Goal: Task Accomplishment & Management: Complete application form

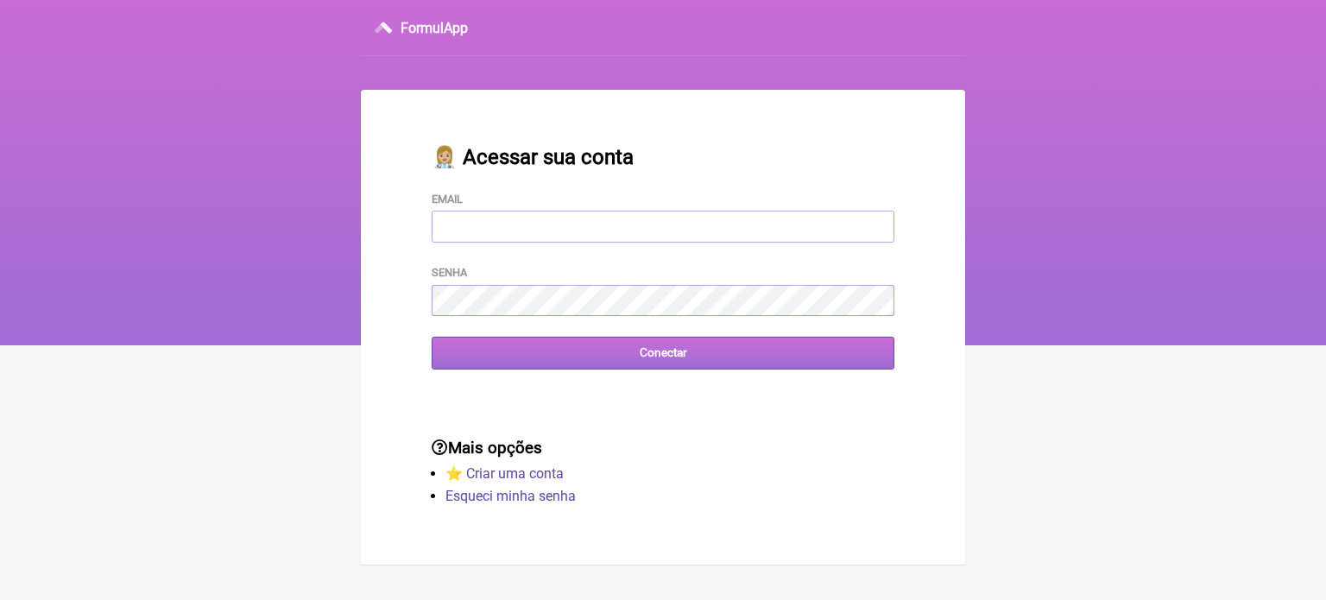
type input "[EMAIL_ADDRESS][DOMAIN_NAME]"
click at [638, 357] on input "Conectar" at bounding box center [663, 353] width 463 height 32
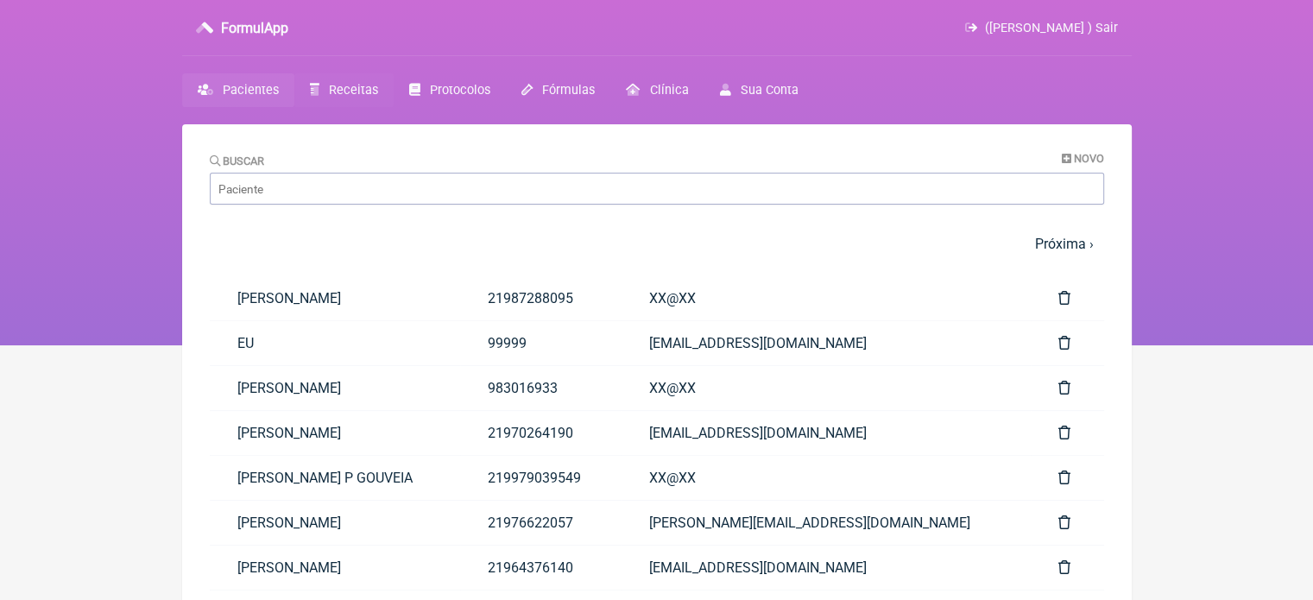
click at [351, 90] on span "Receitas" at bounding box center [353, 90] width 49 height 15
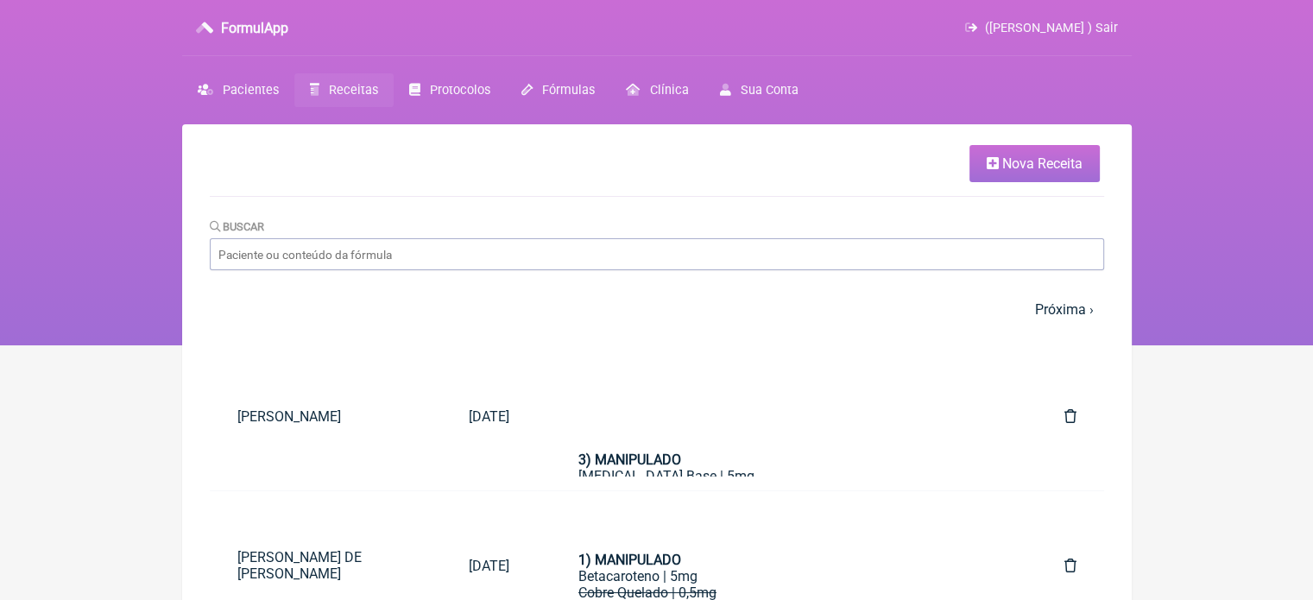
click at [1031, 161] on span "Nova Receita" at bounding box center [1043, 163] width 80 height 16
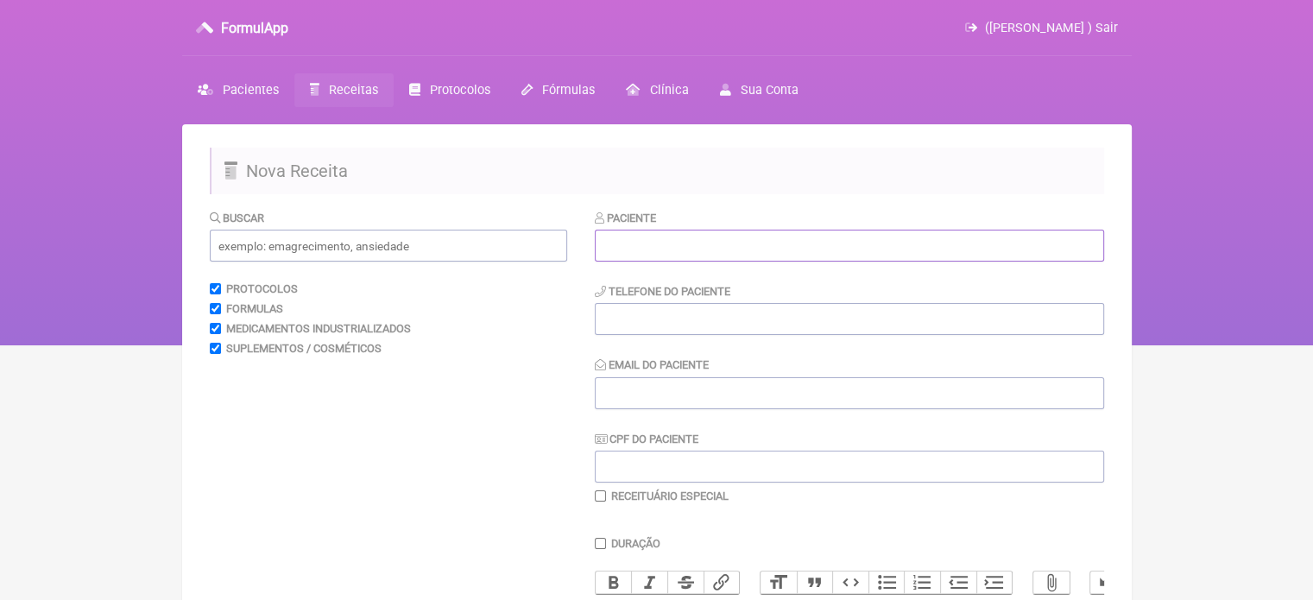
click at [708, 245] on input "text" at bounding box center [849, 246] width 509 height 32
paste input "RENATA DE CARVALHO ROSA"
type input "RENATA DE CARVALHO ROSA"
click at [621, 325] on input "tel" at bounding box center [849, 319] width 509 height 32
type input "21982881500"
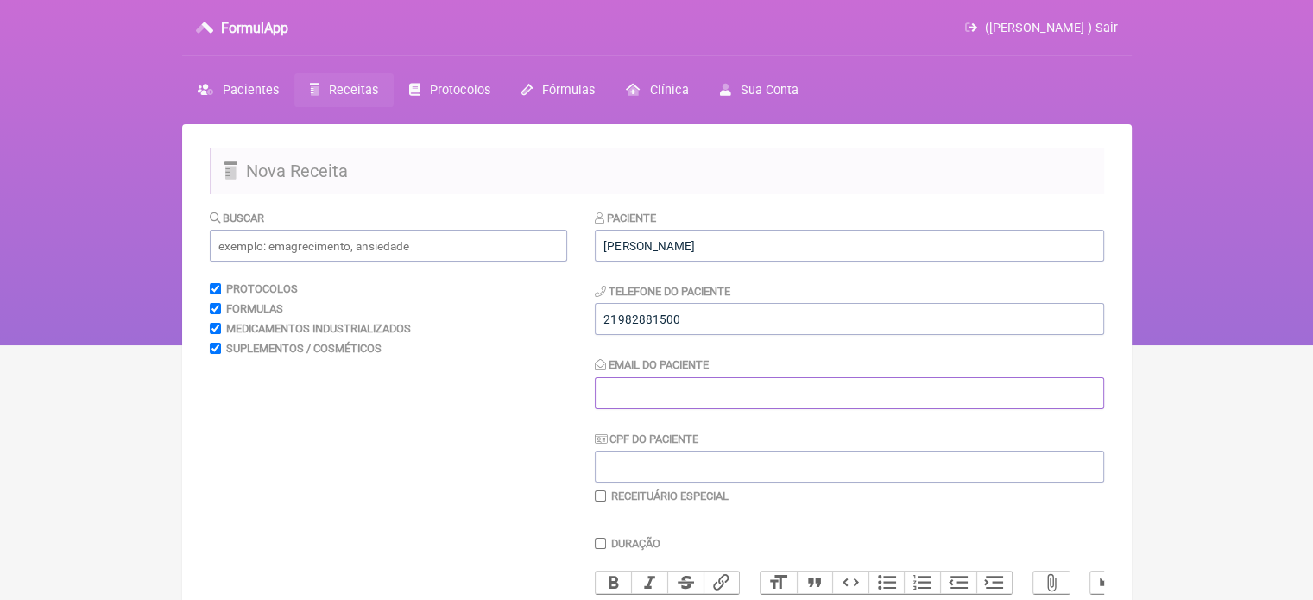
click at [740, 389] on input "Email do Paciente" at bounding box center [849, 393] width 509 height 32
type input "X@X"
click at [449, 236] on input "text" at bounding box center [388, 246] width 357 height 32
click at [366, 254] on input "text" at bounding box center [388, 246] width 357 height 32
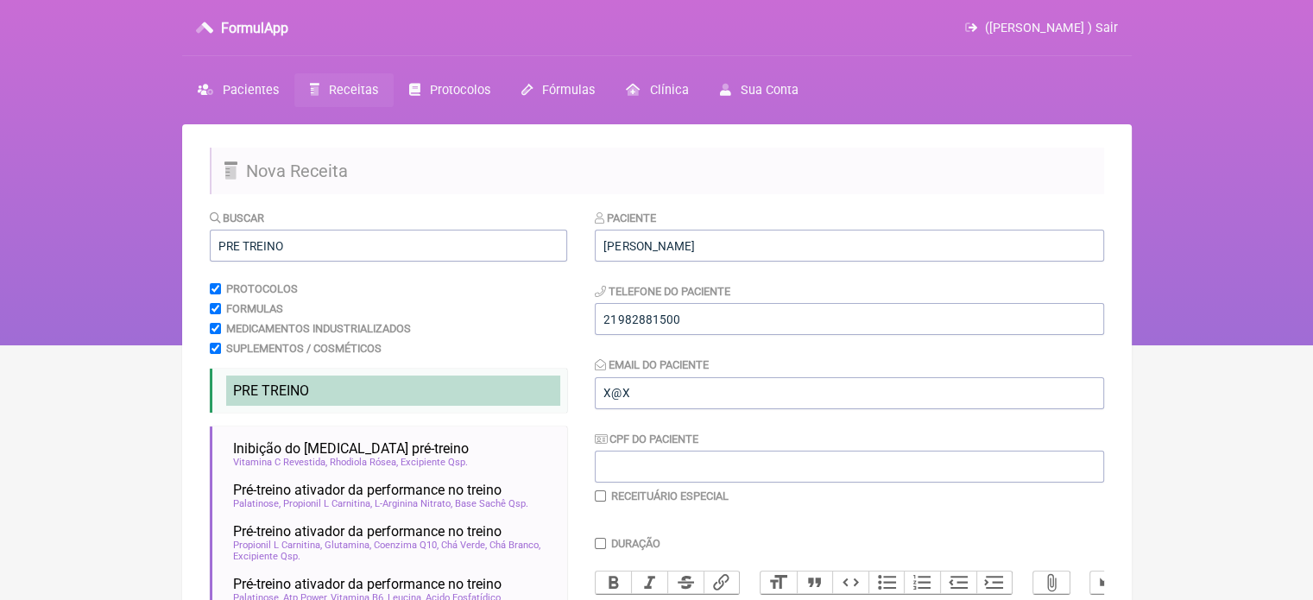
click at [278, 396] on span "PRE TREINO" at bounding box center [271, 391] width 76 height 16
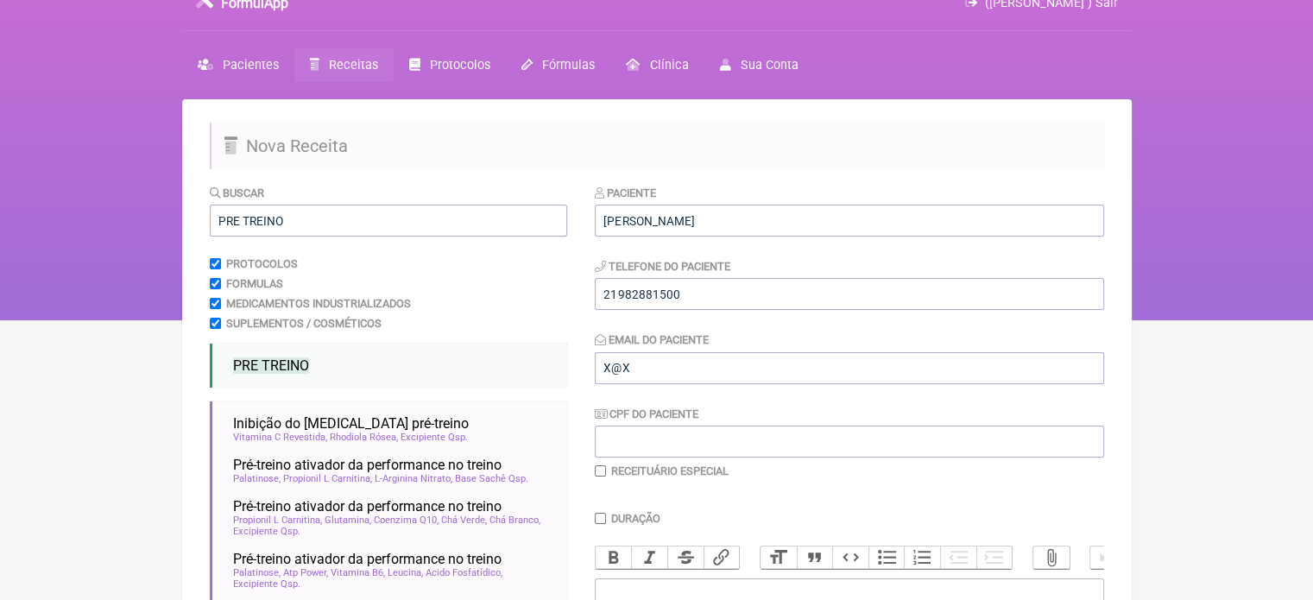
scroll to position [22, 0]
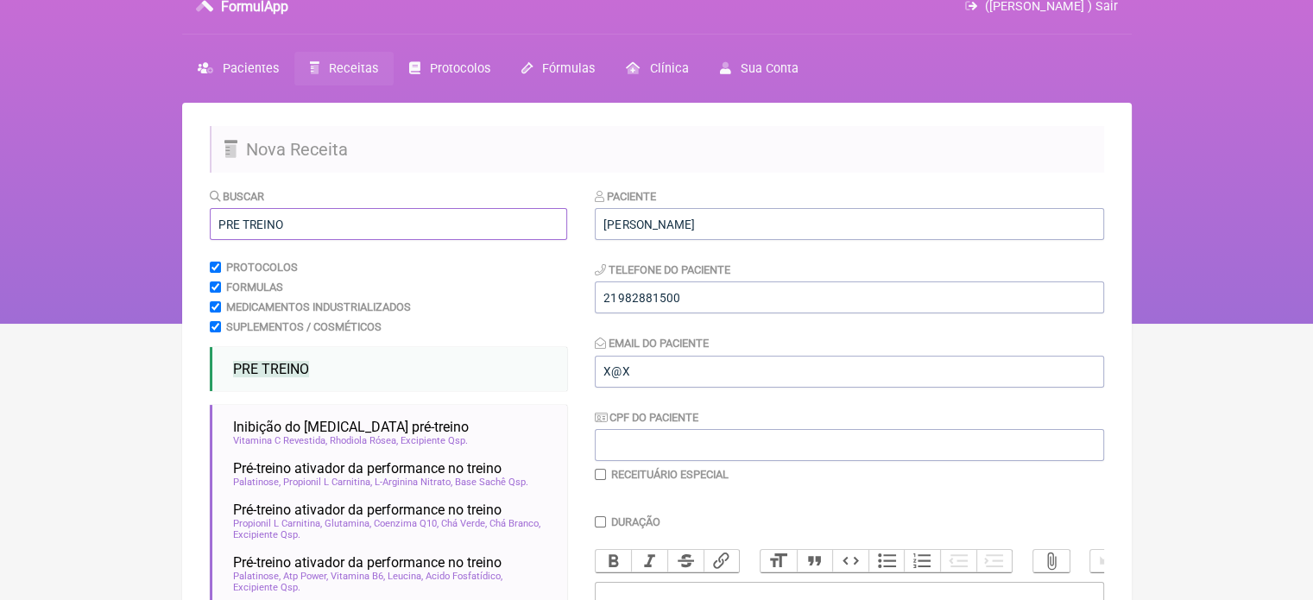
drag, startPoint x: 283, startPoint y: 225, endPoint x: 174, endPoint y: 225, distance: 108.8
click at [175, 225] on div "FormulApp (Flavio Caldas Caetano ) Sair Pacientes Receitas Protocolos Fórmulas …" at bounding box center [656, 150] width 1313 height 345
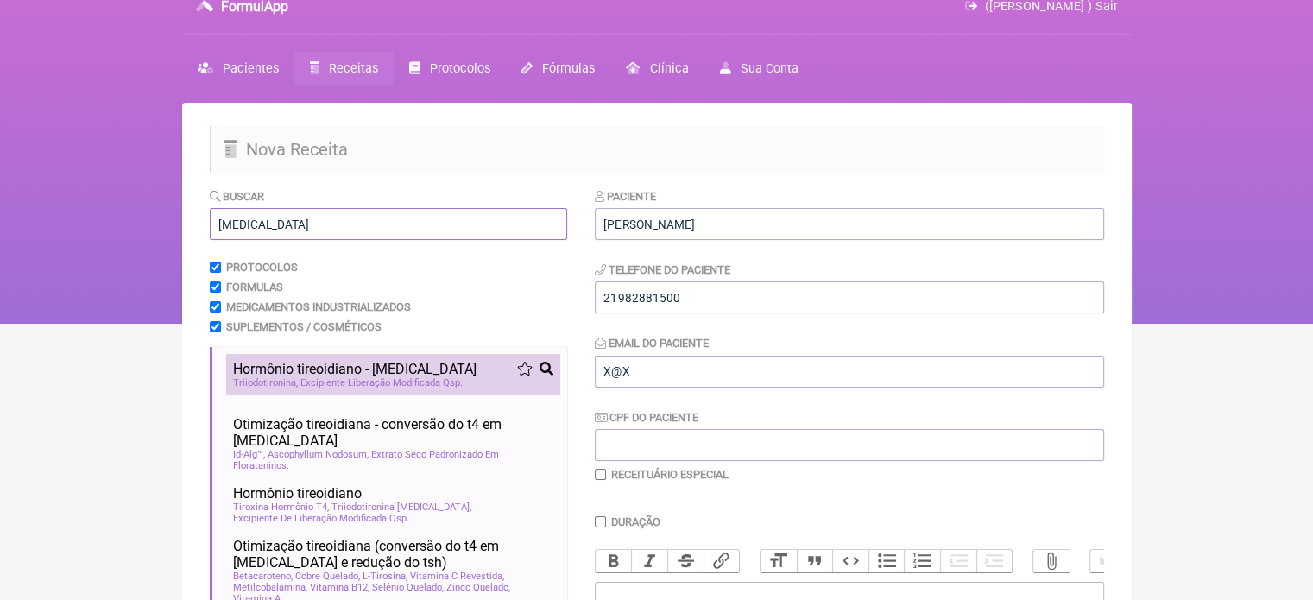
type input "T3"
click at [311, 358] on li "Hormônio tireoidiano - t3 nutrologia ortomolecular endocrinologia hipotireoisdi…" at bounding box center [393, 374] width 334 height 41
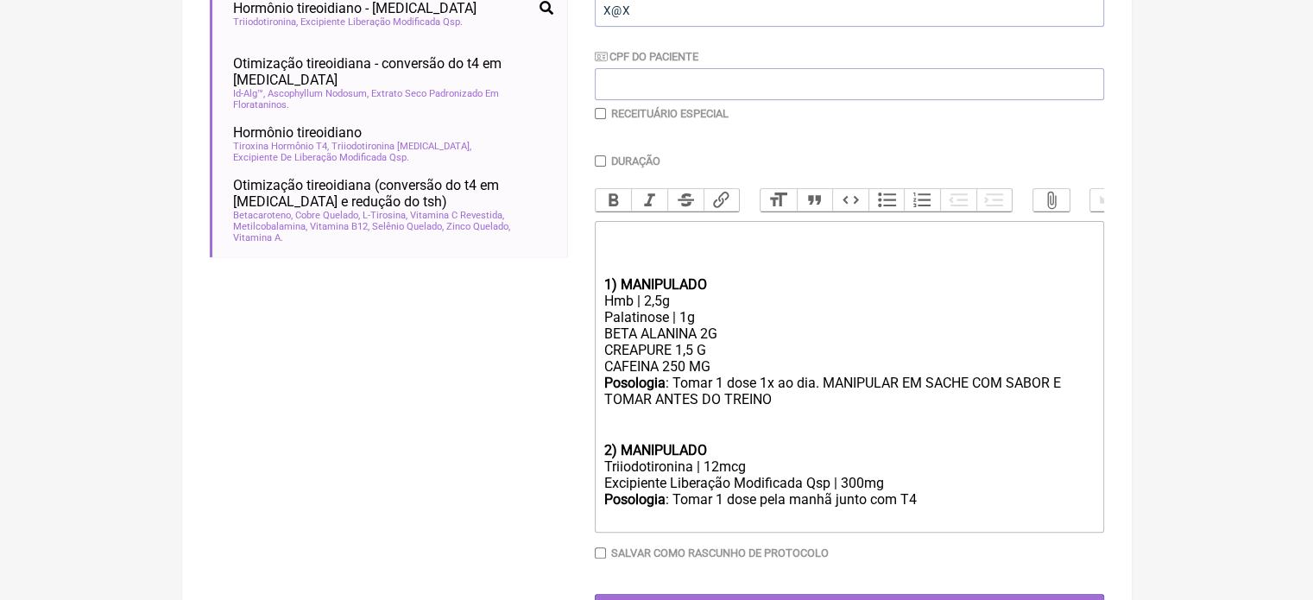
scroll to position [420, 0]
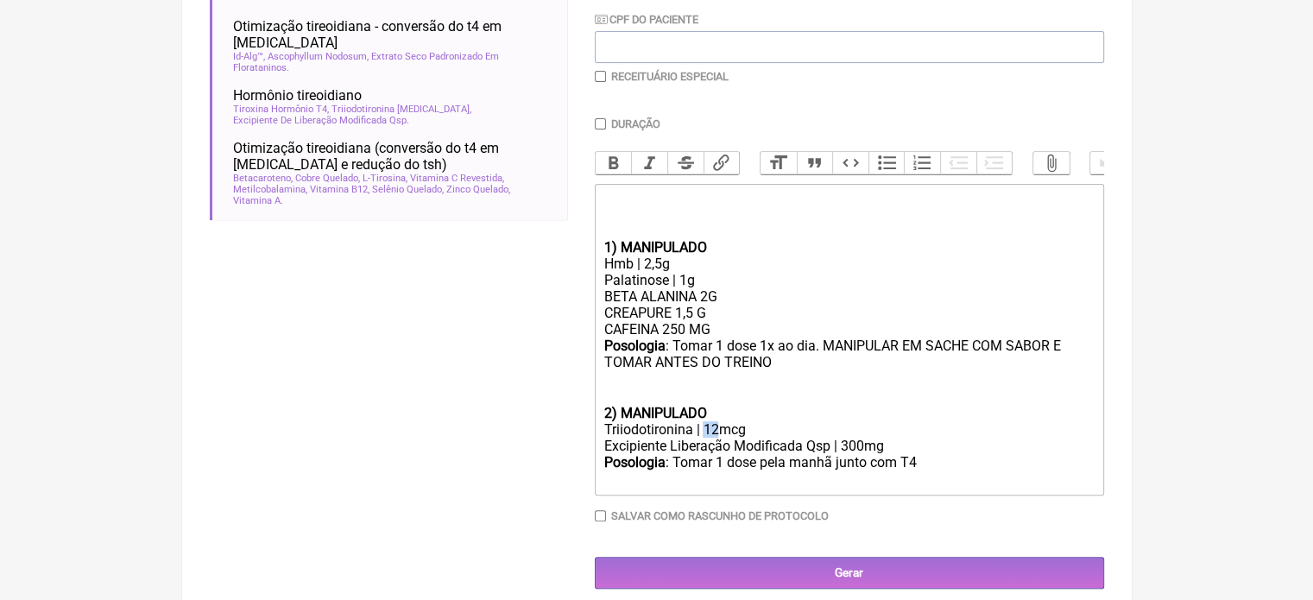
drag, startPoint x: 716, startPoint y: 442, endPoint x: 703, endPoint y: 445, distance: 13.2
click at [703, 438] on div "Triiodotironina | 12mcg" at bounding box center [849, 429] width 490 height 16
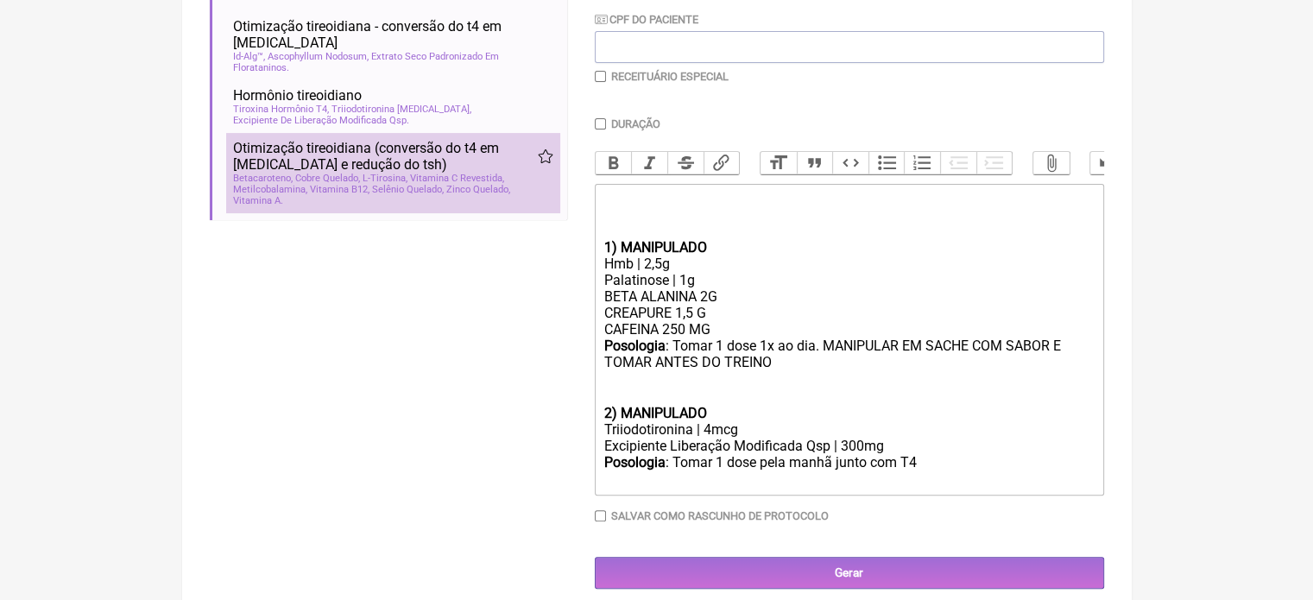
click at [351, 184] on span "Metilcobalamina, Vitamina B12" at bounding box center [301, 189] width 136 height 11
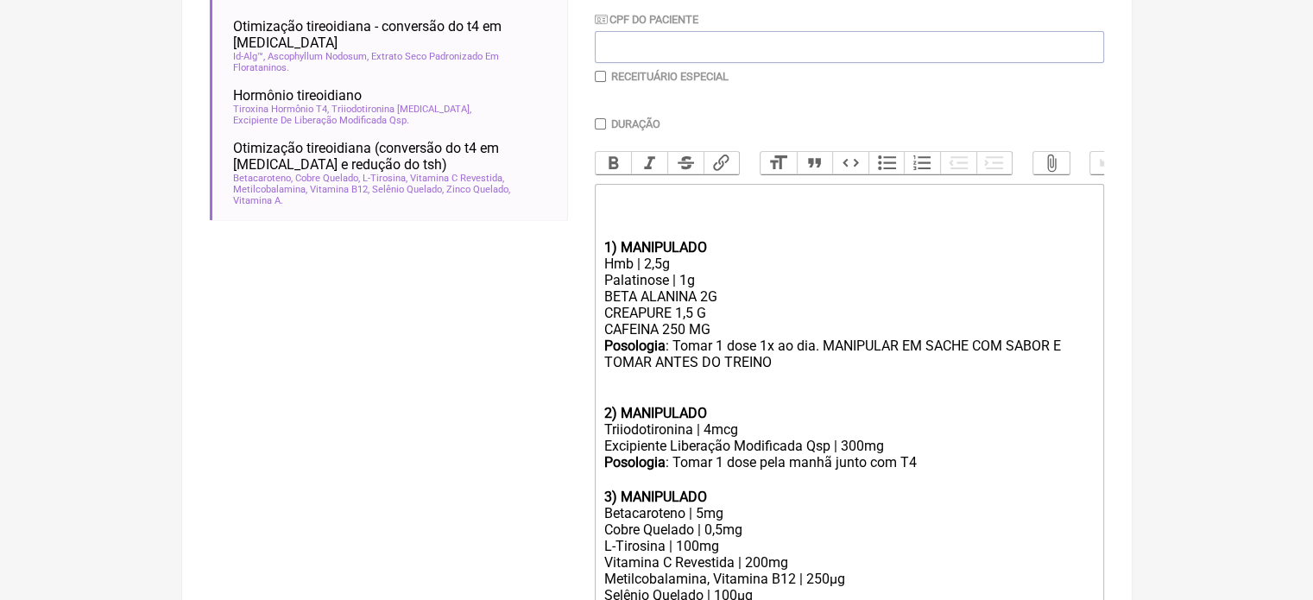
drag, startPoint x: 1308, startPoint y: 337, endPoint x: 1296, endPoint y: 395, distance: 59.1
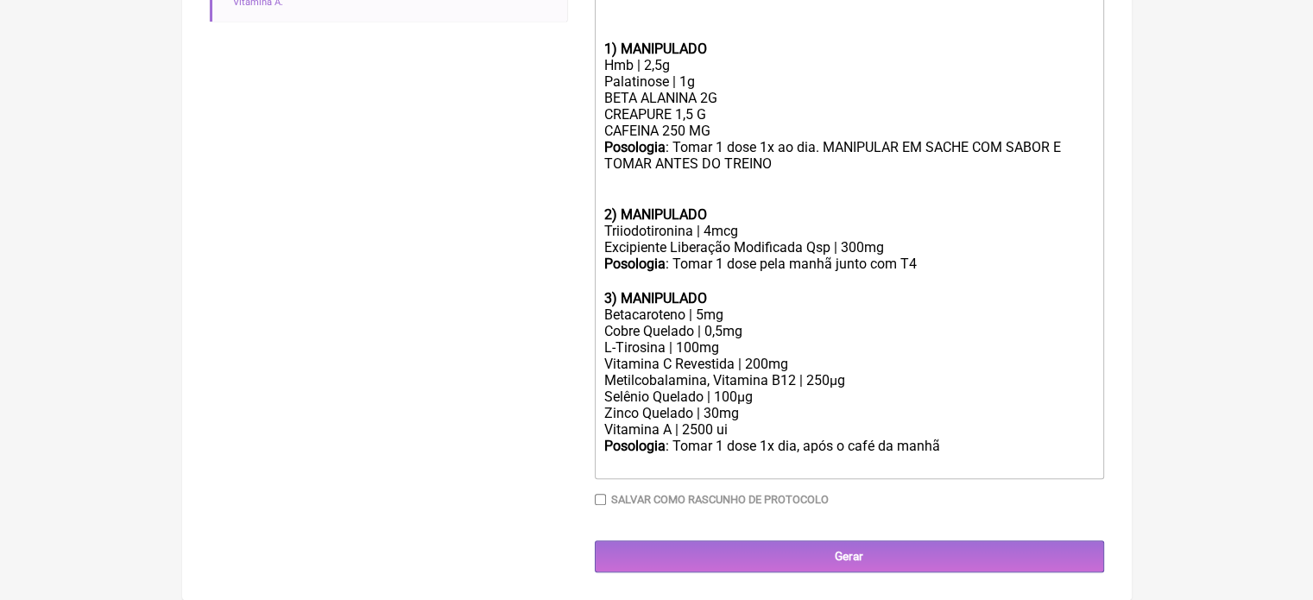
scroll to position [636, 0]
drag, startPoint x: 870, startPoint y: 380, endPoint x: 556, endPoint y: 377, distance: 314.3
click at [556, 377] on form "Buscar T3 Protocolos Formulas Medicamentos Industrializados Suplementos / Cosmé…" at bounding box center [657, 82] width 895 height 982
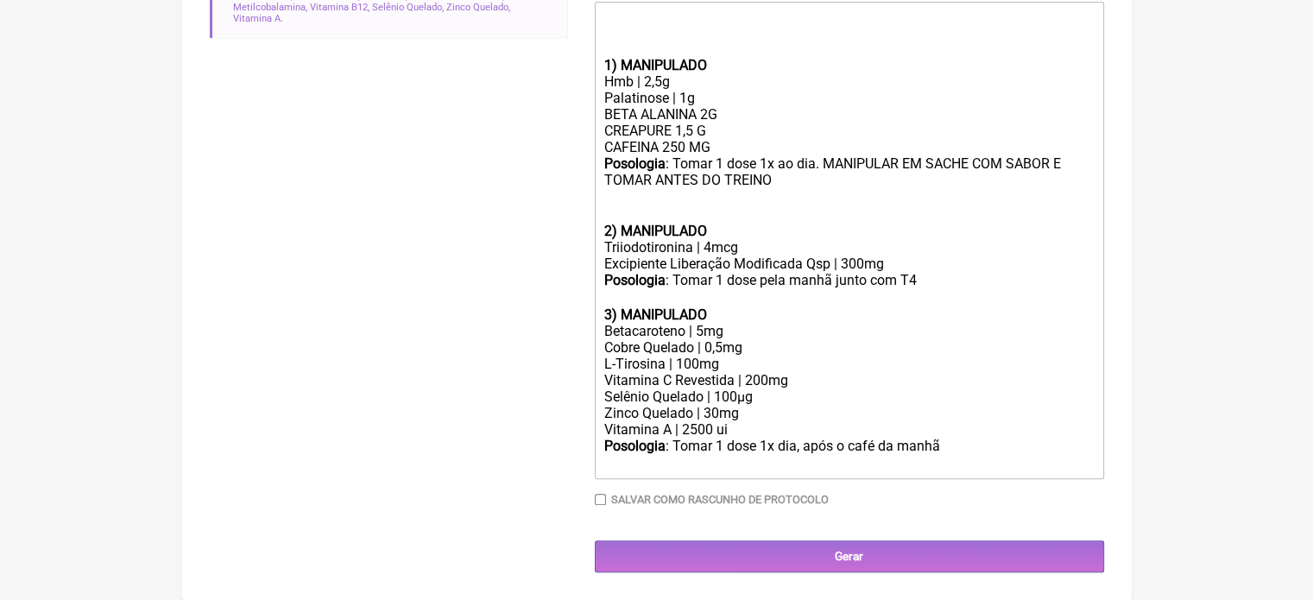
scroll to position [620, 0]
type trix-editor "<div><br><br><br></div><div><strong>1) MANIPULADO</strong></div><div>Hmb | 2,5g…"
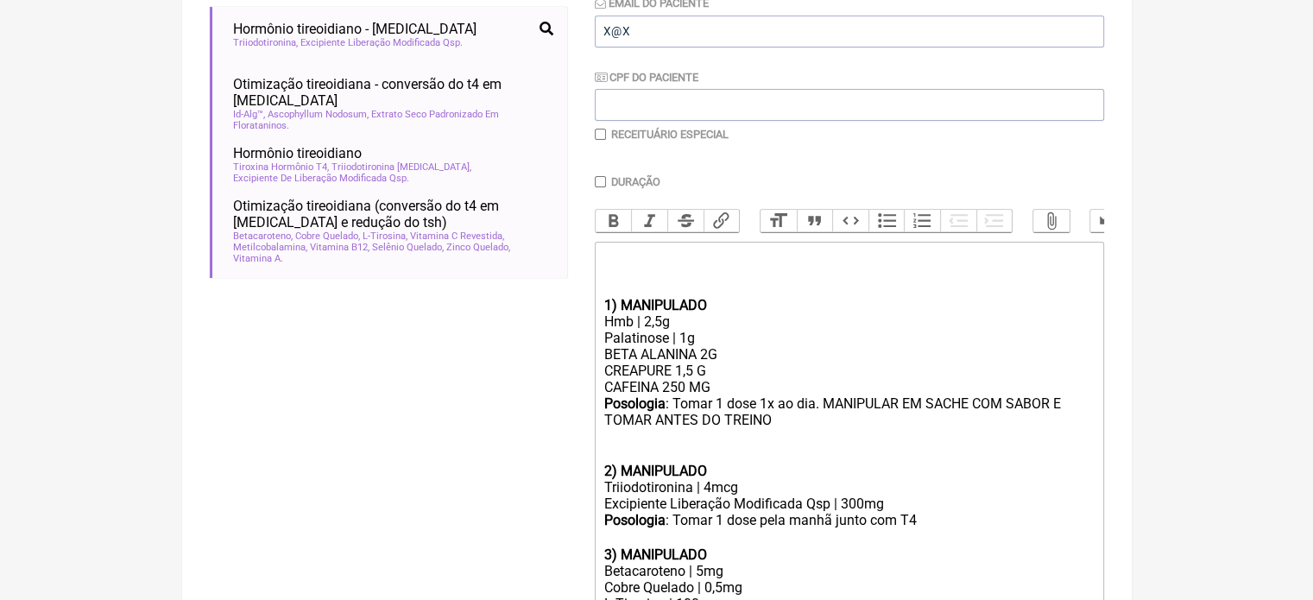
scroll to position [361, 0]
click at [600, 136] on input "checkbox" at bounding box center [600, 135] width 11 height 11
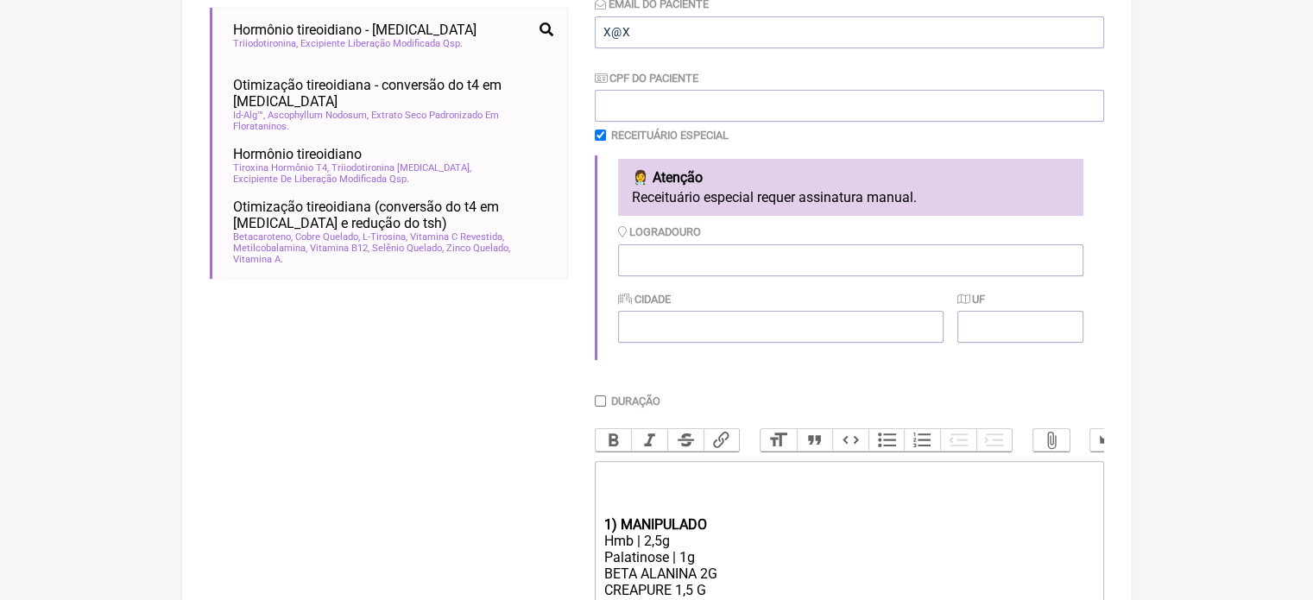
click at [597, 136] on input "checkbox" at bounding box center [600, 135] width 11 height 11
checkbox input "false"
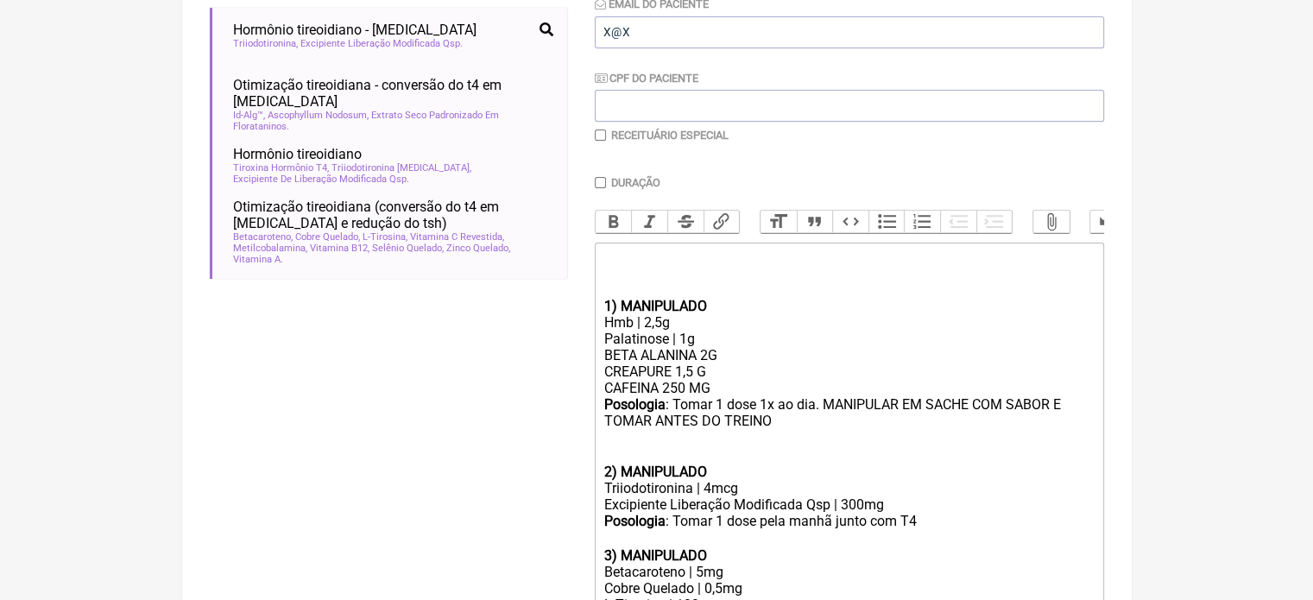
click at [601, 182] on input "Duração" at bounding box center [600, 182] width 11 height 11
checkbox input "true"
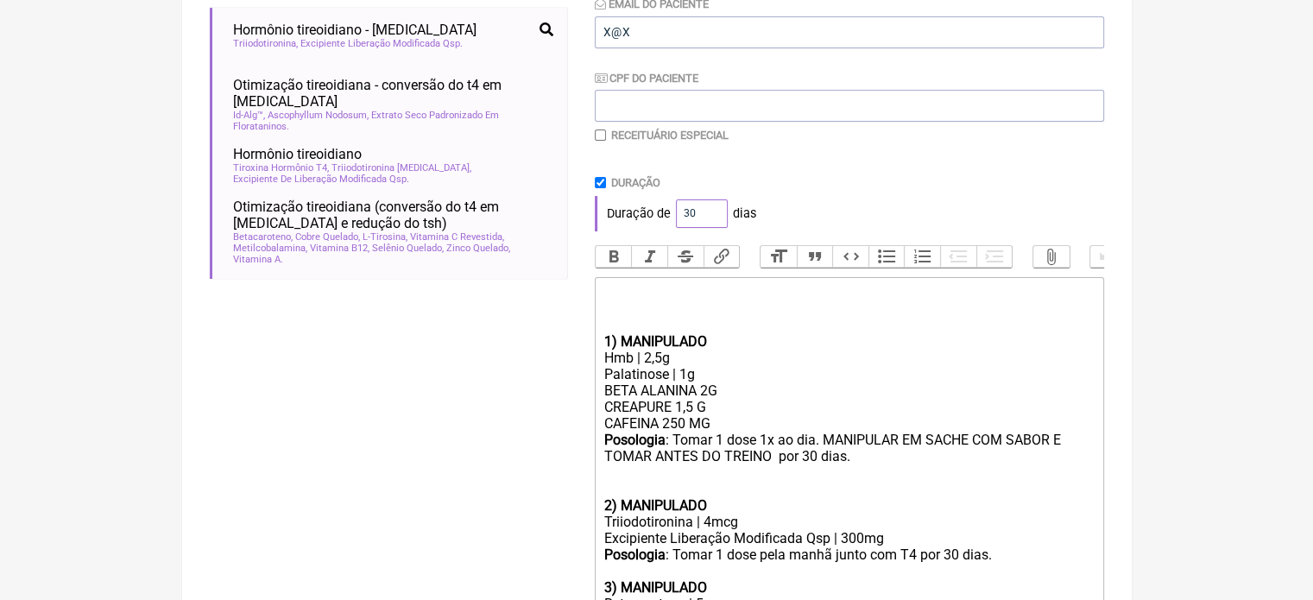
drag, startPoint x: 694, startPoint y: 213, endPoint x: 638, endPoint y: 210, distance: 56.2
click at [649, 212] on div "Duração de 30 dias" at bounding box center [849, 213] width 509 height 35
type input "60"
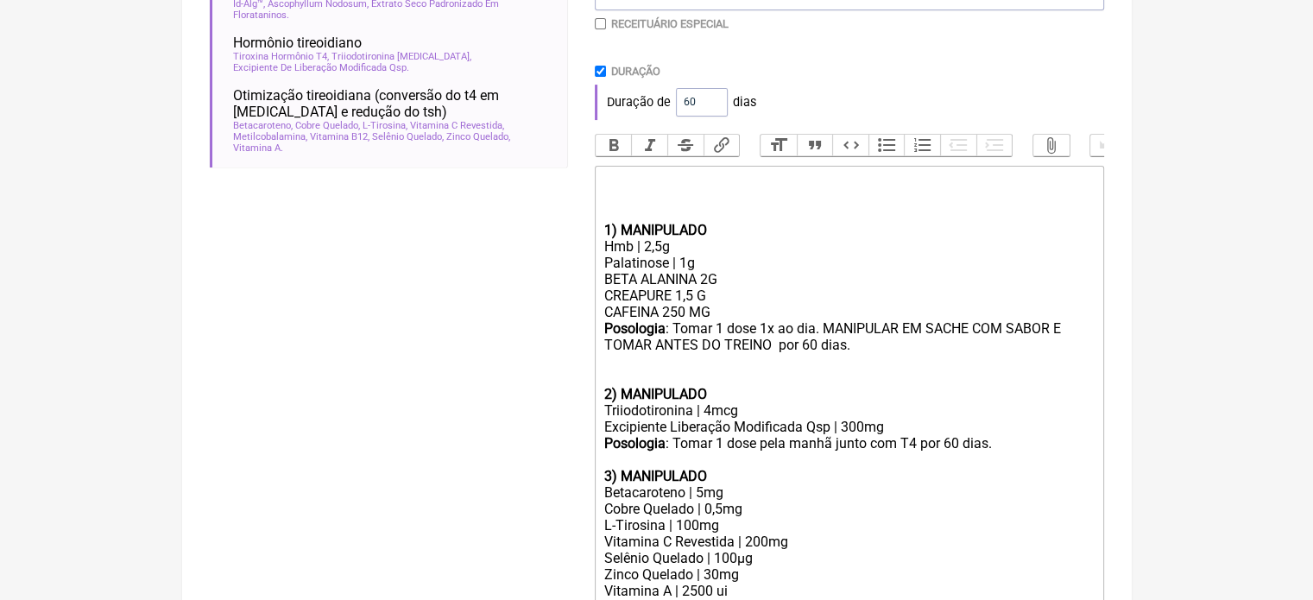
scroll to position [649, 0]
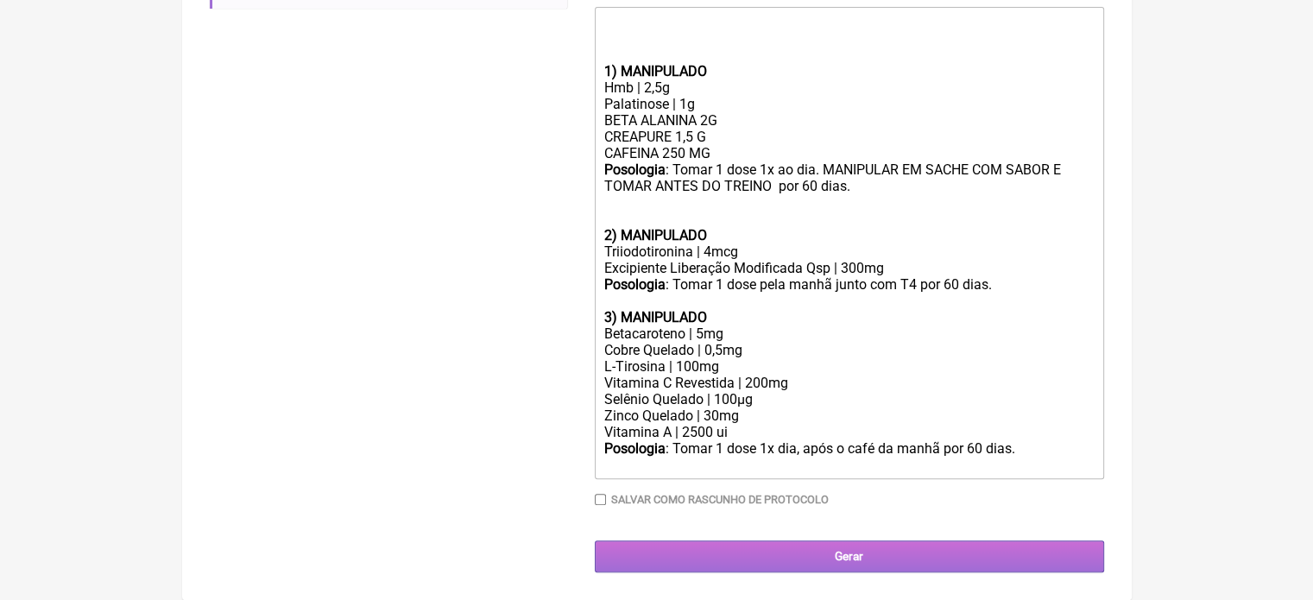
click at [771, 549] on input "Gerar" at bounding box center [849, 557] width 509 height 32
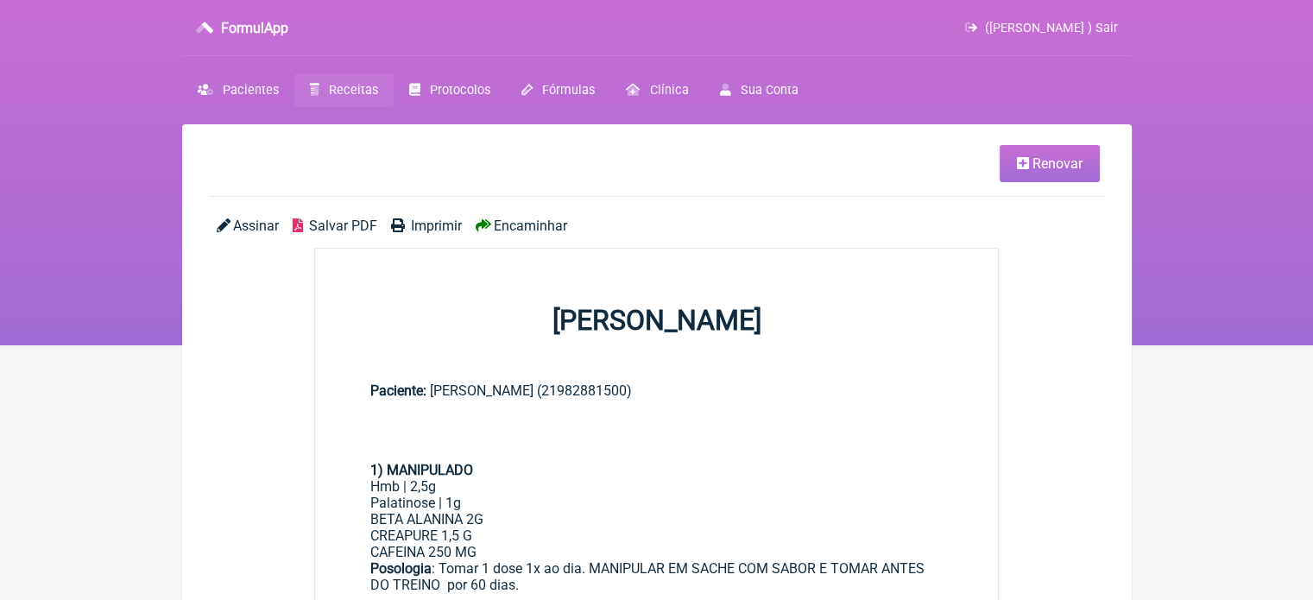
click at [434, 220] on span "Imprimir" at bounding box center [436, 226] width 51 height 16
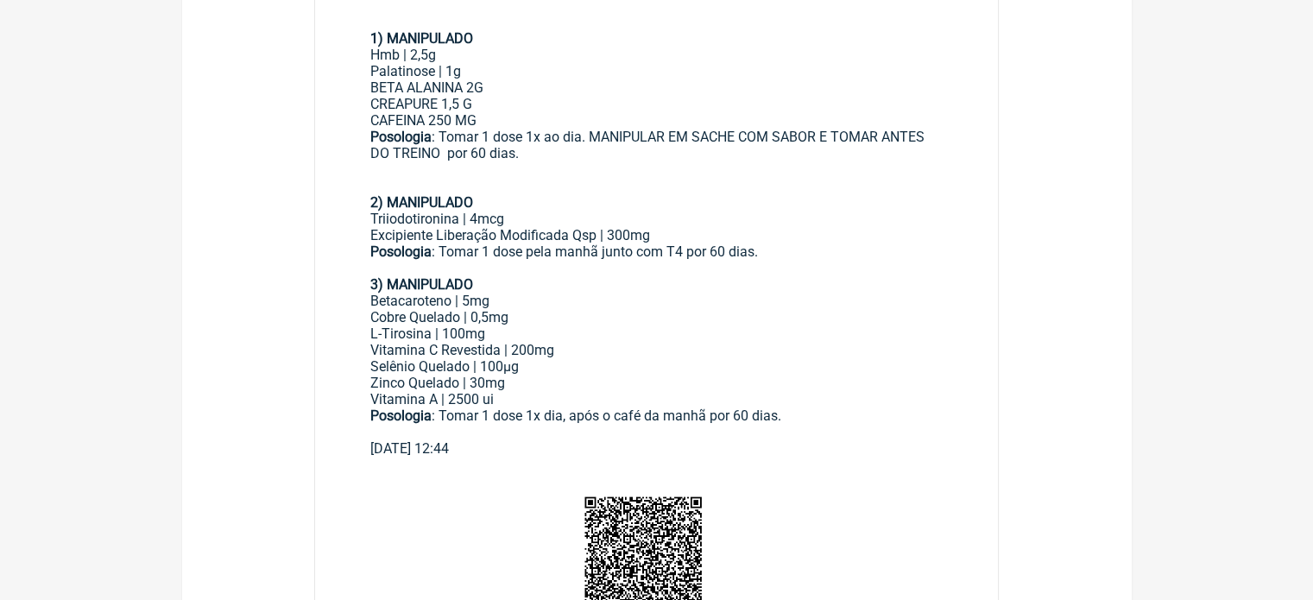
scroll to position [86, 0]
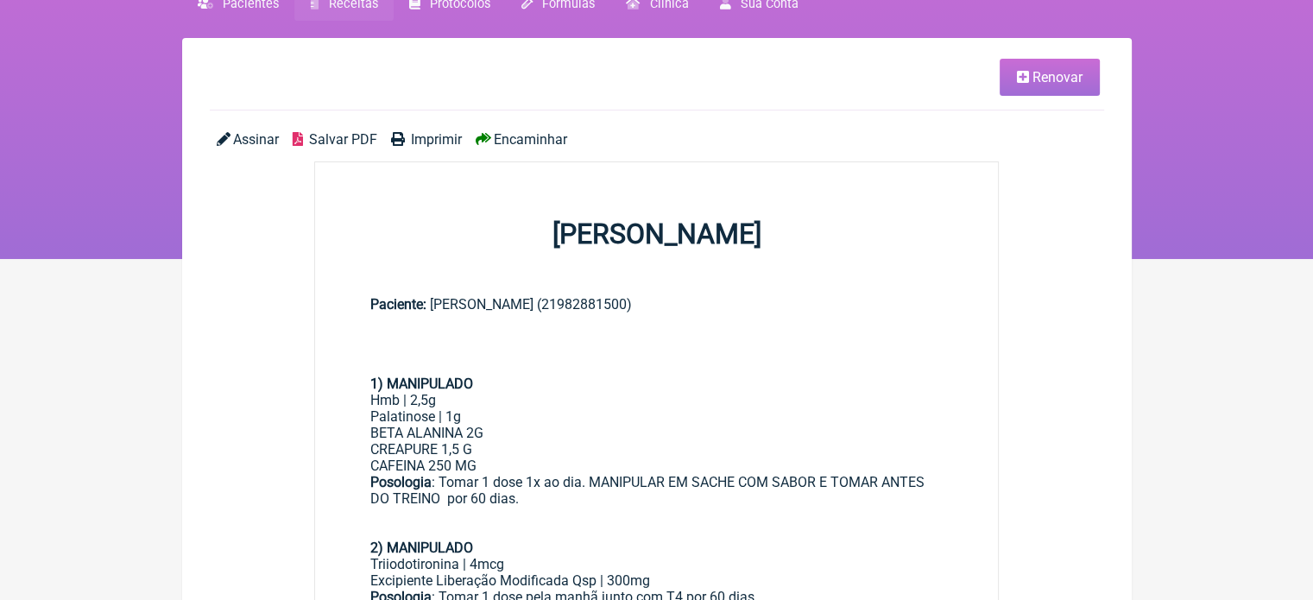
click at [1033, 79] on span "Renovar" at bounding box center [1058, 77] width 50 height 16
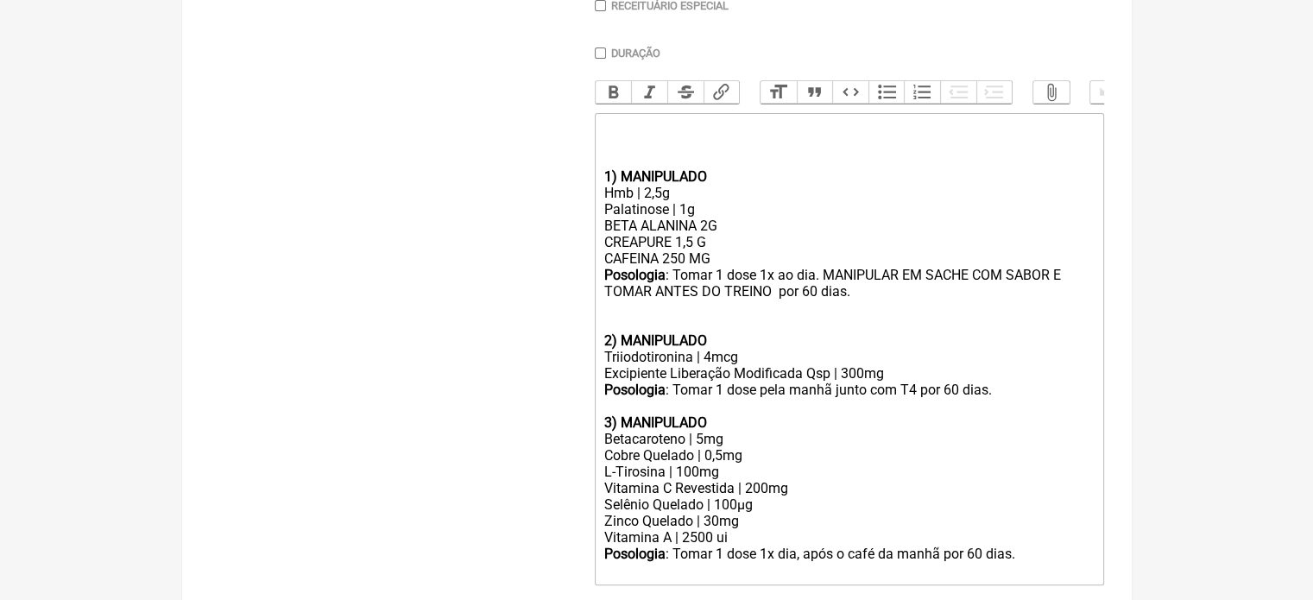
scroll to position [521, 0]
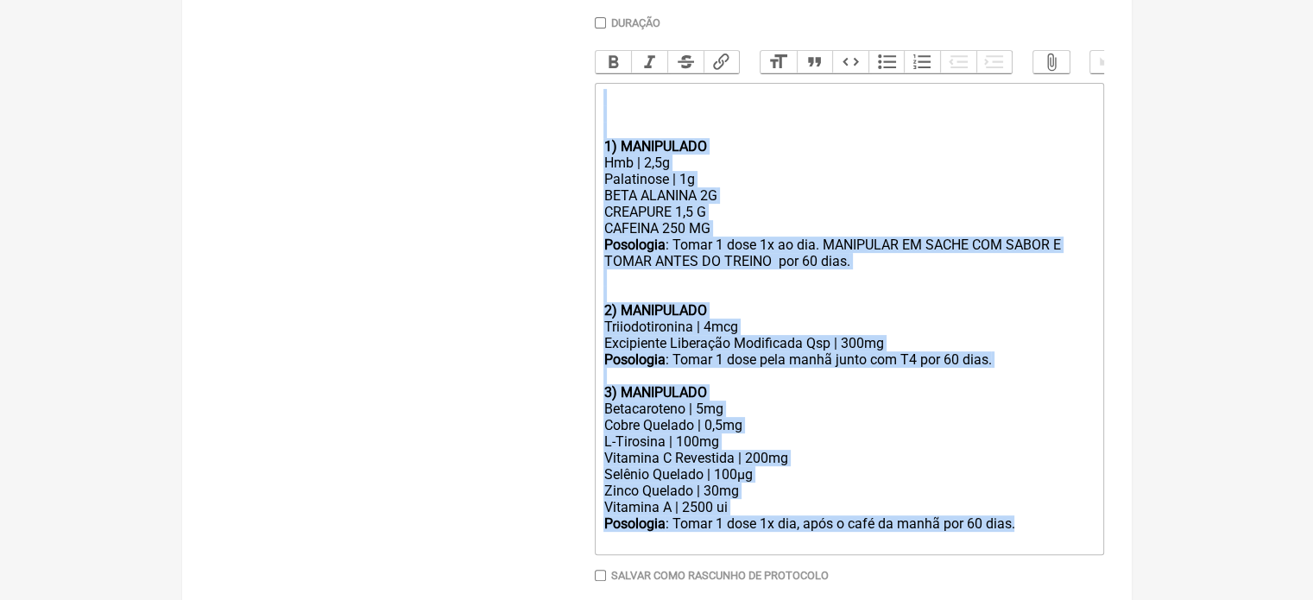
drag, startPoint x: 1030, startPoint y: 537, endPoint x: 549, endPoint y: 131, distance: 629.3
click at [549, 131] on form "Buscar Protocolos Formulas Medicamentos Industrializados Suplementos / Cosmétic…" at bounding box center [657, 168] width 895 height 960
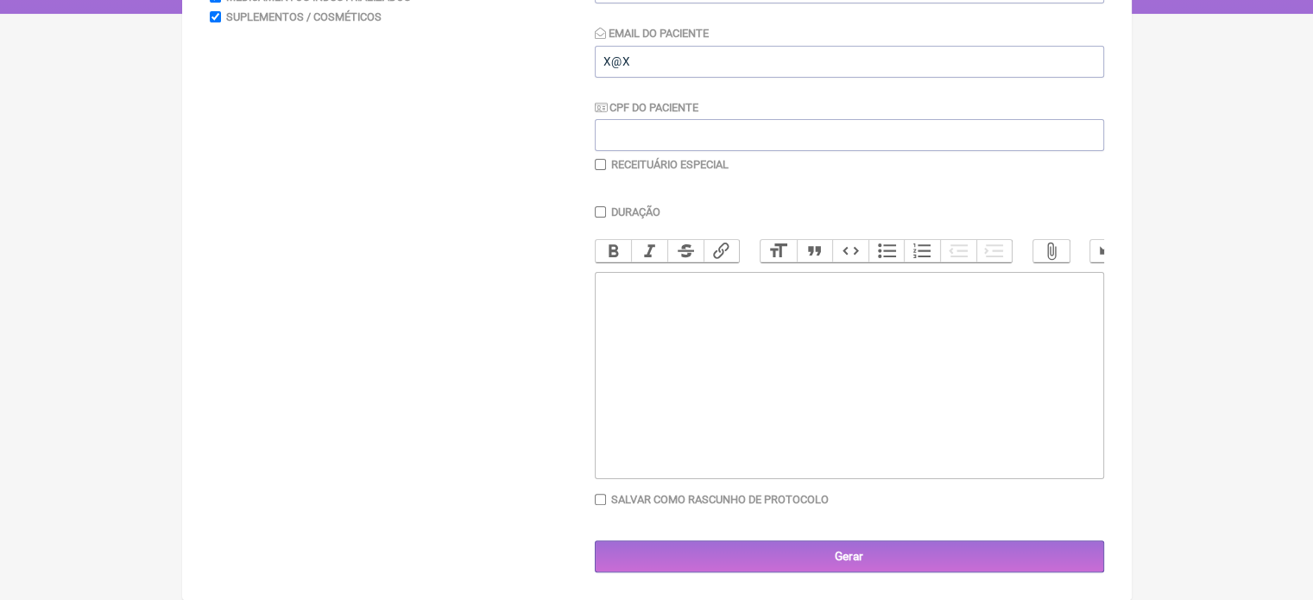
type trix-editor "<div><br><br><br></div>"
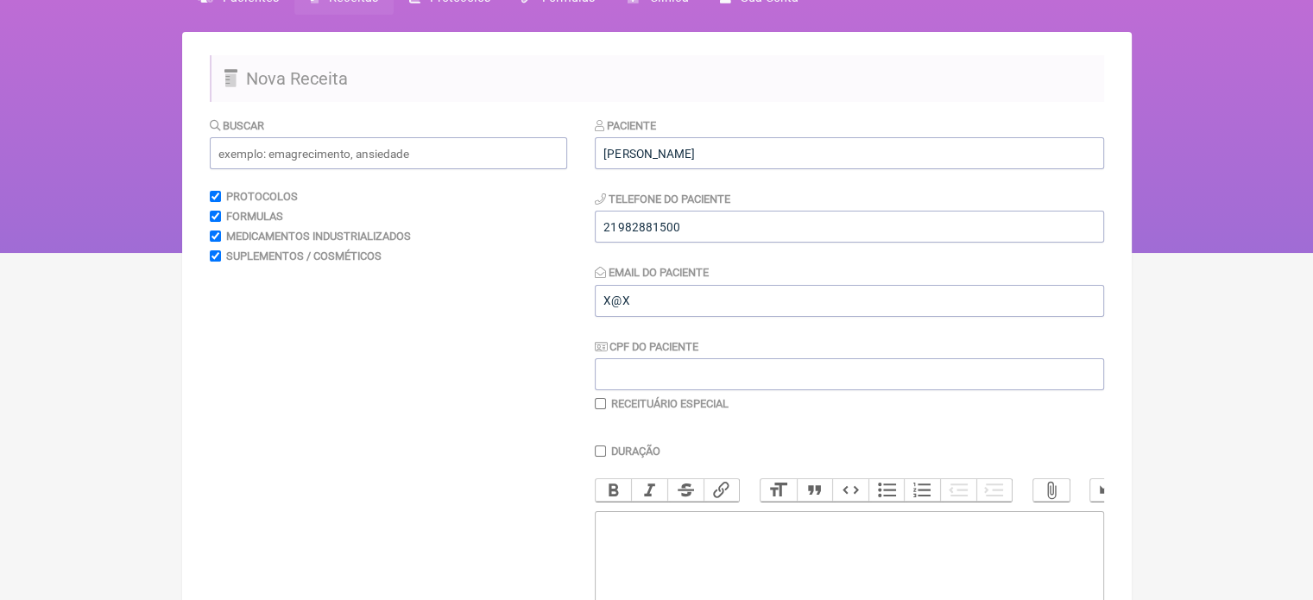
scroll to position [85, 0]
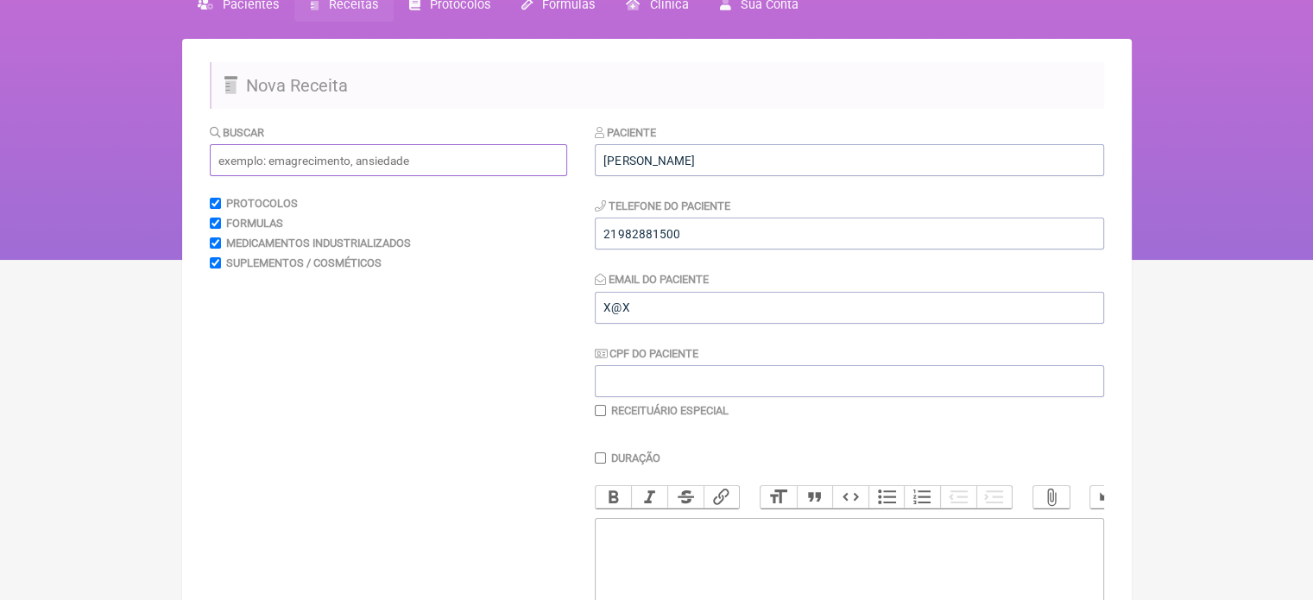
click at [345, 165] on input "text" at bounding box center [388, 160] width 357 height 32
type input "T"
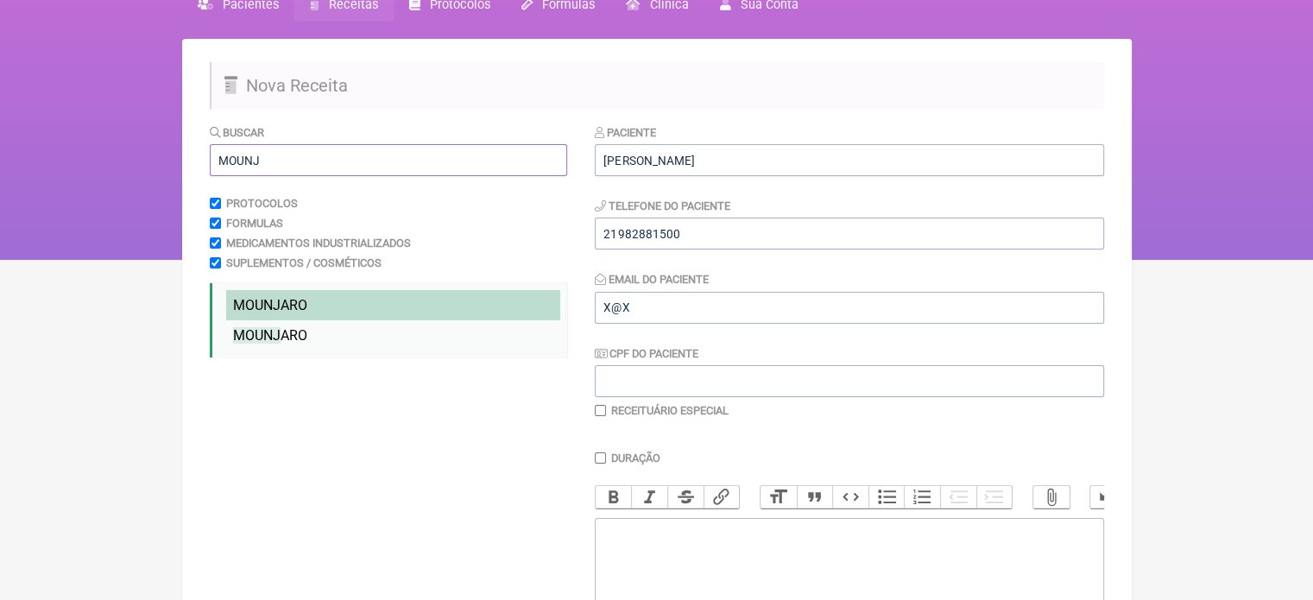
type input "MOUNJ"
click at [285, 297] on span "MOUNJ ARO" at bounding box center [270, 305] width 74 height 16
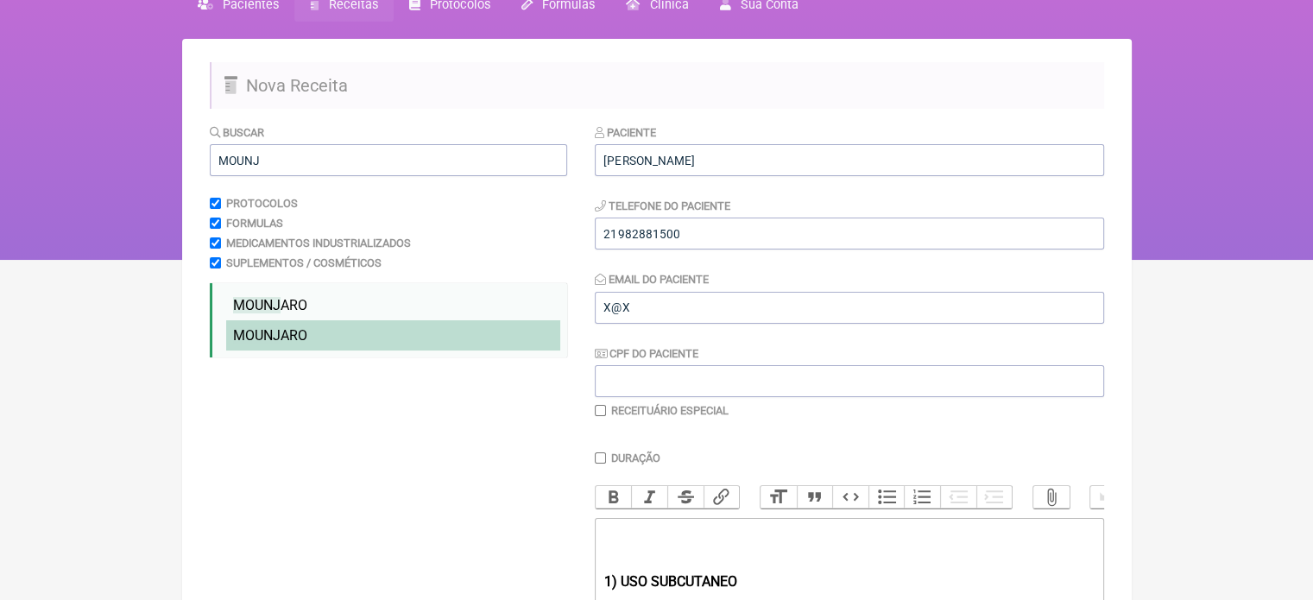
click at [285, 343] on span "MOUNJ ARO" at bounding box center [270, 335] width 74 height 16
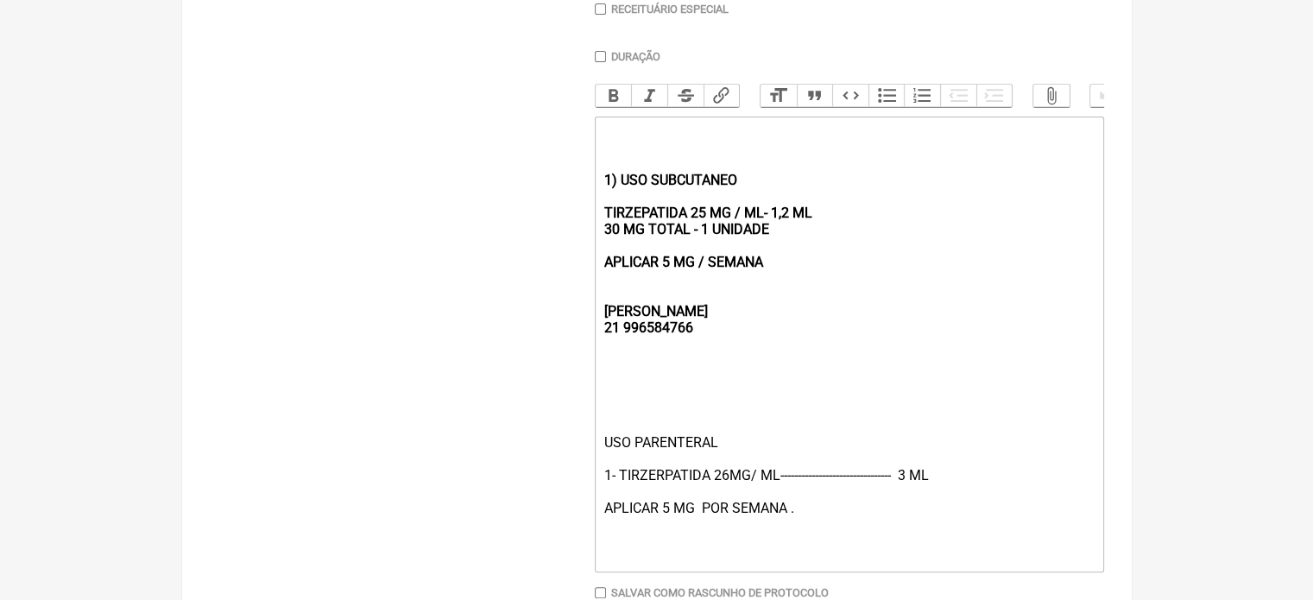
scroll to position [498, 0]
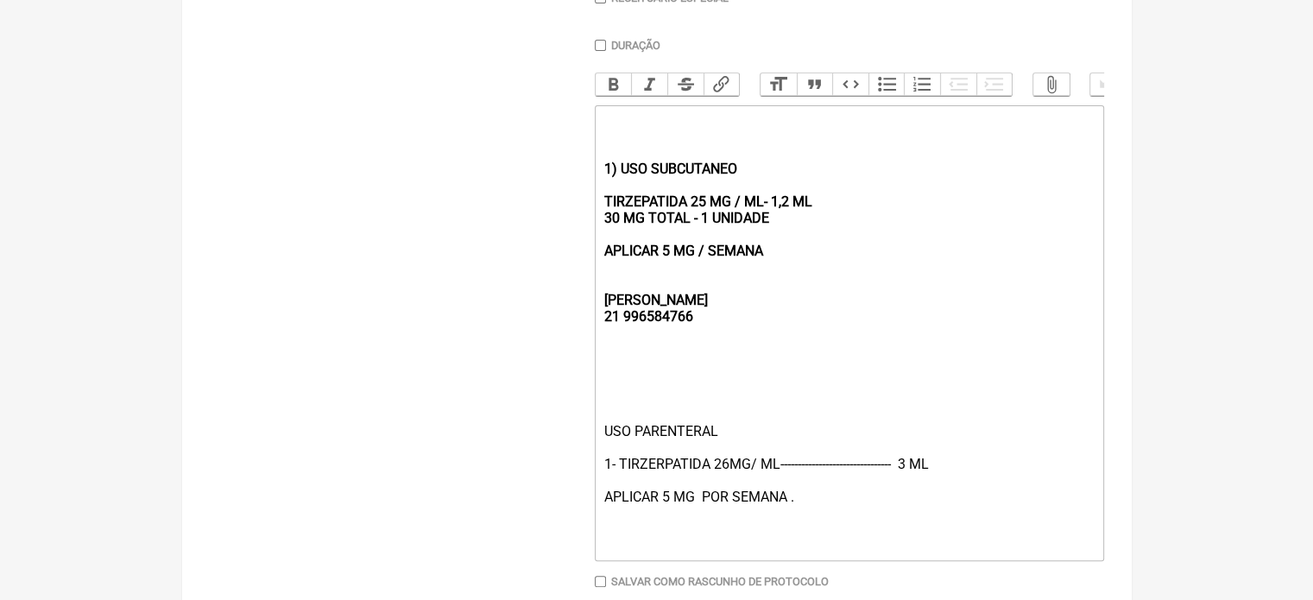
drag, startPoint x: 705, startPoint y: 258, endPoint x: 569, endPoint y: 152, distance: 172.2
click at [569, 152] on form "Buscar MOUNJ Protocolos Formulas Medicamentos Industrializados Suplementos / Co…" at bounding box center [657, 183] width 895 height 944
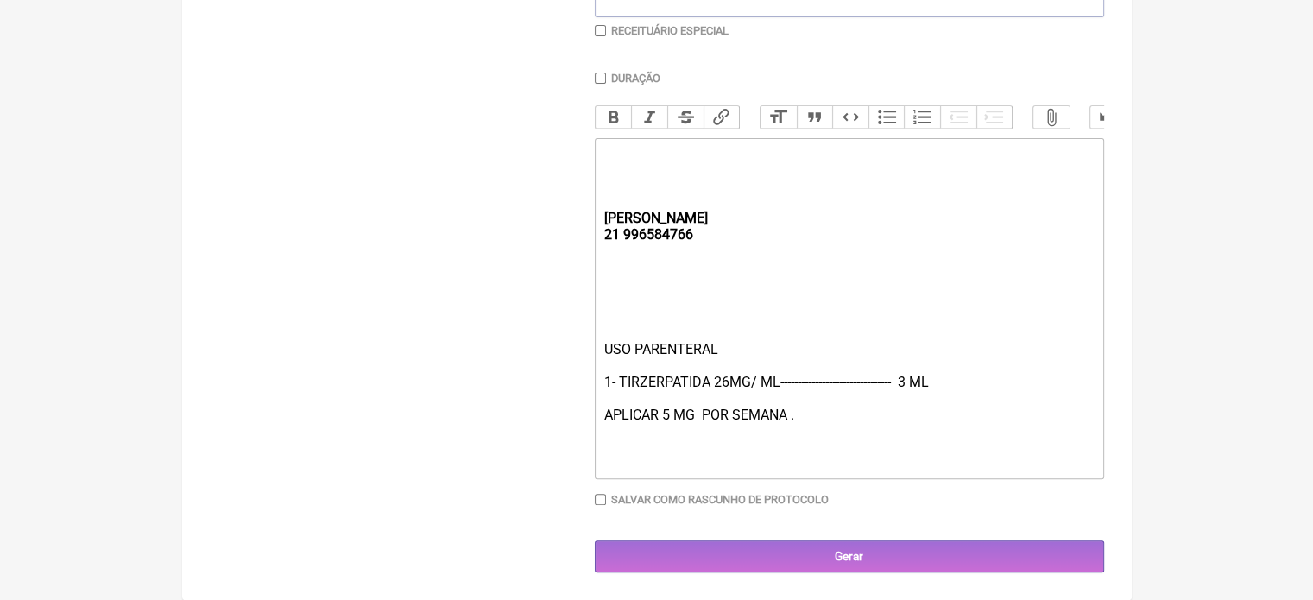
scroll to position [481, 0]
type trix-editor "<div><br><strong><br><br><br>REBECCA&nbsp;<br>21 996584766</strong></div><div><…"
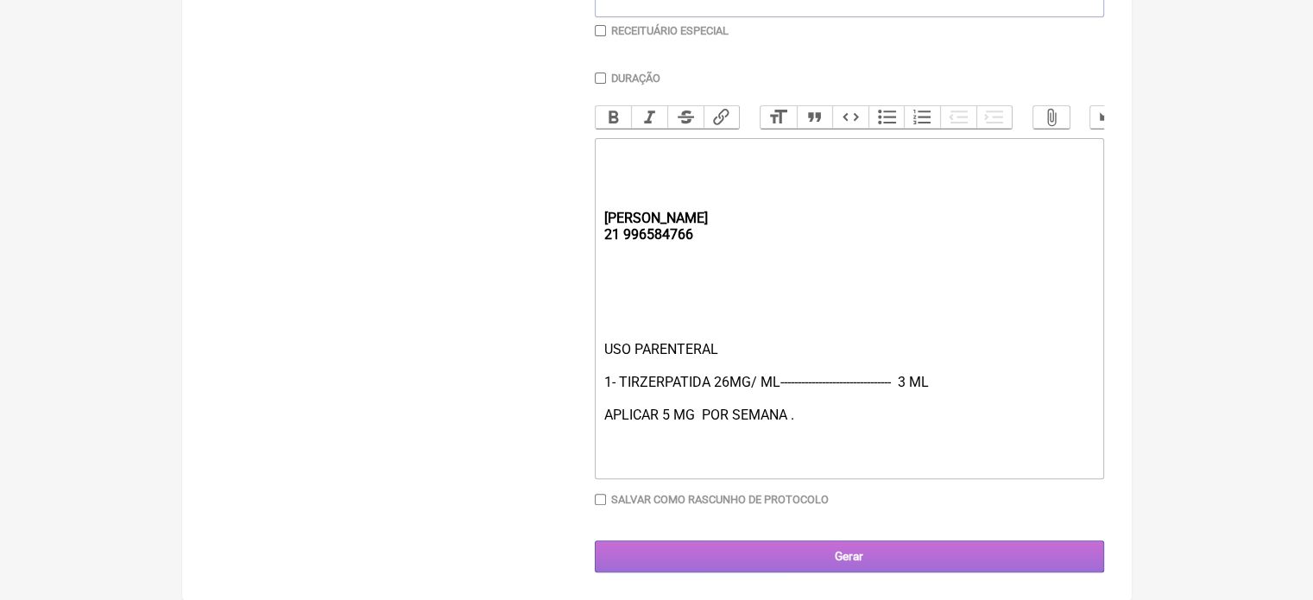
click at [853, 555] on input "Gerar" at bounding box center [849, 557] width 509 height 32
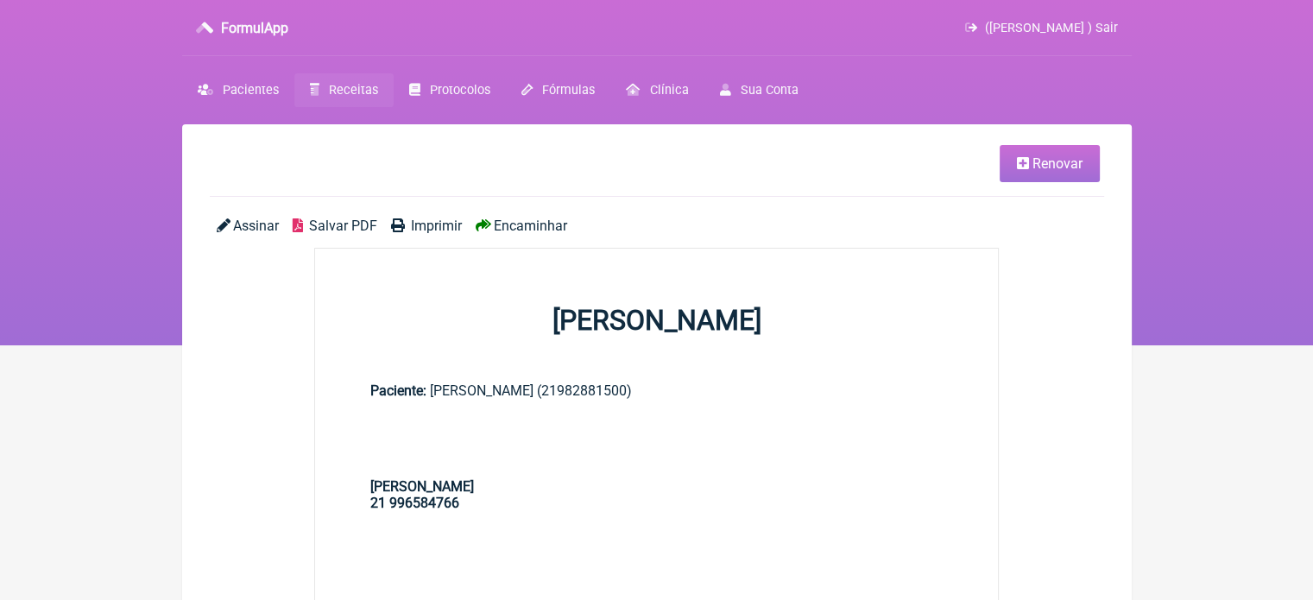
click at [439, 224] on span "Imprimir" at bounding box center [436, 226] width 51 height 16
click at [338, 81] on link "Receitas" at bounding box center [343, 90] width 99 height 34
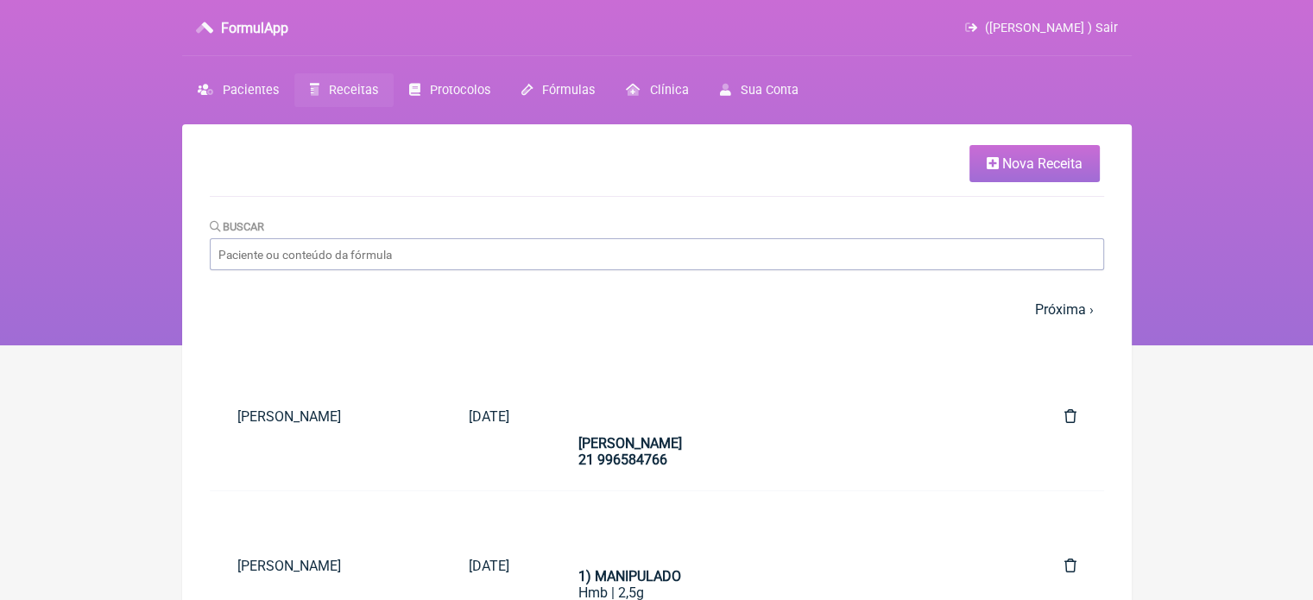
click at [1003, 161] on span "Nova Receita" at bounding box center [1043, 163] width 80 height 16
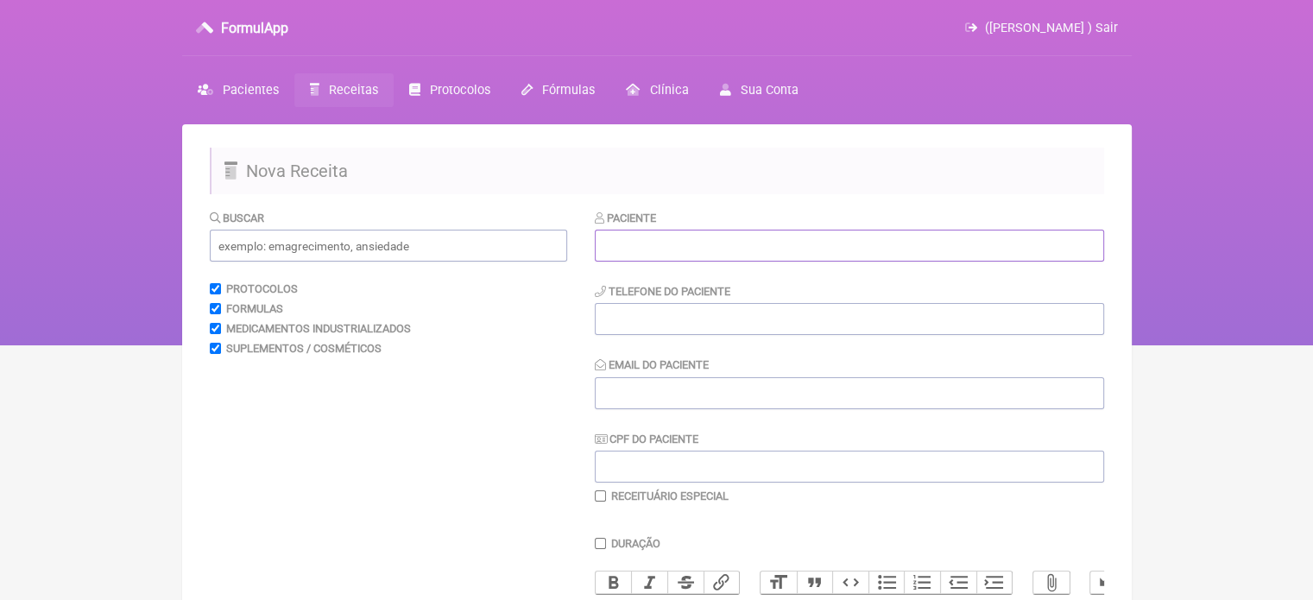
click at [678, 245] on input "text" at bounding box center [849, 246] width 509 height 32
paste input "[PERSON_NAME]"
type input "[PERSON_NAME]"
click at [688, 323] on input "tel" at bounding box center [849, 319] width 509 height 32
type input "21964463546"
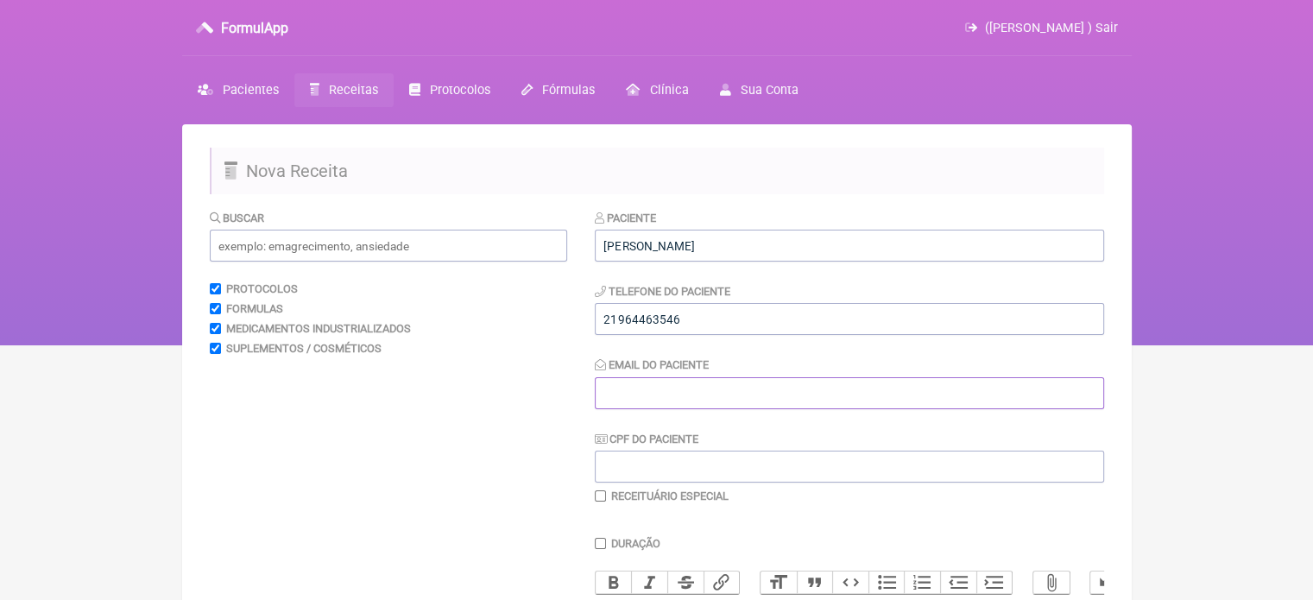
click at [691, 386] on input "Email do Paciente" at bounding box center [849, 393] width 509 height 32
type input "X@X"
click at [381, 245] on input "text" at bounding box center [388, 246] width 357 height 32
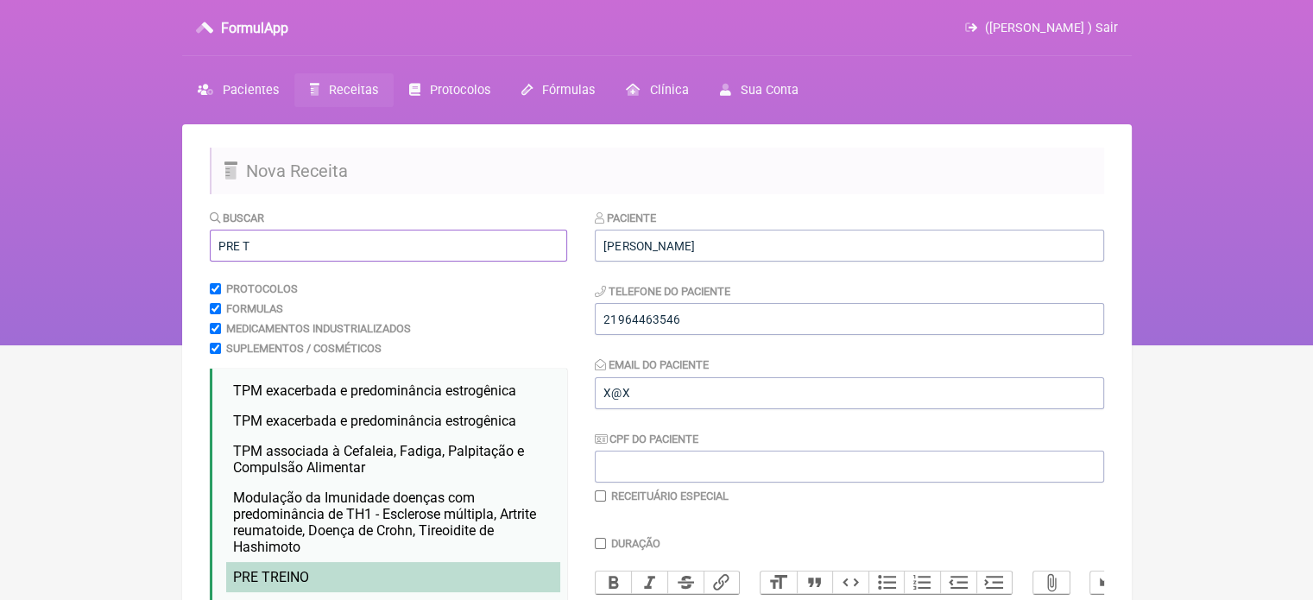
type input "PRE T"
click at [282, 570] on li "PRE T REINO" at bounding box center [393, 577] width 334 height 30
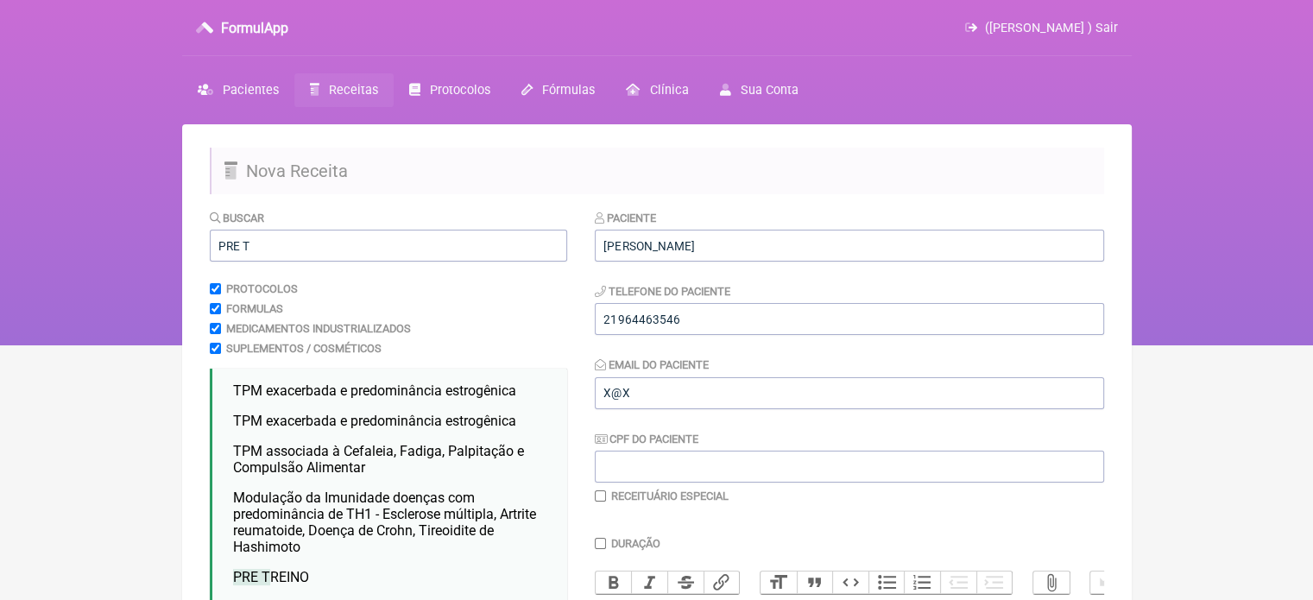
drag, startPoint x: 1312, startPoint y: 217, endPoint x: 1302, endPoint y: 293, distance: 76.6
click at [1302, 293] on nav "FormulApp (Flavio Caldas Caetano ) Sair Pacientes Receitas Protocolos Fórmulas …" at bounding box center [656, 172] width 1313 height 345
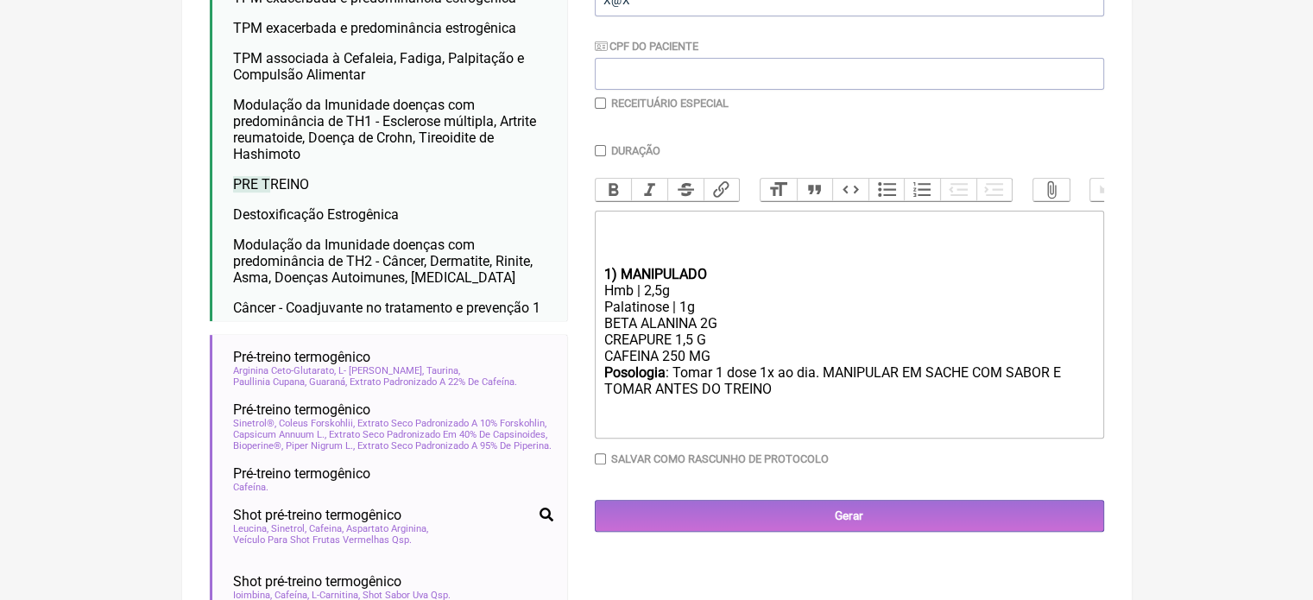
scroll to position [394, 0]
drag, startPoint x: 722, startPoint y: 369, endPoint x: 586, endPoint y: 368, distance: 135.6
click at [586, 368] on form "Buscar PRE T Protocolos Formulas Medicamentos Industrializados Suplementos / Co…" at bounding box center [657, 384] width 895 height 1139
type trix-editor "<div><br><br><br></div><div><strong>1) MANIPULADO</strong></div><div>Hmb | 2,5g…"
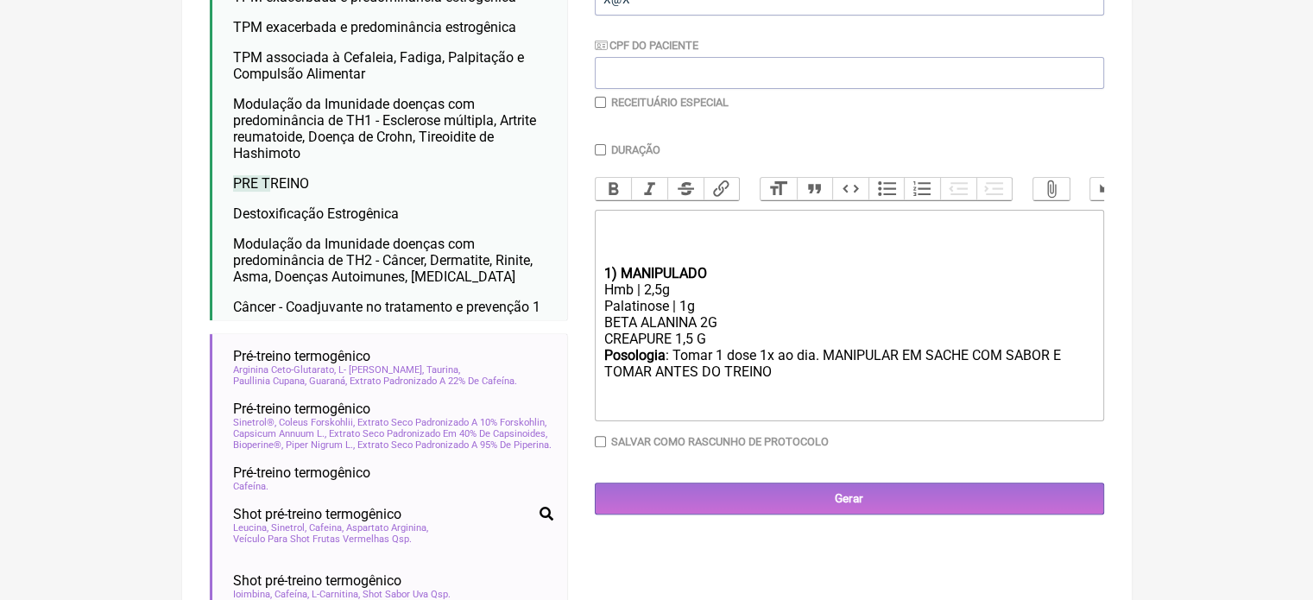
click at [598, 101] on input "checkbox" at bounding box center [600, 102] width 11 height 11
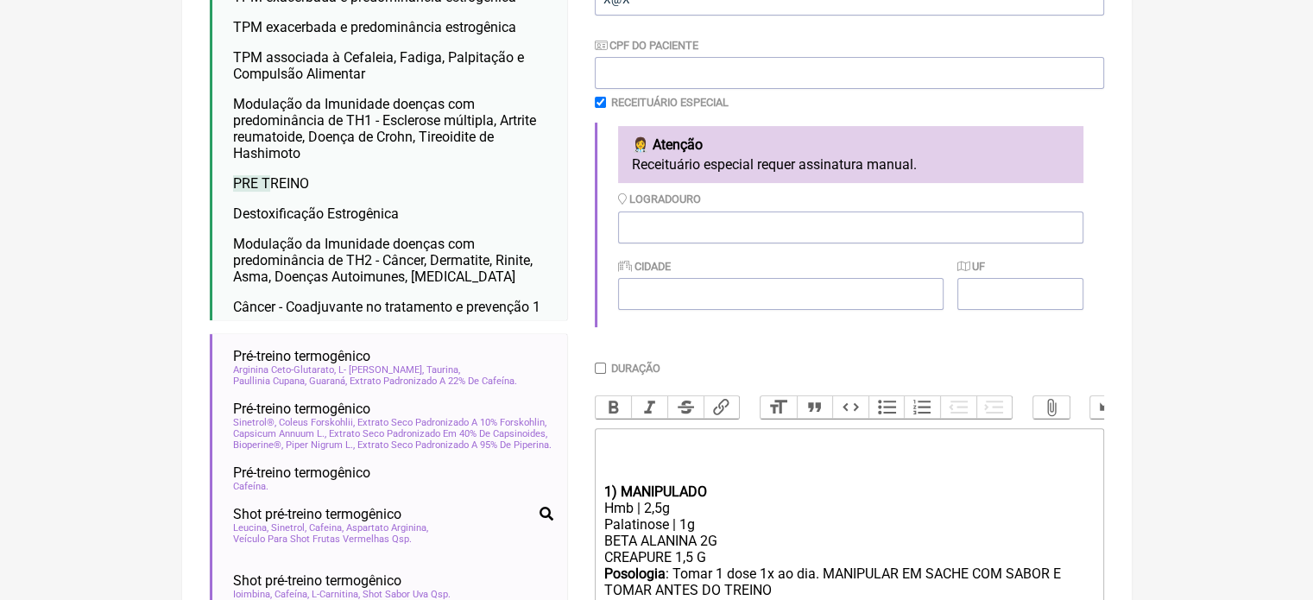
click at [599, 99] on input "checkbox" at bounding box center [600, 102] width 11 height 11
checkbox input "false"
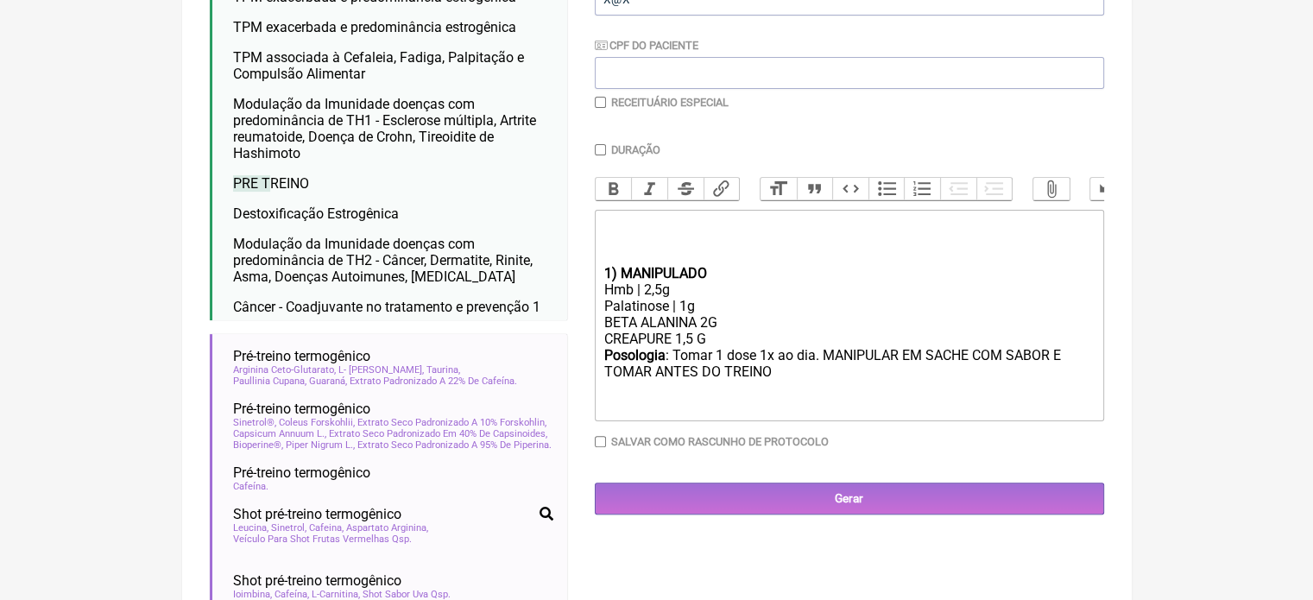
click at [595, 149] on input "Duração" at bounding box center [600, 149] width 11 height 11
checkbox input "true"
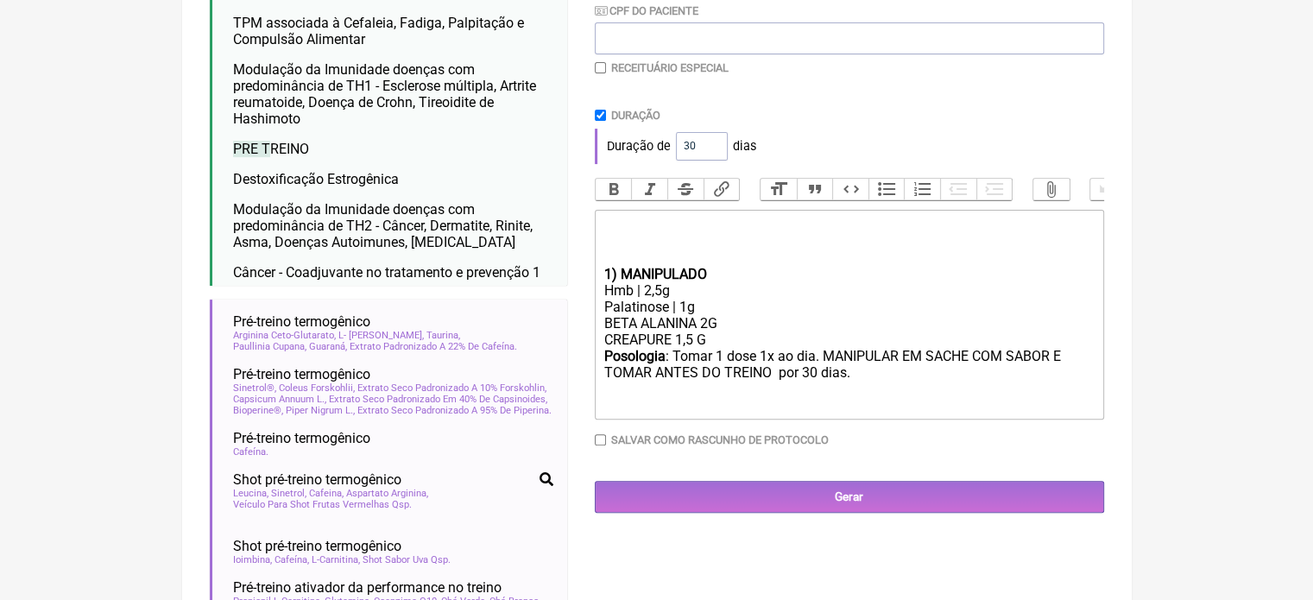
scroll to position [480, 0]
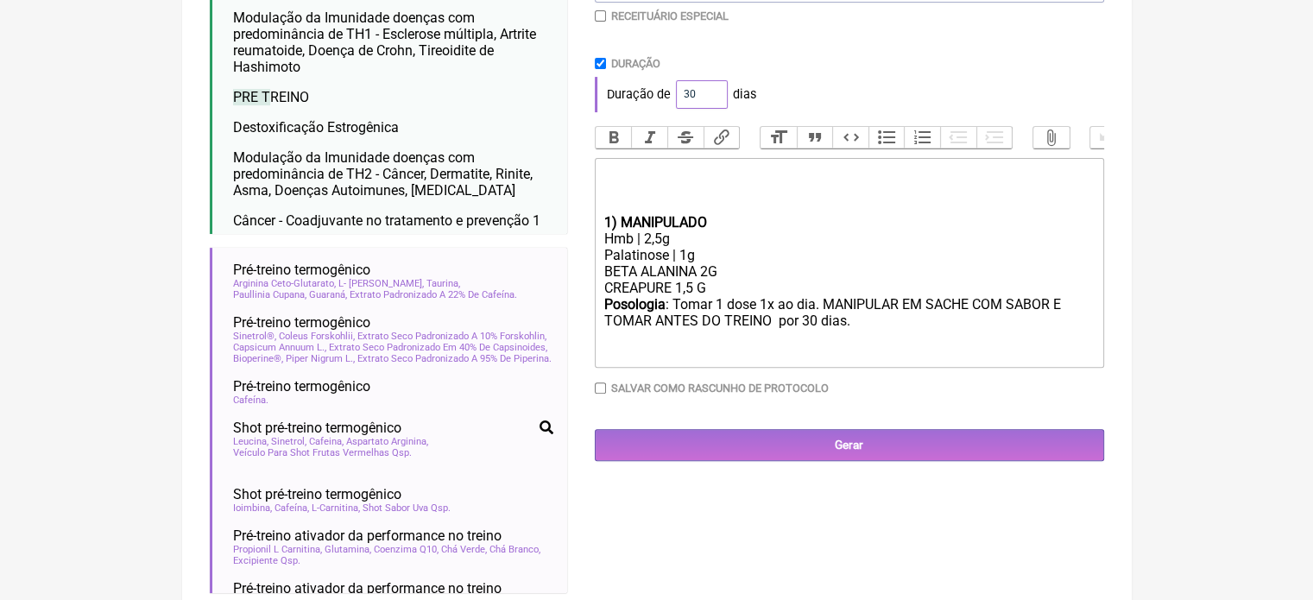
drag, startPoint x: 699, startPoint y: 95, endPoint x: 668, endPoint y: 97, distance: 31.1
click at [668, 97] on div "Duração de 30 dias" at bounding box center [849, 94] width 509 height 35
type input "60"
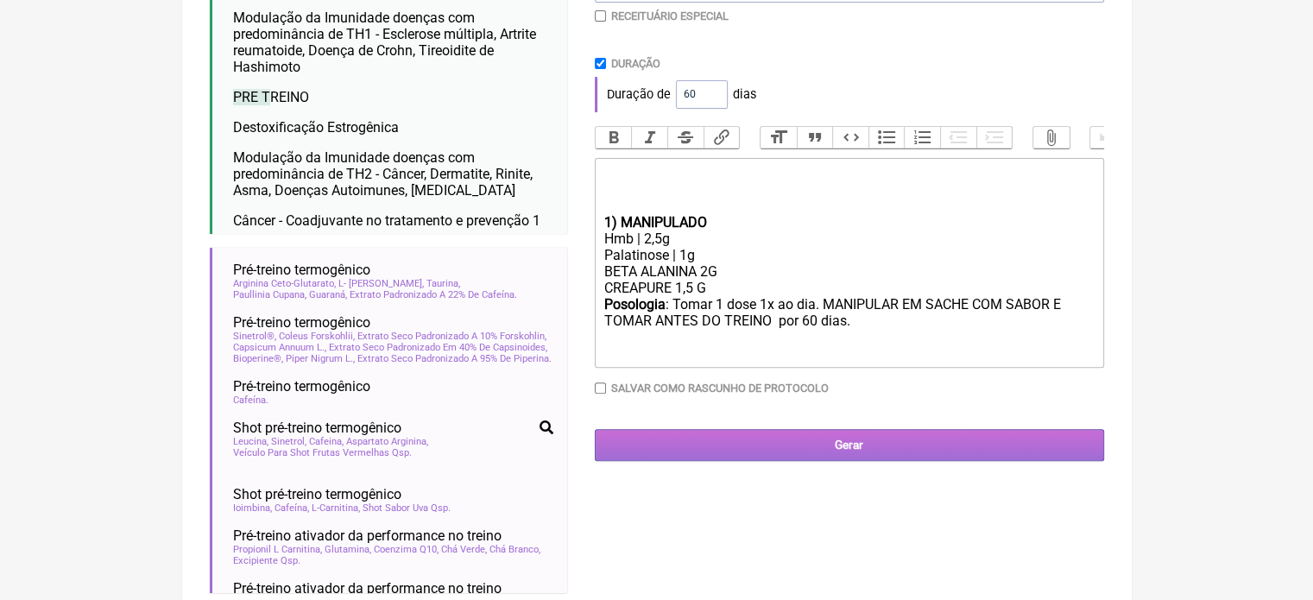
click at [877, 452] on input "Gerar" at bounding box center [849, 445] width 509 height 32
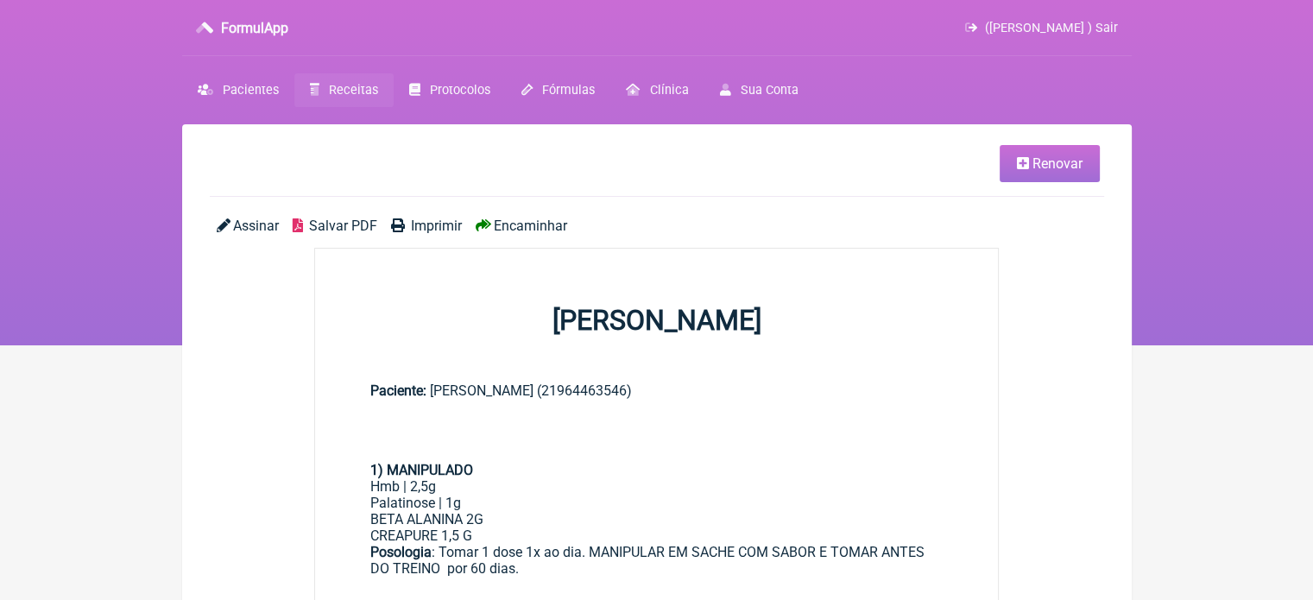
click at [447, 219] on span "Imprimir" at bounding box center [436, 226] width 51 height 16
click at [1041, 155] on span "Renovar" at bounding box center [1058, 163] width 50 height 16
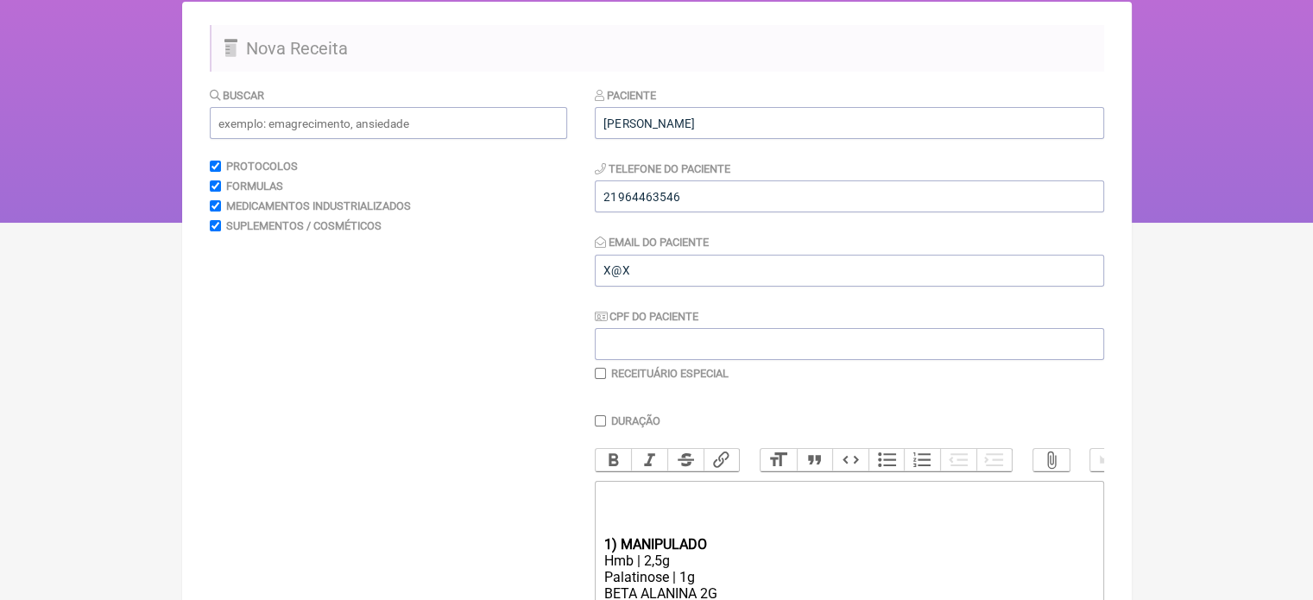
scroll to position [345, 0]
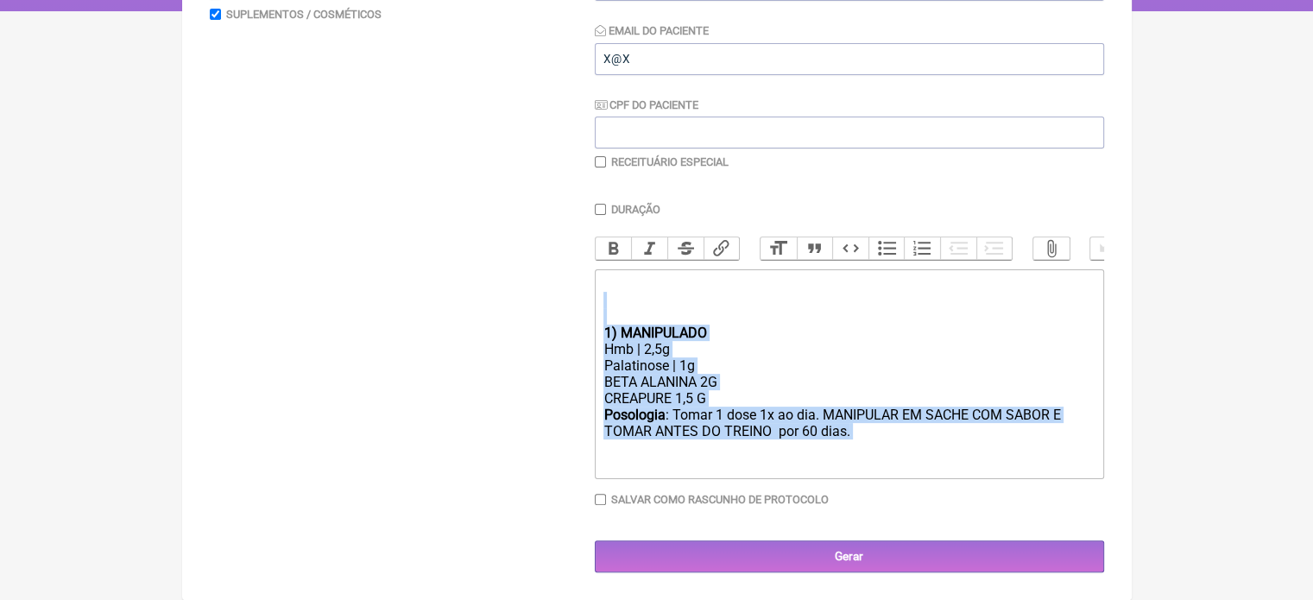
drag, startPoint x: 915, startPoint y: 443, endPoint x: 633, endPoint y: 315, distance: 309.9
click at [633, 315] on trix-editor "1) MANIPULADO Hmb | 2,5g Palatinose | 1g BETA ALANINA 2G CREAPURE 1,5 G Posolog…" at bounding box center [849, 374] width 509 height 210
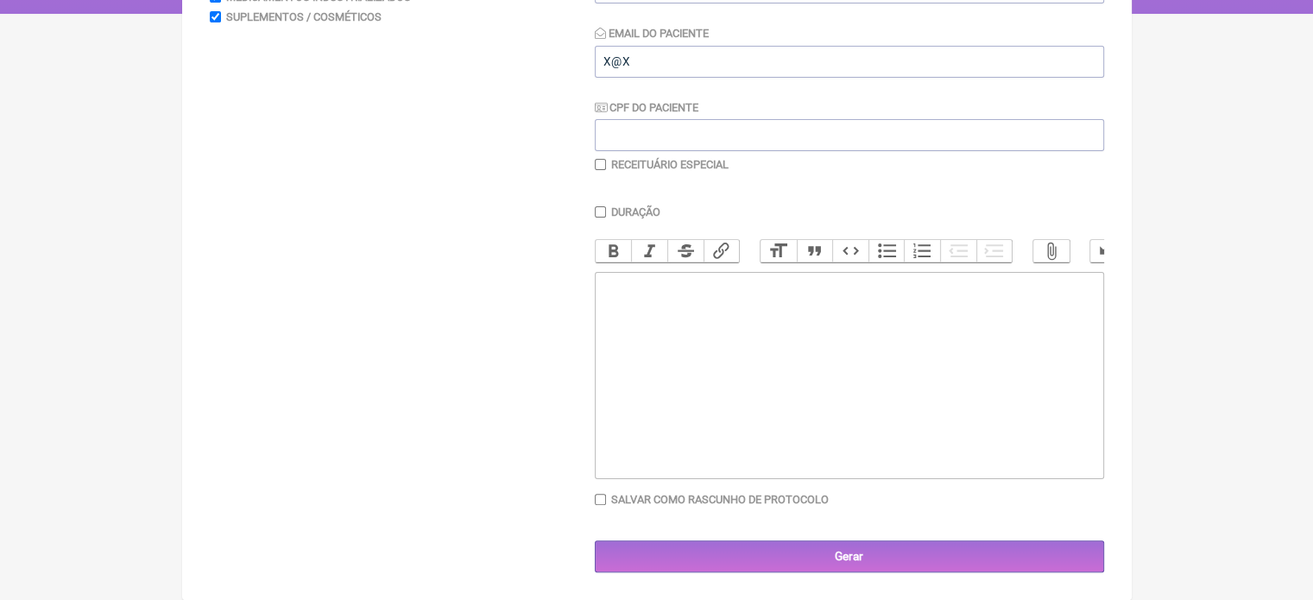
type trix-editor "<div><br><br><br><br></div>"
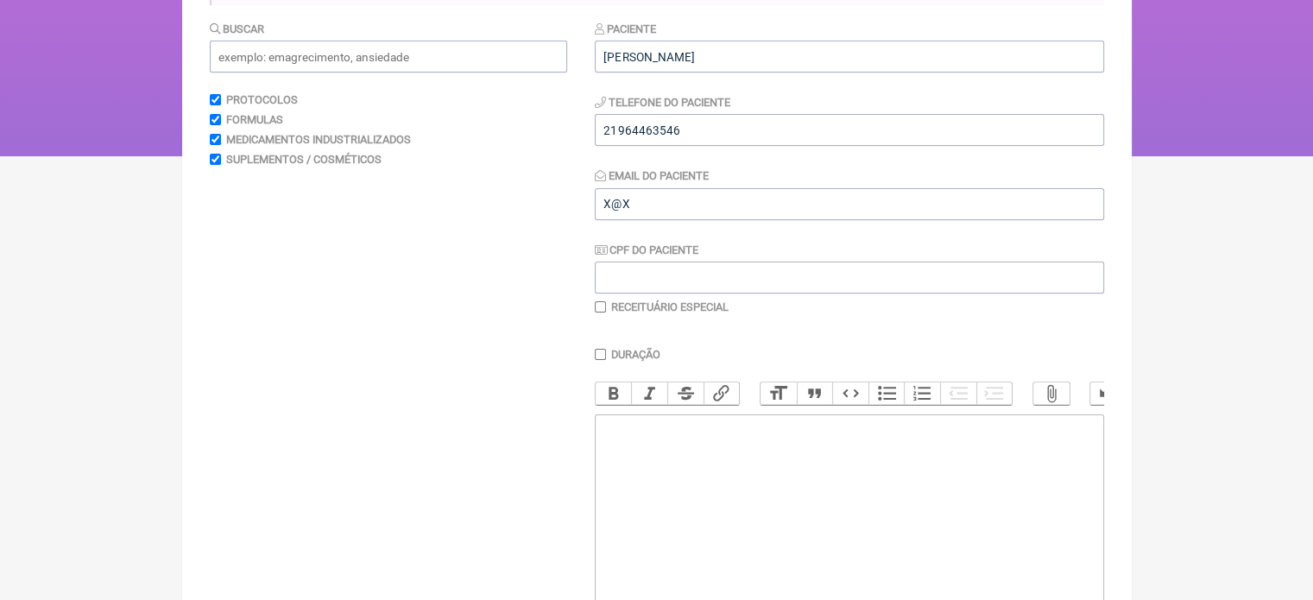
scroll to position [0, 0]
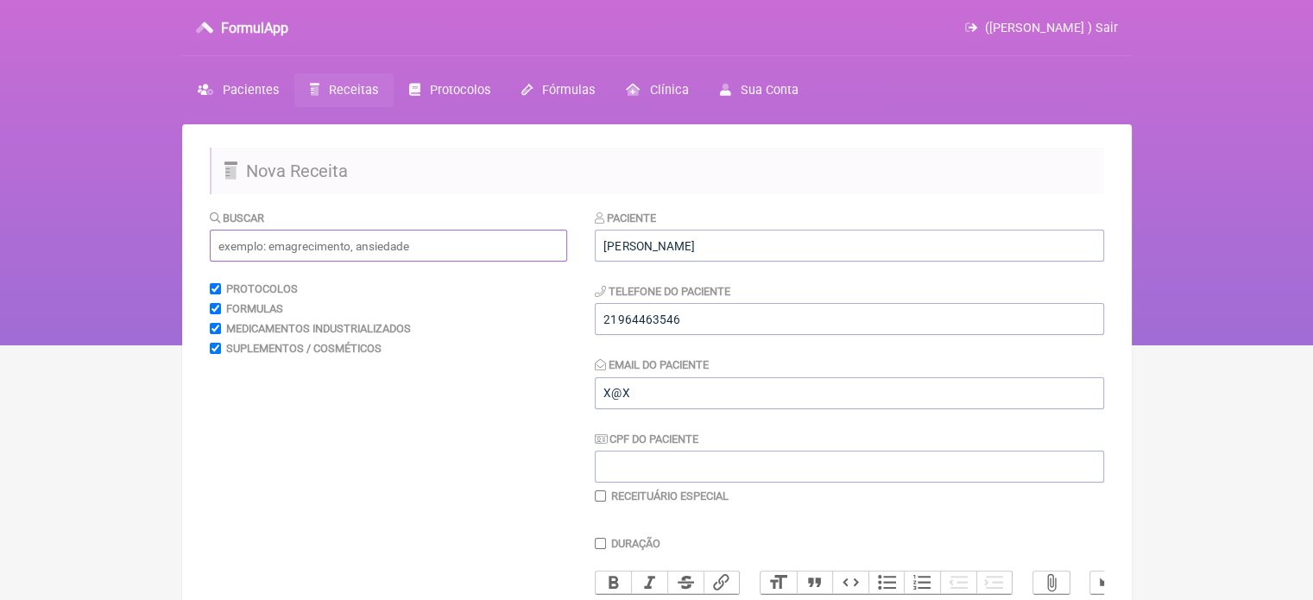
drag, startPoint x: 265, startPoint y: 249, endPoint x: 520, endPoint y: 279, distance: 256.5
click at [265, 250] on input "text" at bounding box center [388, 246] width 357 height 32
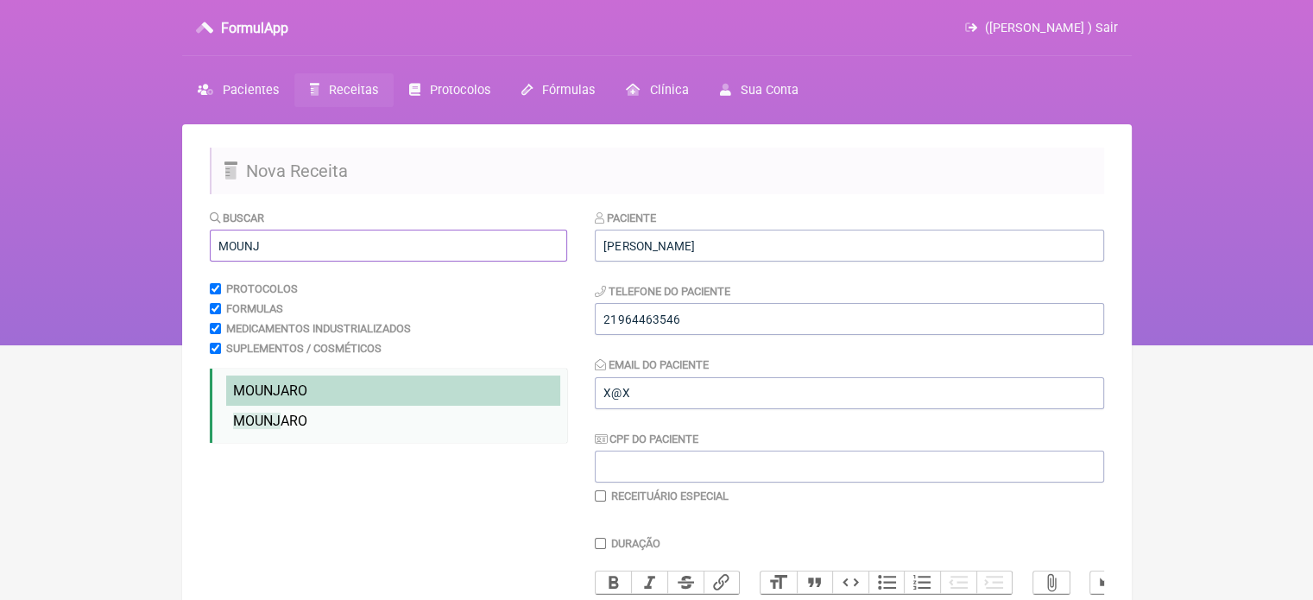
type input "MOUNJ"
click at [286, 393] on span "MOUNJ ARO" at bounding box center [270, 391] width 74 height 16
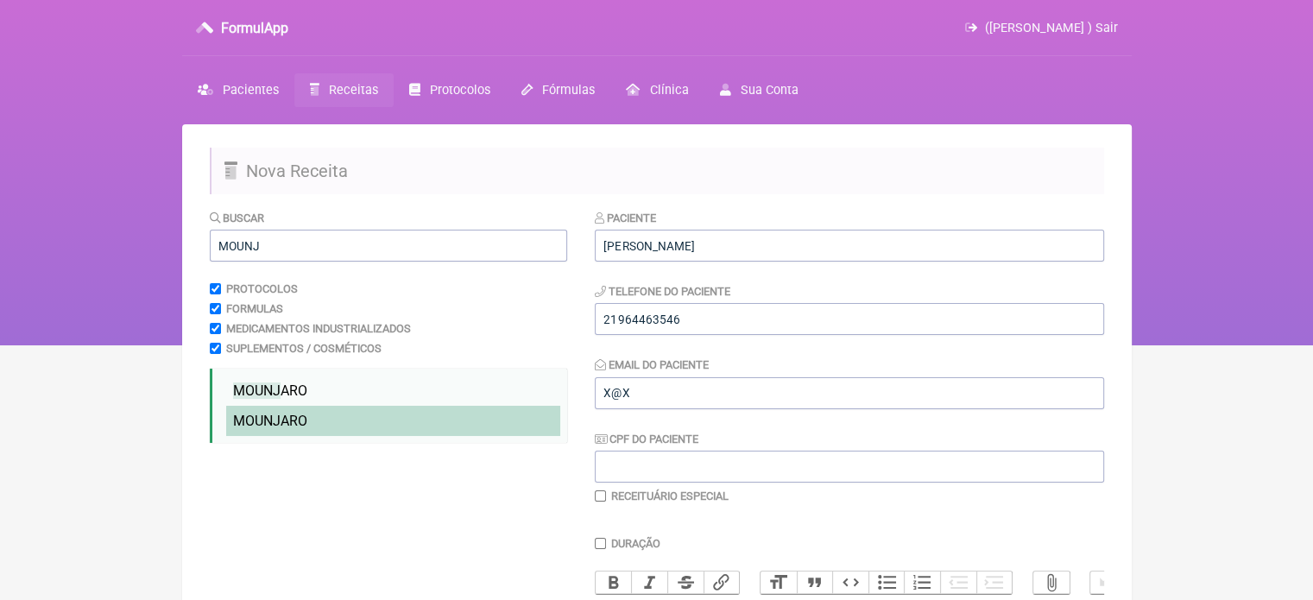
click at [290, 416] on span "MOUNJ ARO" at bounding box center [270, 421] width 74 height 16
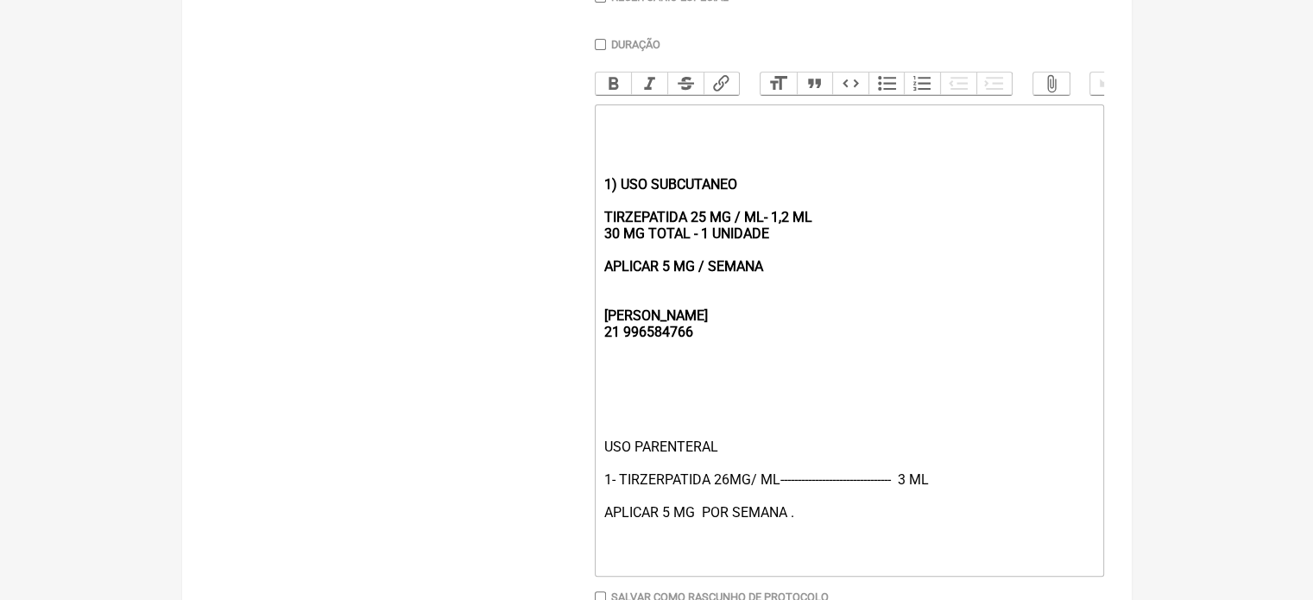
scroll to position [604, 0]
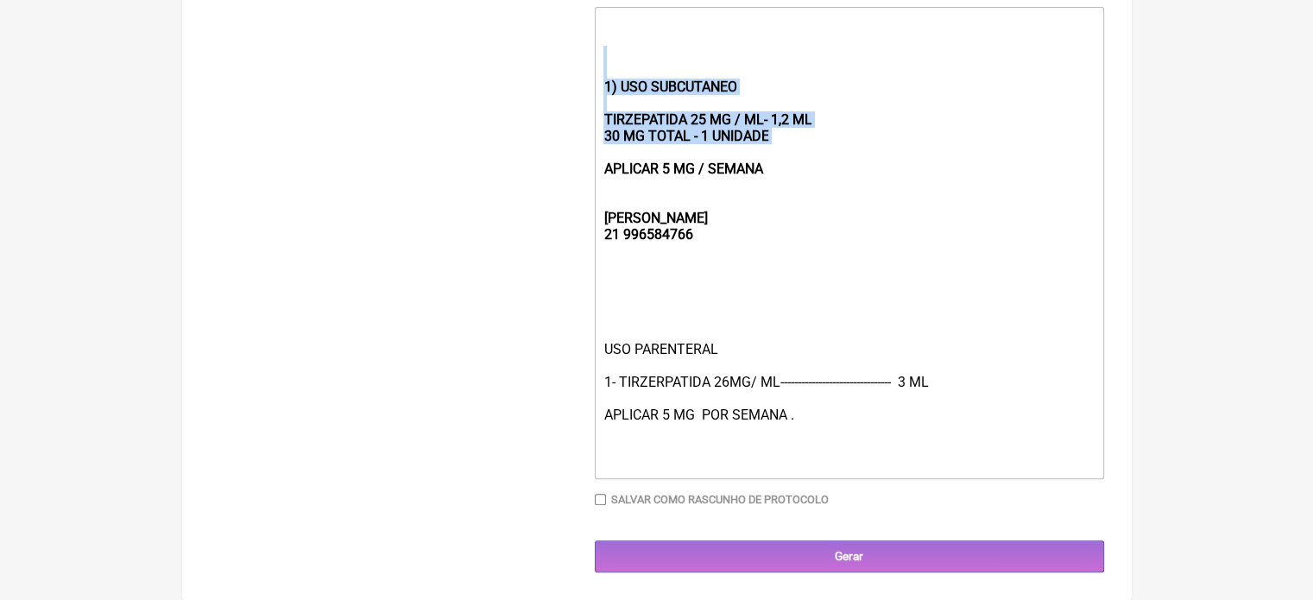
drag, startPoint x: 787, startPoint y: 164, endPoint x: 514, endPoint y: 84, distance: 285.3
click at [514, 84] on form "Buscar MOUNJ Protocolos Formulas Medicamentos Industrializados Suplementos / Co…" at bounding box center [657, 92] width 895 height 960
drag, startPoint x: 803, startPoint y: 174, endPoint x: 560, endPoint y: 78, distance: 261.2
click at [560, 78] on form "Buscar MOUNJ Protocolos Formulas Medicamentos Industrializados Suplementos / Co…" at bounding box center [657, 92] width 895 height 960
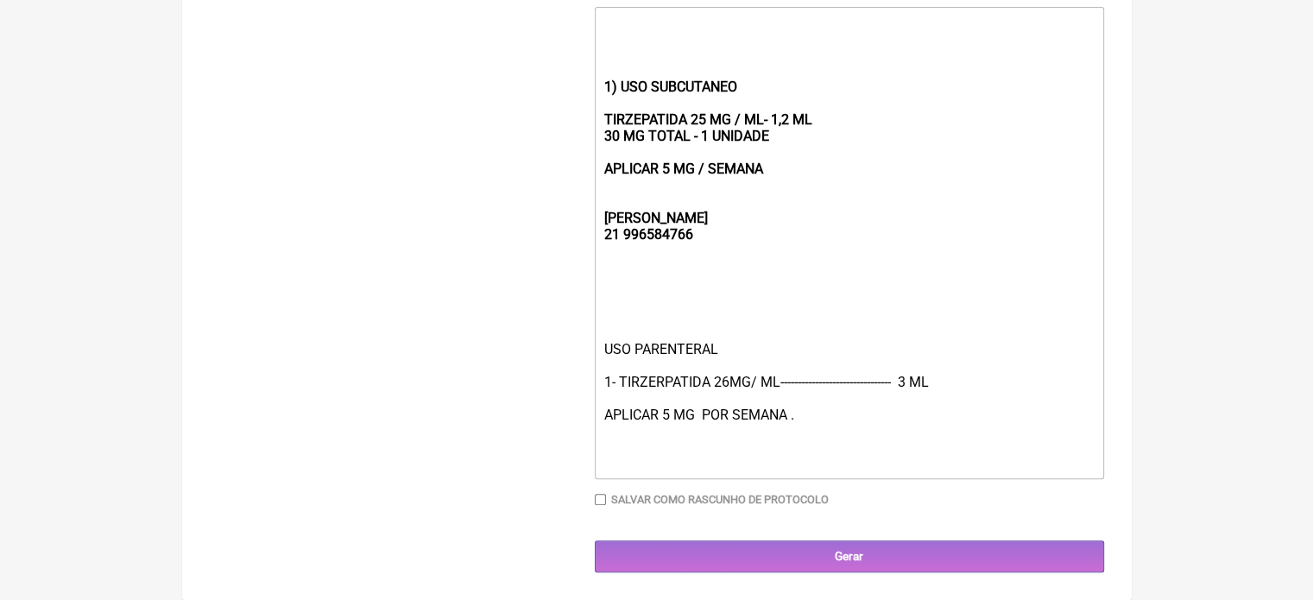
type trix-editor "<div><br><br><br><strong><br><br><br>REBECCA&nbsp;<br>21 996584766</strong></di…"
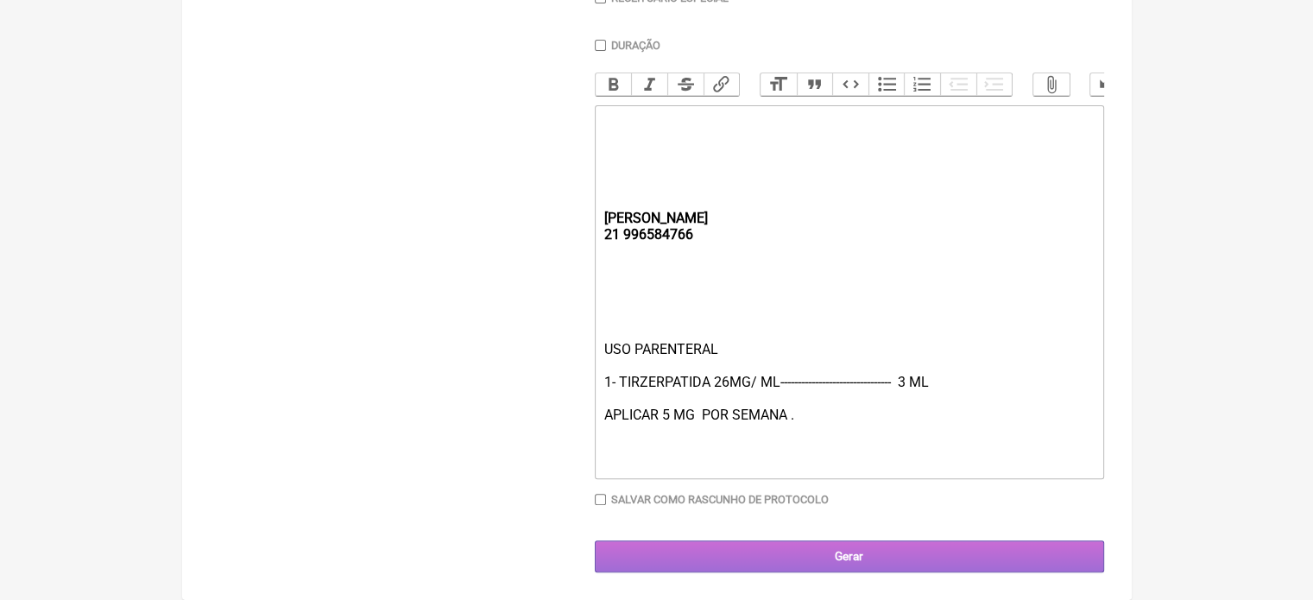
click at [840, 555] on input "Gerar" at bounding box center [849, 557] width 509 height 32
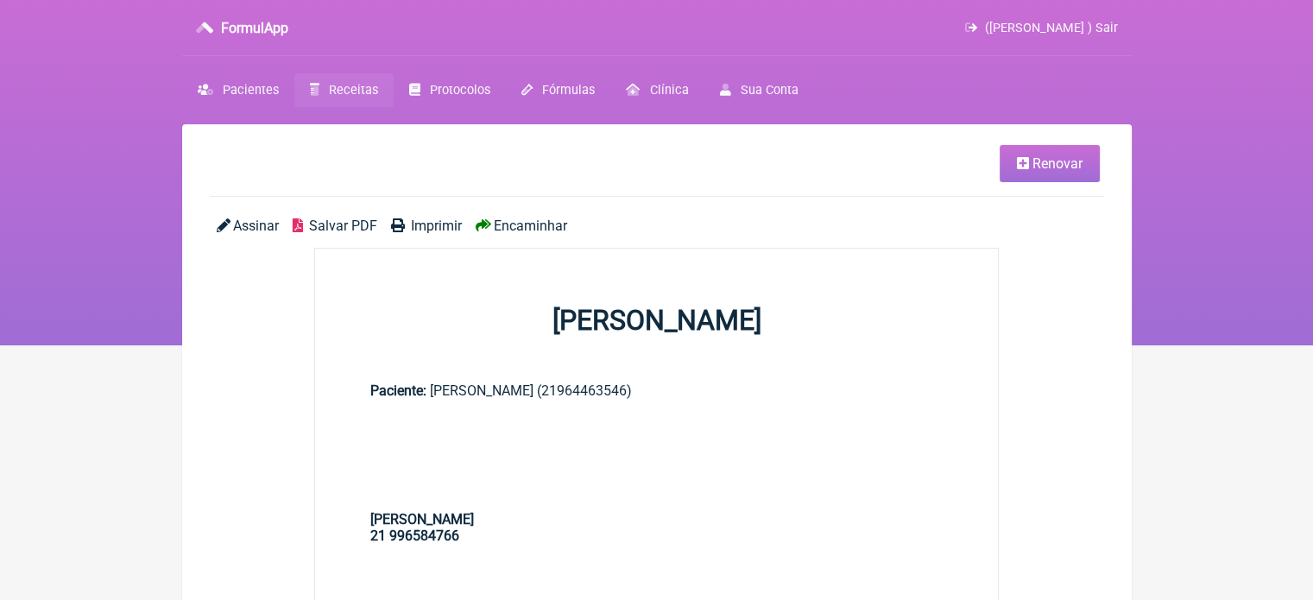
click at [436, 226] on span "Imprimir" at bounding box center [436, 226] width 51 height 16
click at [438, 222] on span "Imprimir" at bounding box center [436, 226] width 51 height 16
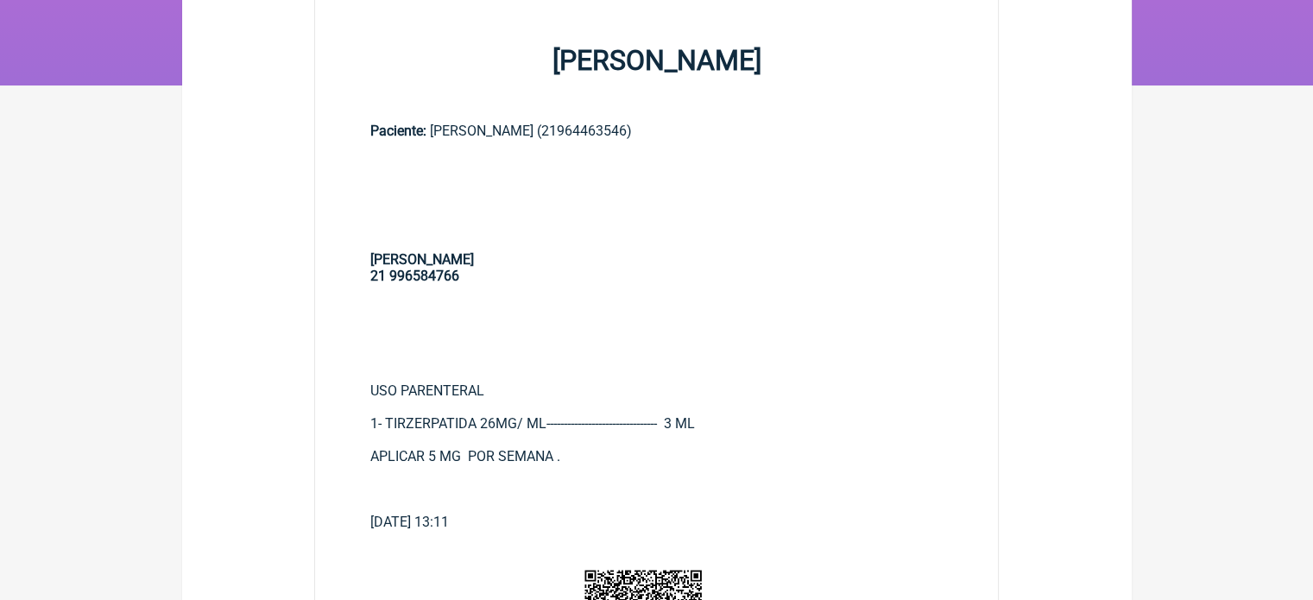
scroll to position [259, 0]
drag, startPoint x: 681, startPoint y: 424, endPoint x: 670, endPoint y: 424, distance: 11.2
click at [670, 424] on div "USO PARENTERAL 1- TIRZERPATIDA 26MG/ ML-------------------------------- 3 ML AP…" at bounding box center [656, 448] width 573 height 131
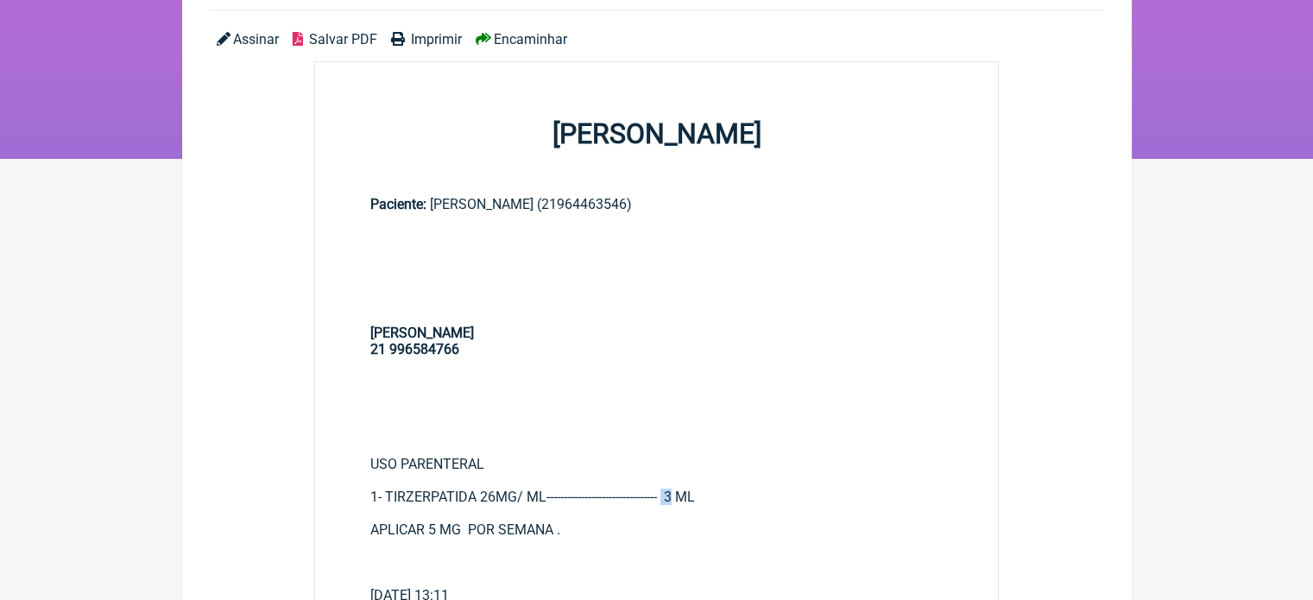
scroll to position [86, 0]
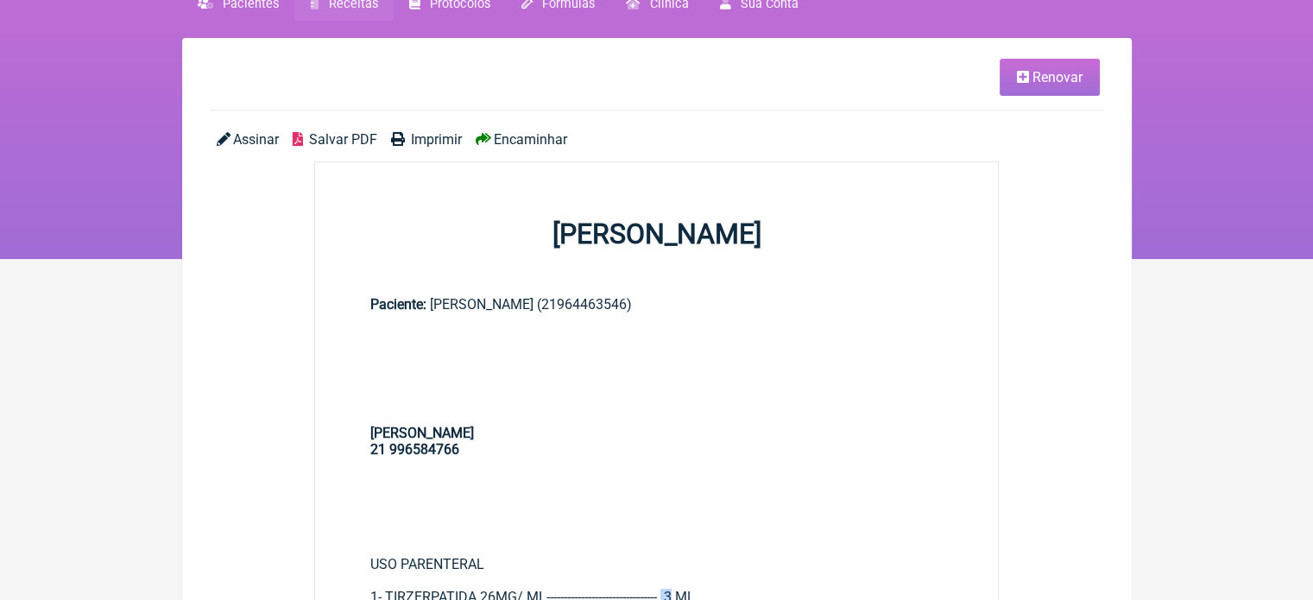
click at [1059, 79] on span "Renovar" at bounding box center [1058, 77] width 50 height 16
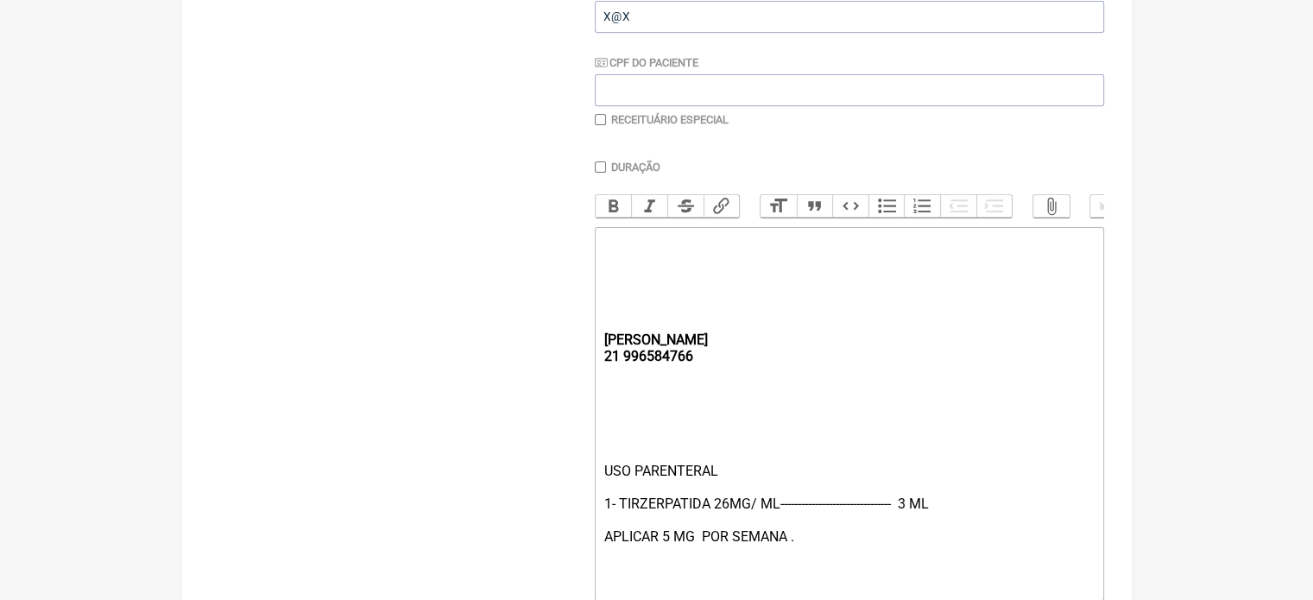
scroll to position [432, 0]
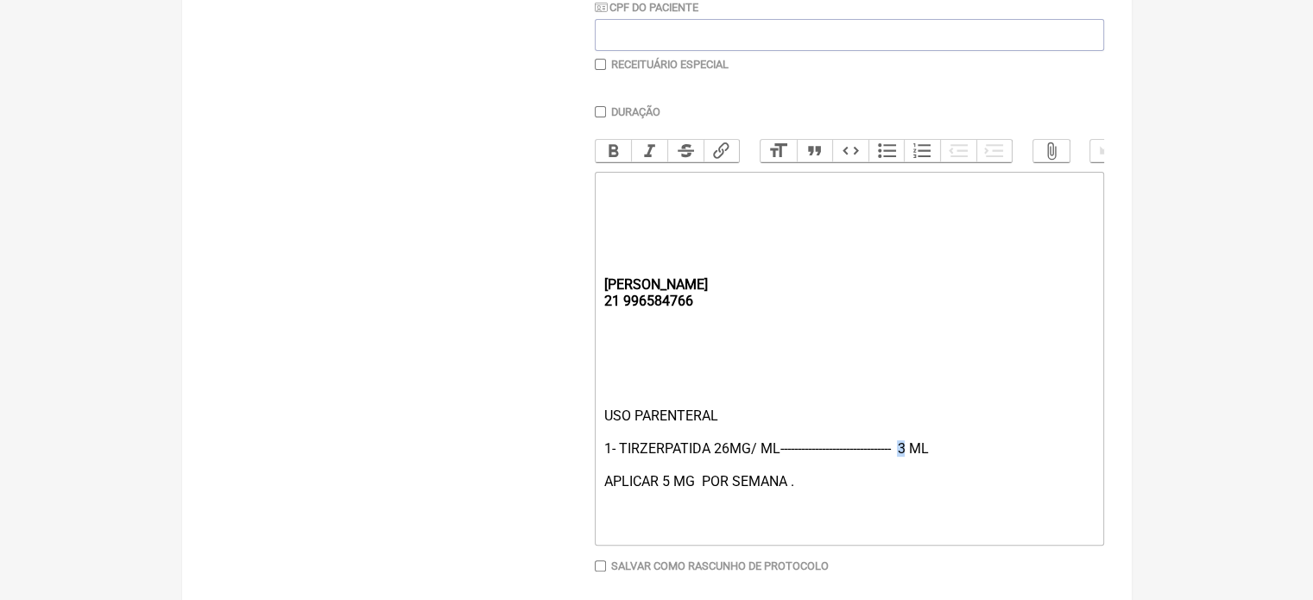
click at [908, 461] on div "USO PARENTERAL 1- TIRZERPATIDA 26MG/ ML-------------------------------- 3 ML AP…" at bounding box center [849, 473] width 490 height 131
type trix-editor "<div><br><br><br><strong><br><br><br>[PERSON_NAME];<br>21 996584766</strong></d…"
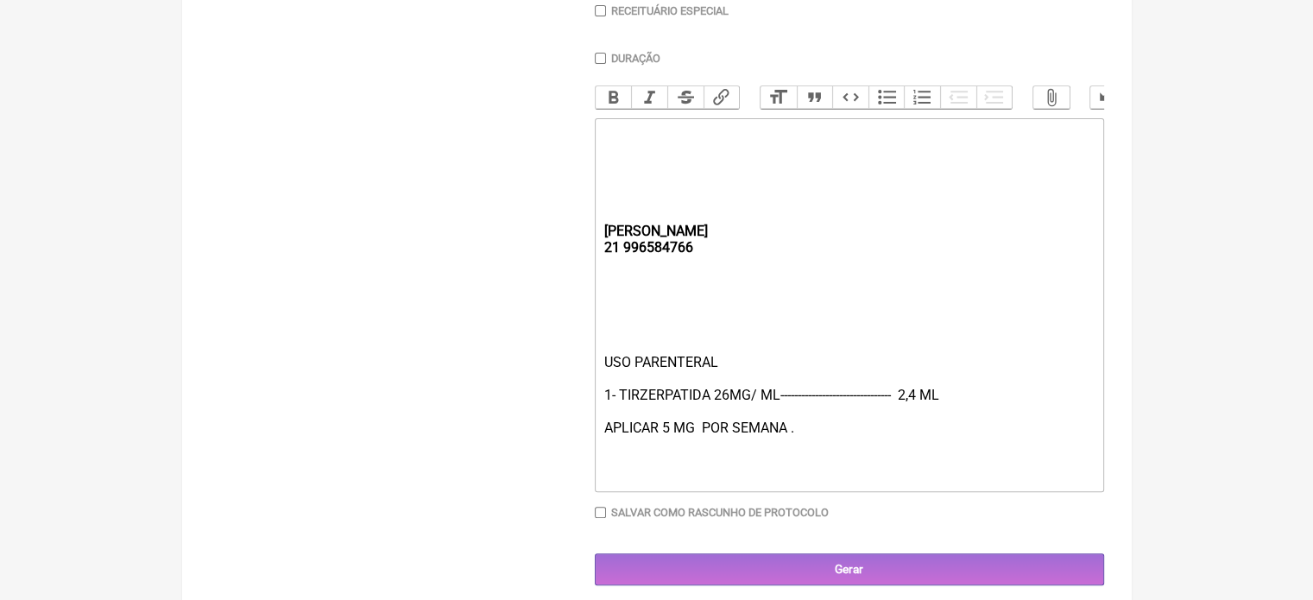
scroll to position [515, 0]
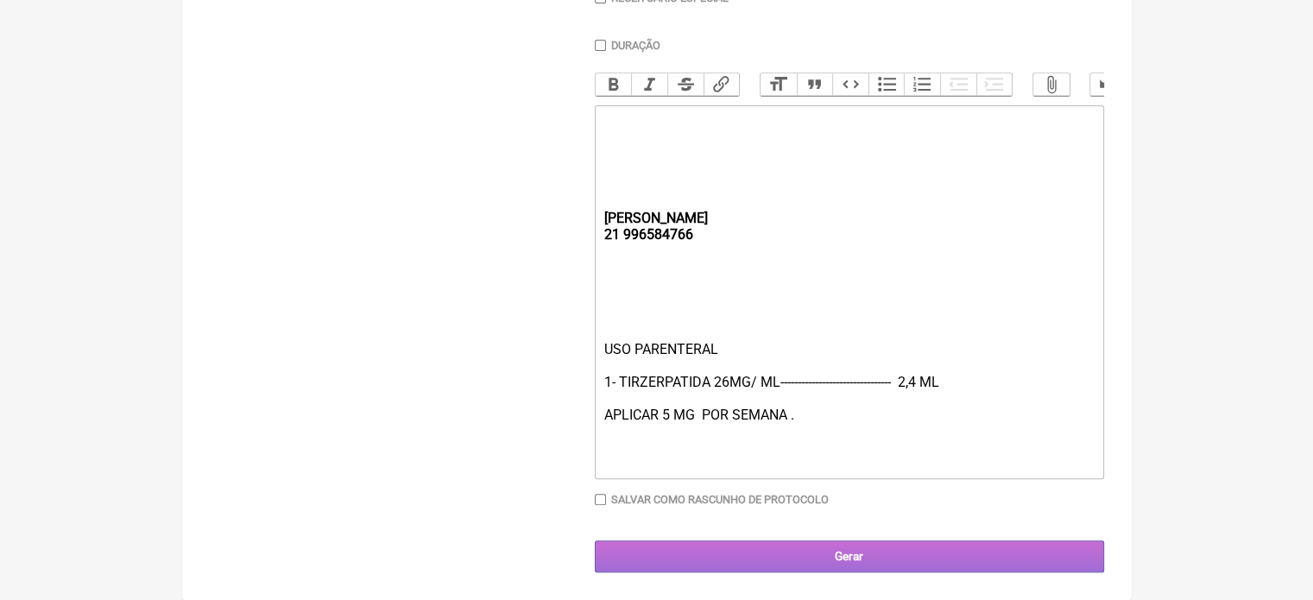
click at [890, 557] on input "Gerar" at bounding box center [849, 557] width 509 height 32
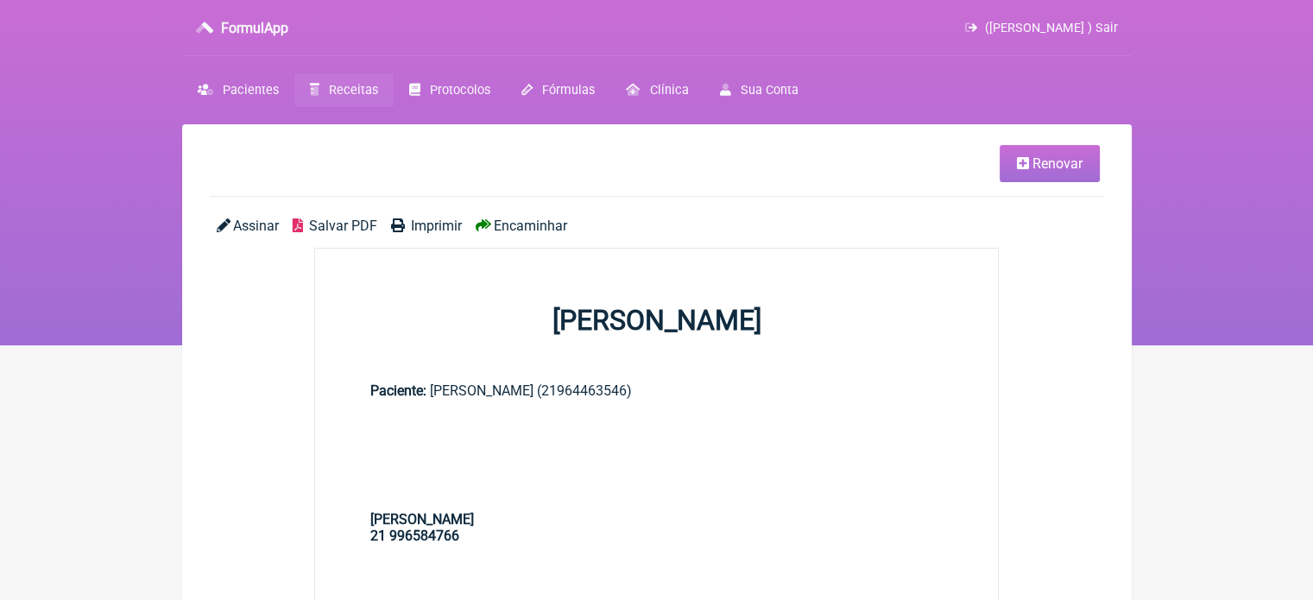
click at [423, 219] on span "Imprimir" at bounding box center [436, 226] width 51 height 16
click at [446, 227] on span "Imprimir" at bounding box center [436, 226] width 51 height 16
click at [338, 89] on span "Receitas" at bounding box center [353, 90] width 49 height 15
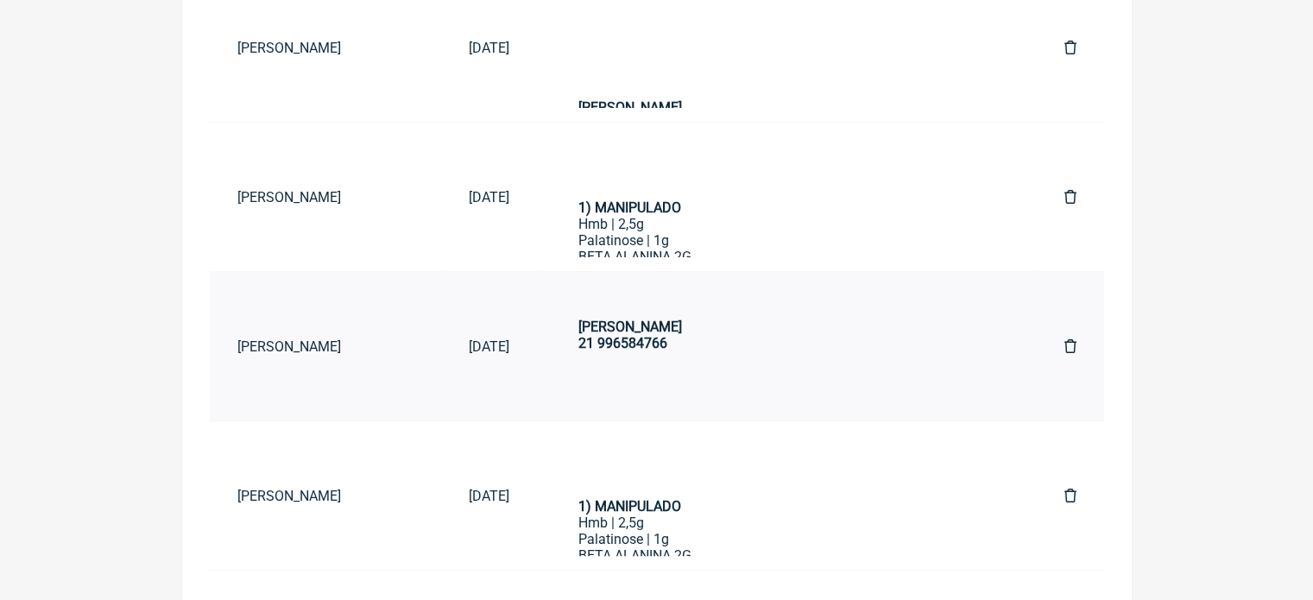
scroll to position [86, 0]
click at [667, 501] on strong "1) MANIPULADO" at bounding box center [630, 506] width 103 height 16
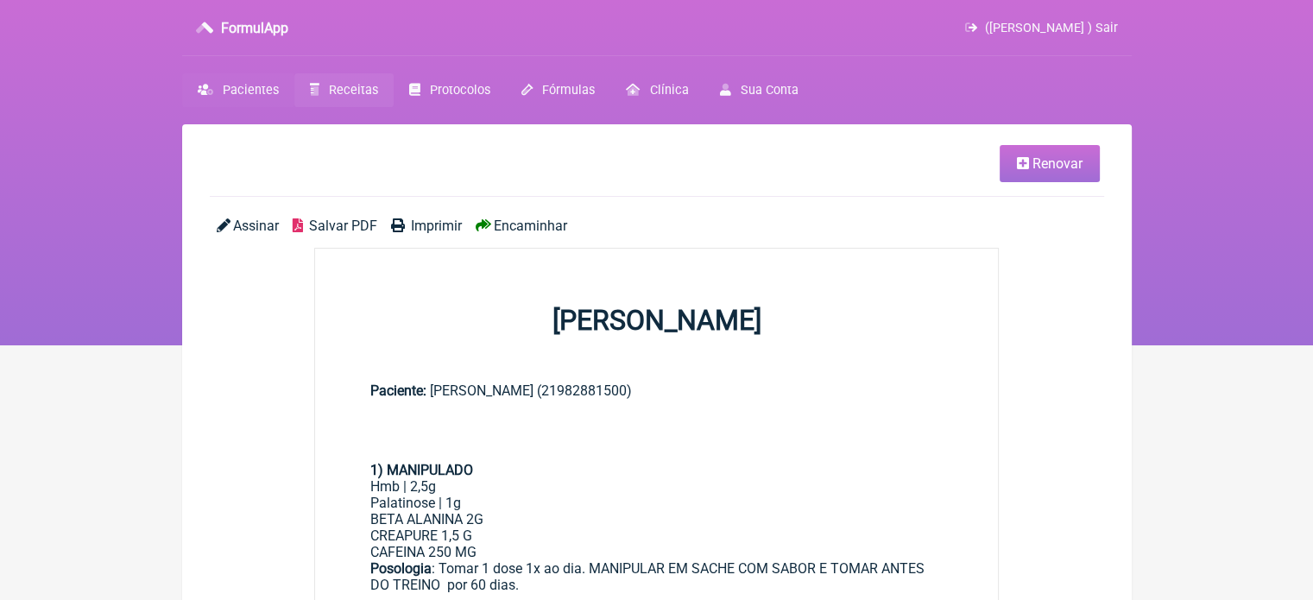
click at [259, 89] on span "Pacientes" at bounding box center [251, 90] width 56 height 15
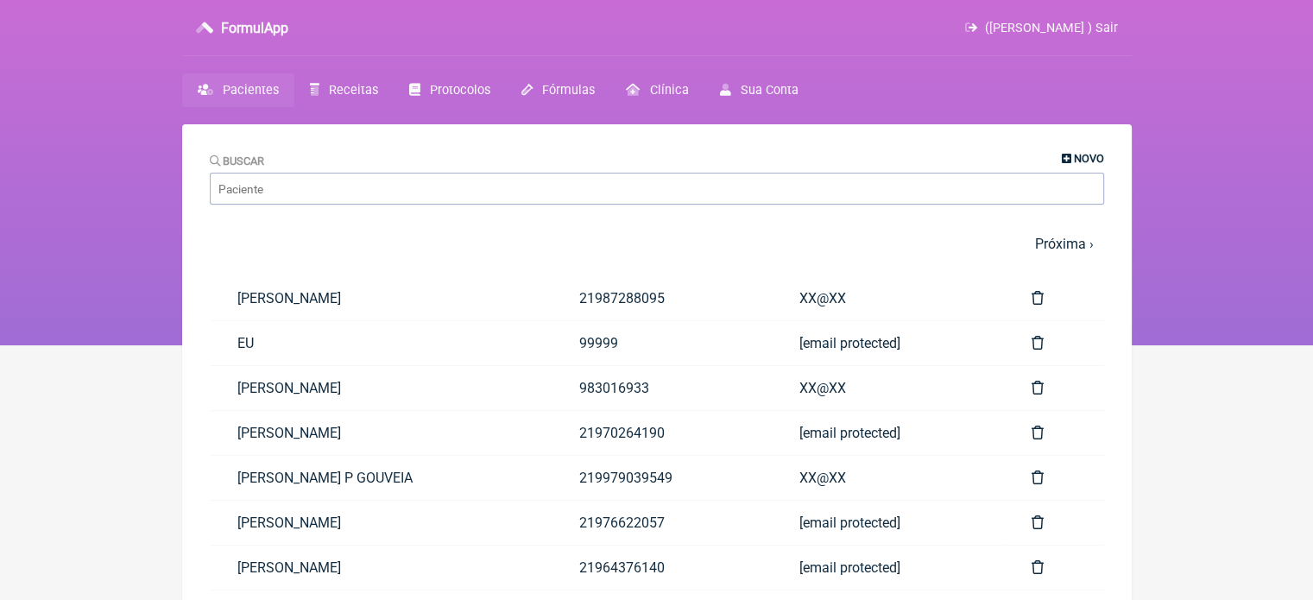
click at [1080, 157] on span "Novo" at bounding box center [1089, 158] width 30 height 13
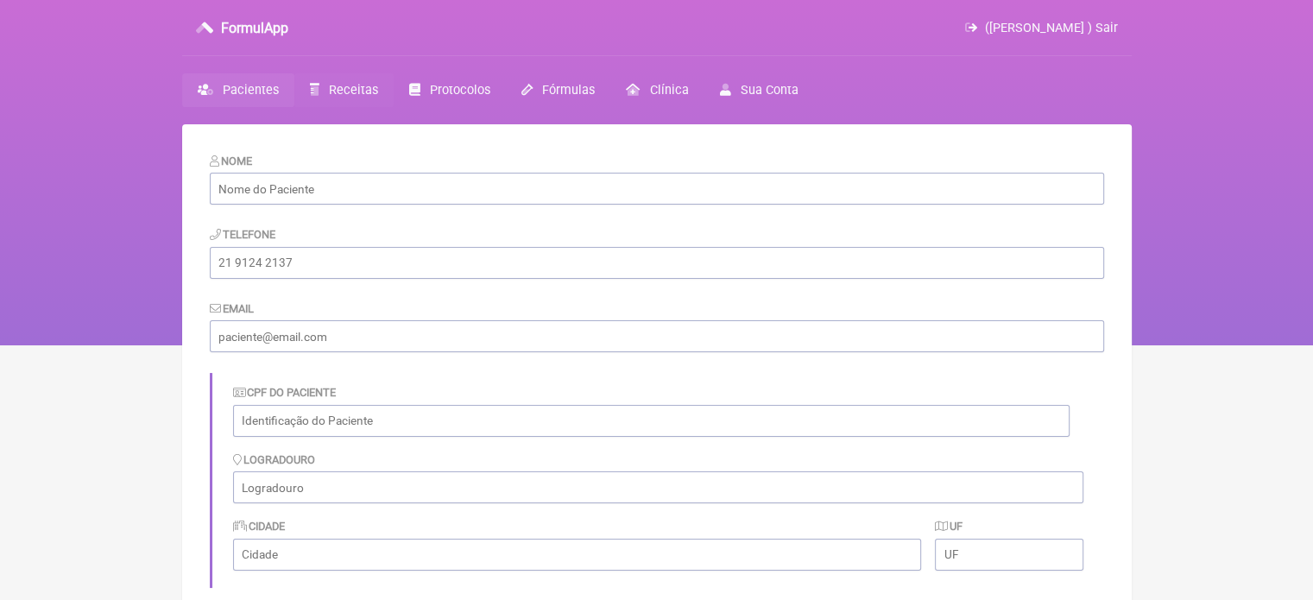
click at [359, 80] on link "Receitas" at bounding box center [343, 90] width 99 height 34
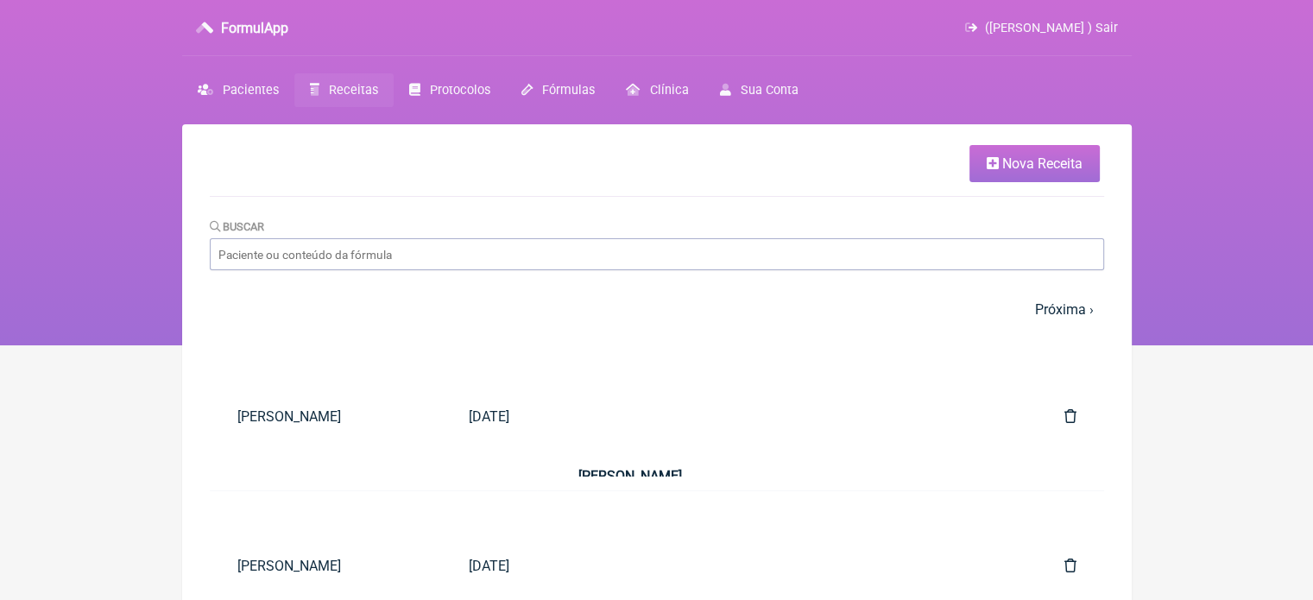
click at [1033, 168] on span "Nova Receita" at bounding box center [1043, 163] width 80 height 16
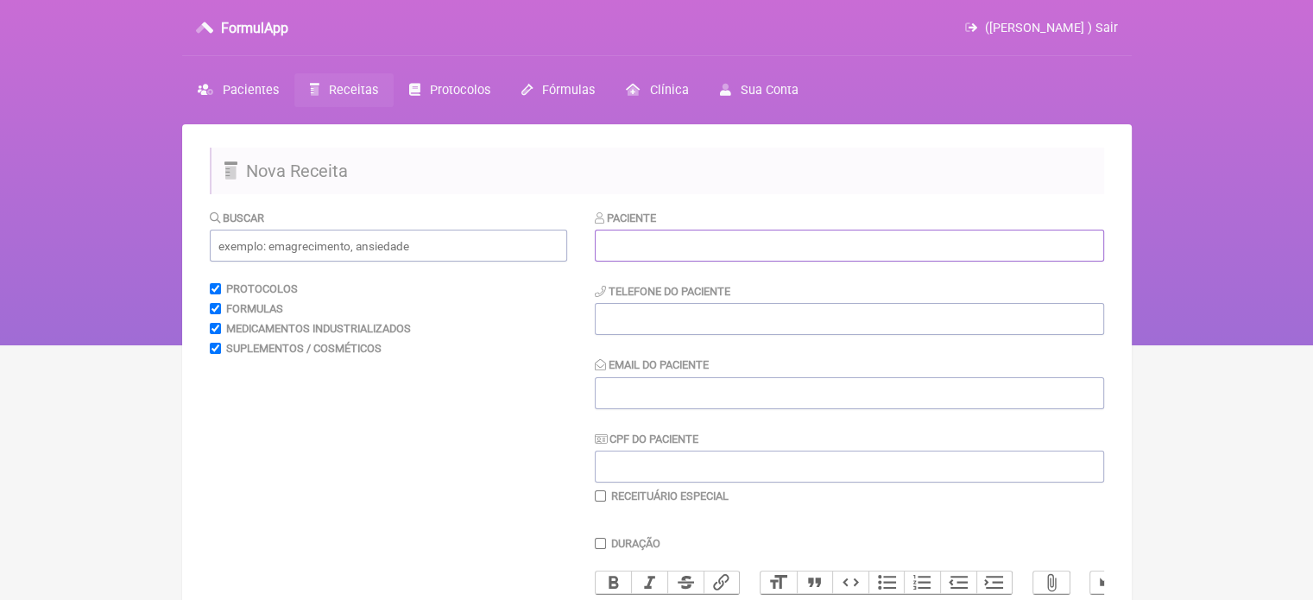
click at [631, 244] on input "text" at bounding box center [849, 246] width 509 height 32
paste input "[PERSON_NAME]"
type input "[PERSON_NAME]"
click at [622, 320] on input "tel" at bounding box center [849, 319] width 509 height 32
type input "21"
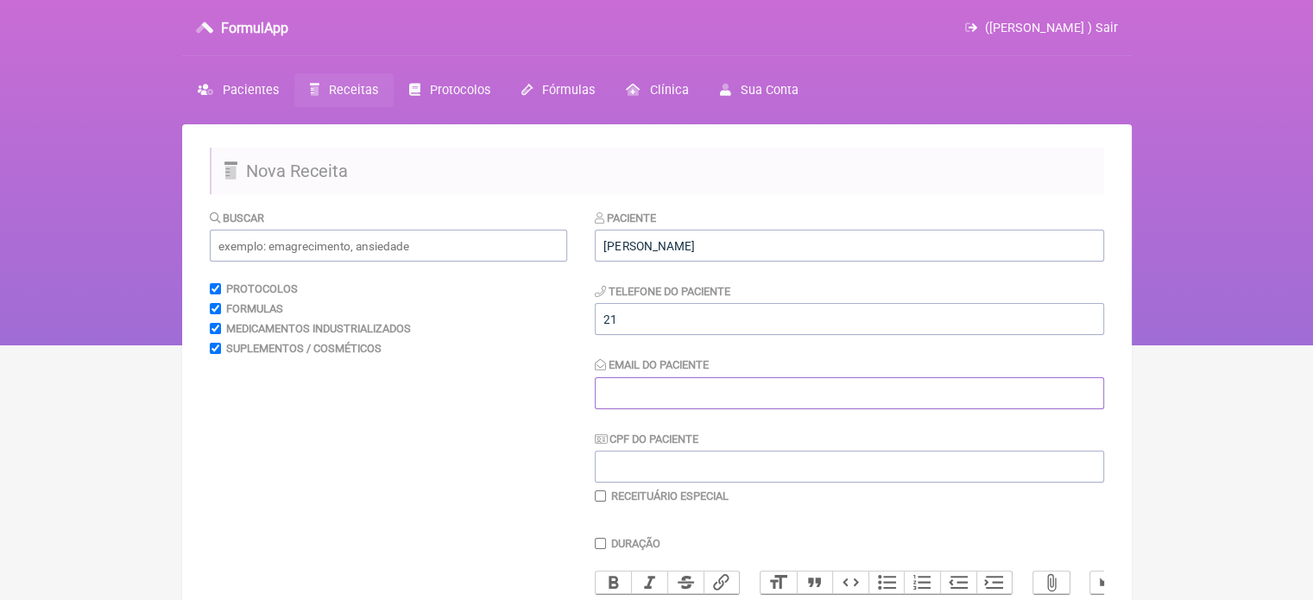
click at [682, 394] on input "Email do Paciente" at bounding box center [849, 393] width 509 height 32
type input "X@X"
click at [654, 322] on input "21" at bounding box center [849, 319] width 509 height 32
type input "21966739191"
click at [428, 250] on input "text" at bounding box center [388, 246] width 357 height 32
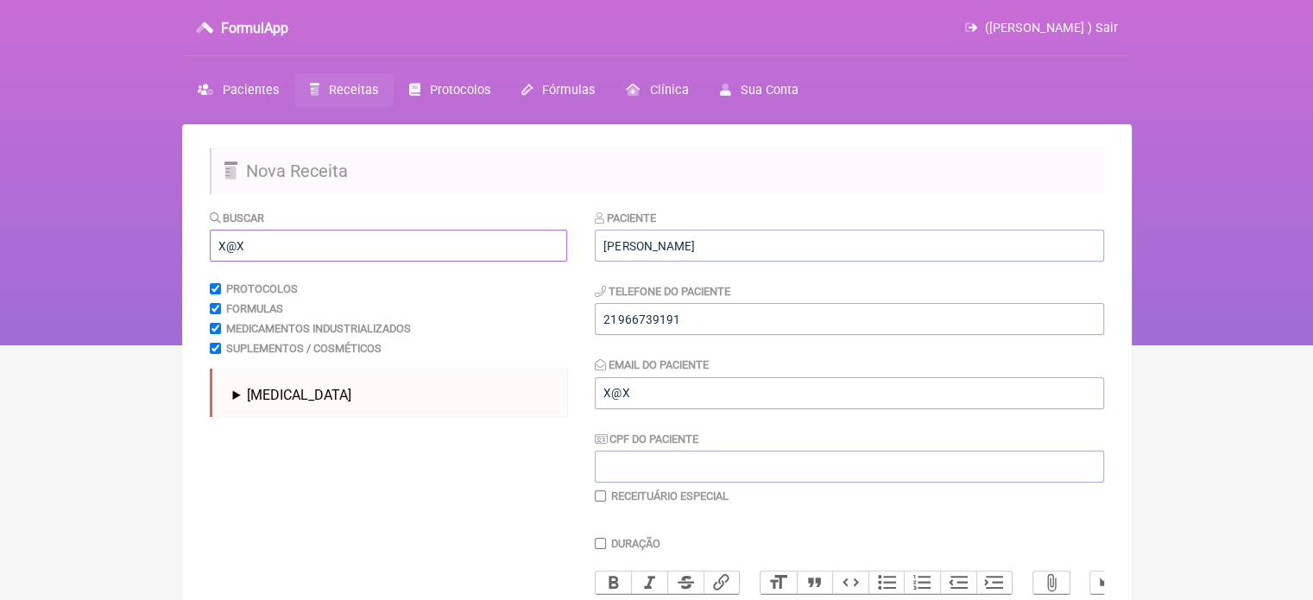
drag, startPoint x: 335, startPoint y: 246, endPoint x: 173, endPoint y: 252, distance: 162.4
click at [173, 252] on div "FormulApp (Flavio Caldas Caetano ) Sair Pacientes Receitas Protocolos Fórmulas …" at bounding box center [656, 172] width 1313 height 345
drag, startPoint x: 249, startPoint y: 242, endPoint x: 204, endPoint y: 201, distance: 60.5
click at [113, 245] on div "FormulApp (Flavio Caldas Caetano ) Sair Pacientes Receitas Protocolos Fórmulas …" at bounding box center [656, 172] width 1313 height 345
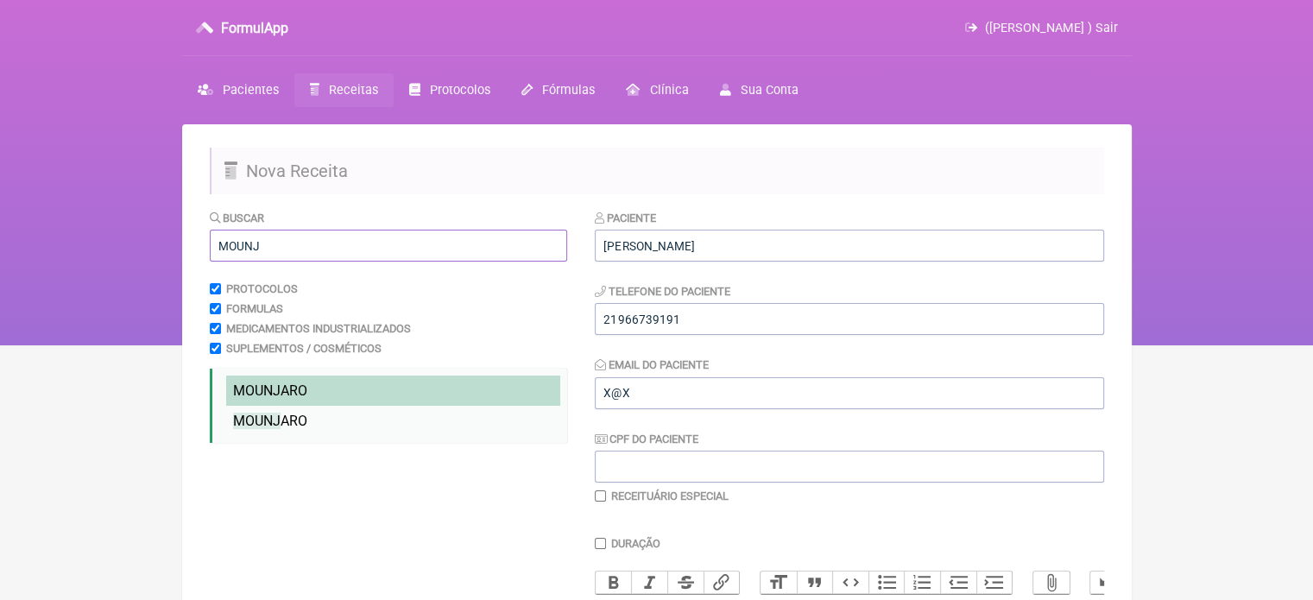
type input "MOUNJ"
click at [278, 393] on span "MOUNJ" at bounding box center [256, 391] width 47 height 16
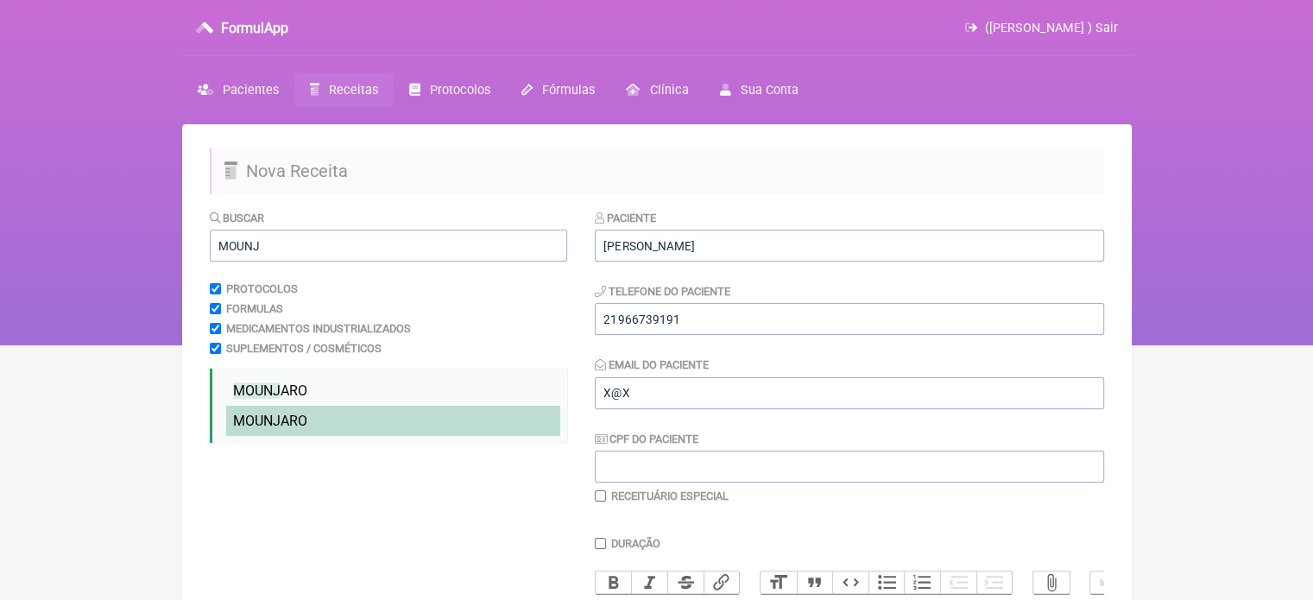
click at [276, 414] on span "MOUNJ" at bounding box center [256, 421] width 47 height 16
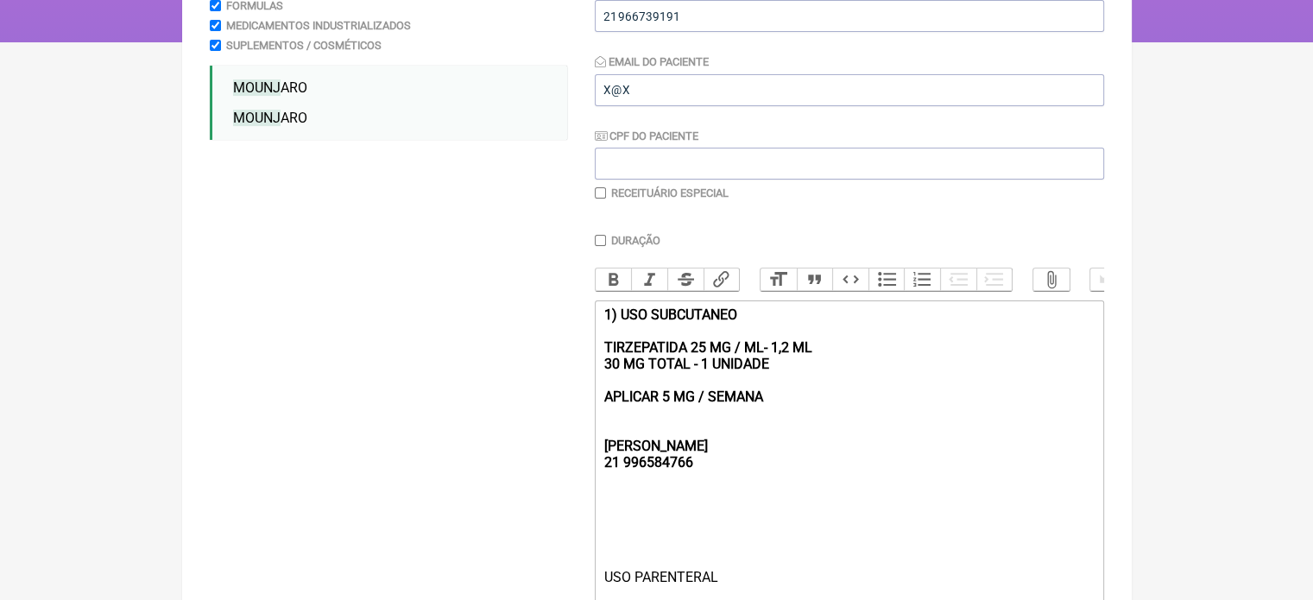
scroll to position [432, 0]
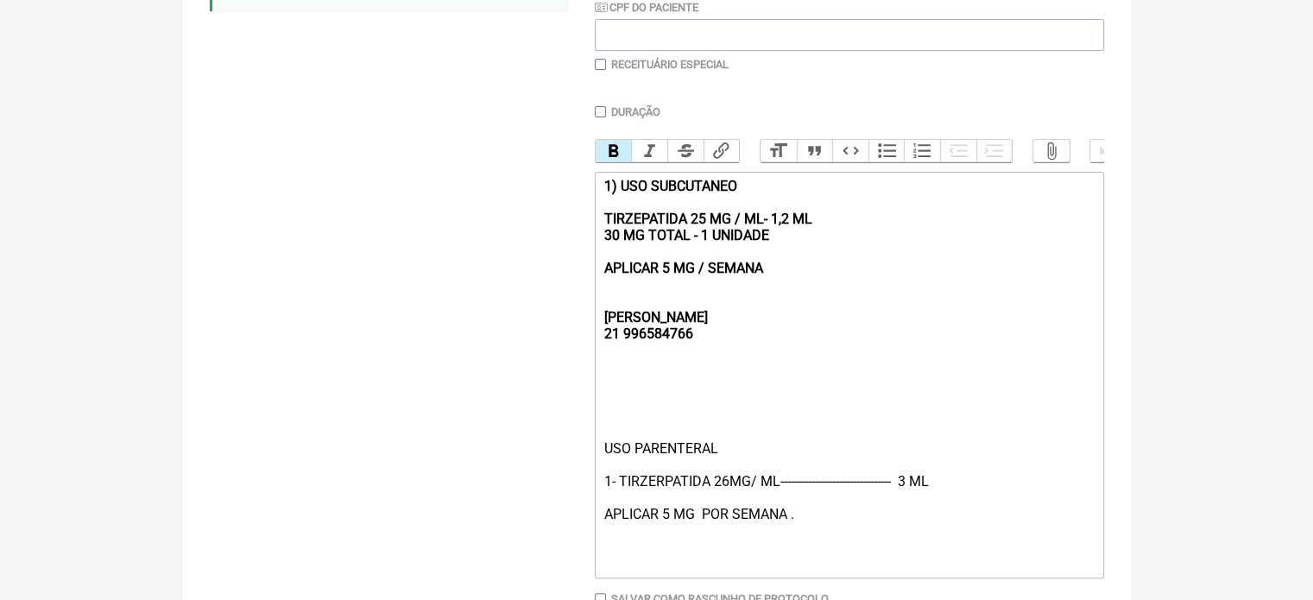
drag, startPoint x: 776, startPoint y: 277, endPoint x: 579, endPoint y: 203, distance: 211.2
click at [579, 203] on form "Buscar MOUNJ Protocolos Formulas Medicamentos Industrializados Suplementos / Co…" at bounding box center [657, 224] width 895 height 895
type trix-editor "<div><strong><br><br><br>[PERSON_NAME];<br>21 996584766</strong></div><div><br>…"
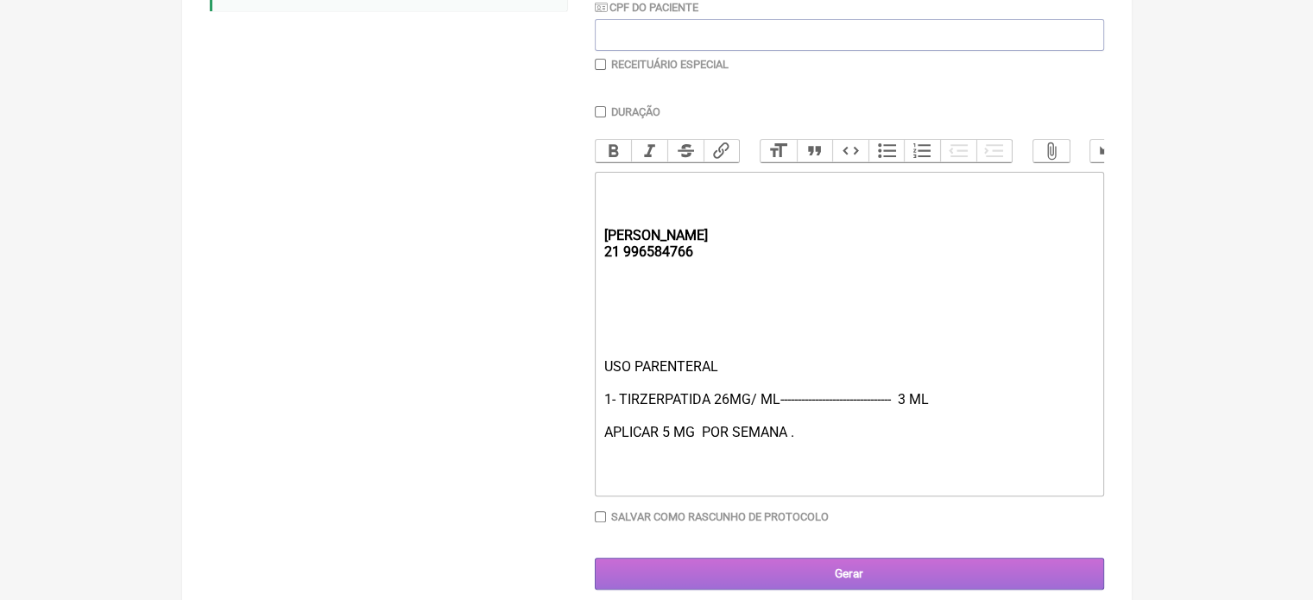
click at [806, 585] on input "Gerar" at bounding box center [849, 574] width 509 height 32
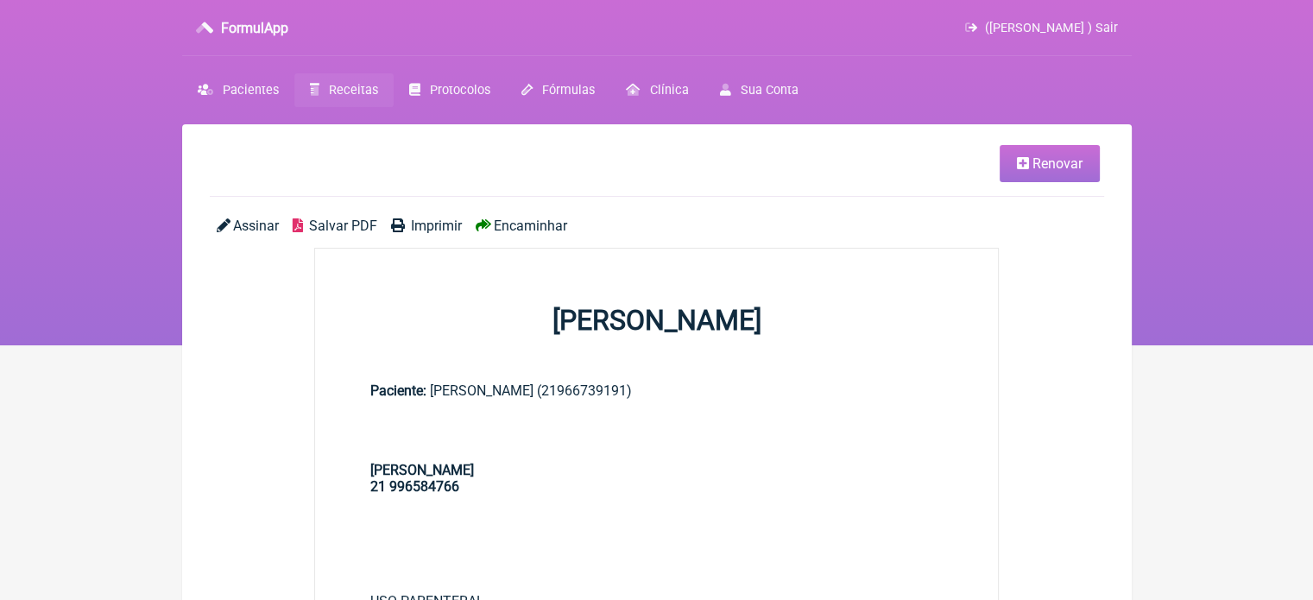
click at [440, 228] on span "Imprimir" at bounding box center [436, 226] width 51 height 16
click at [1031, 170] on link "Renovar" at bounding box center [1050, 163] width 100 height 37
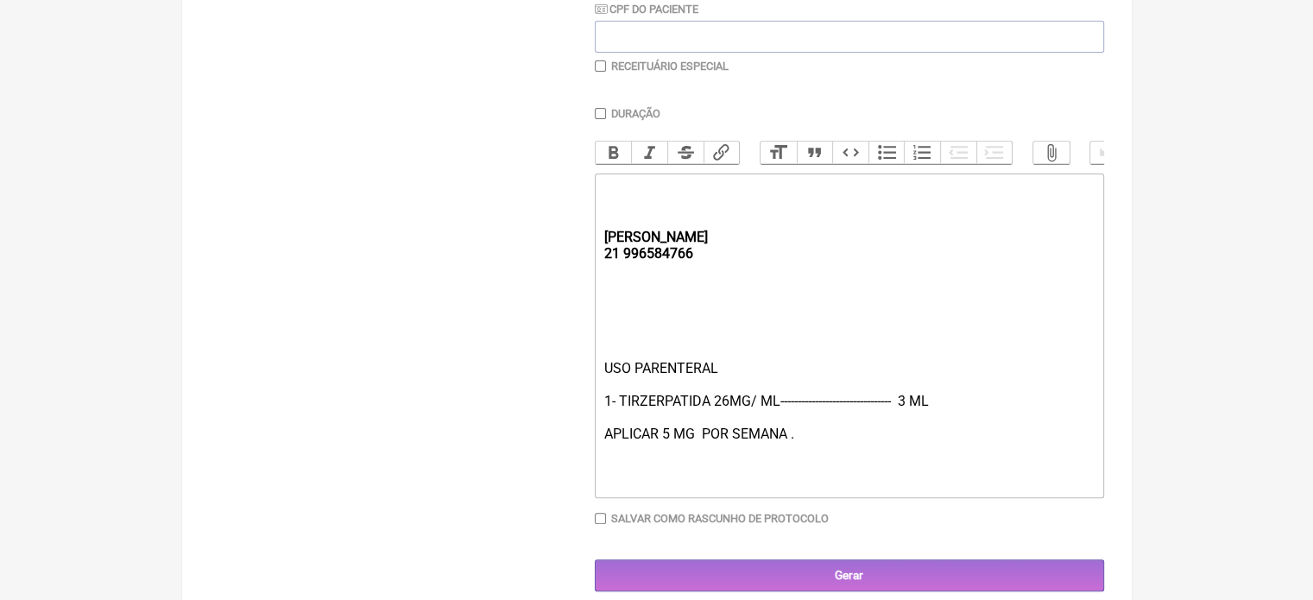
scroll to position [432, 0]
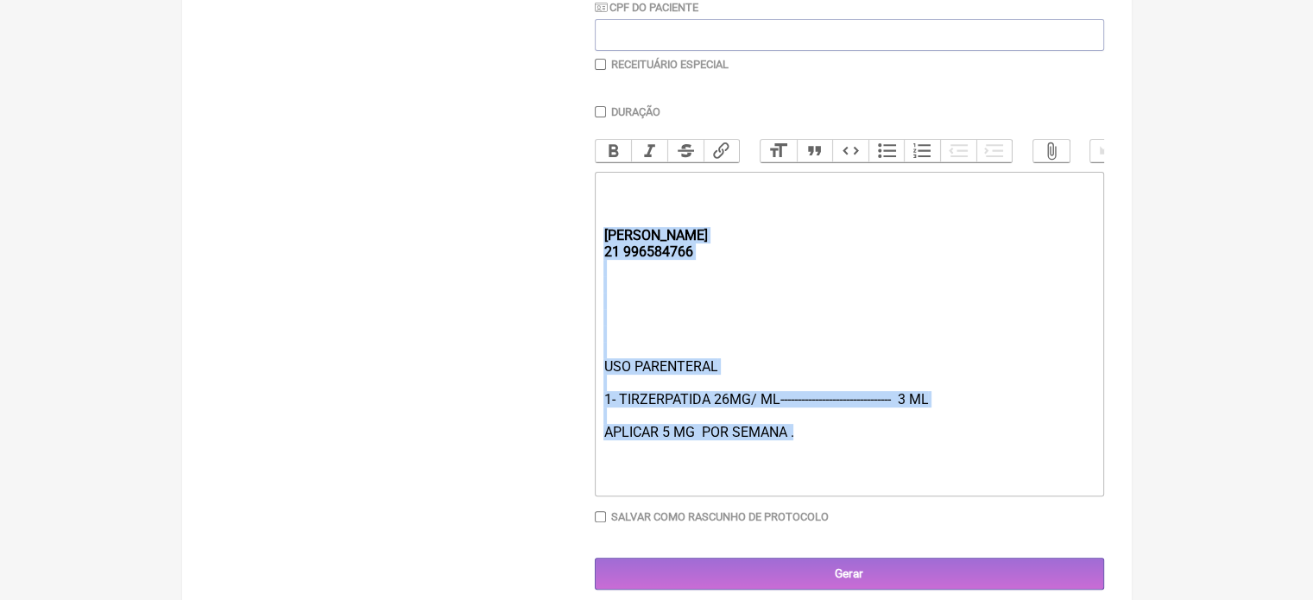
drag, startPoint x: 800, startPoint y: 442, endPoint x: 760, endPoint y: 41, distance: 402.7
click at [522, 251] on form "Buscar Protocolos Formulas Medicamentos Industrializados Suplementos / Cosmétic…" at bounding box center [657, 183] width 895 height 813
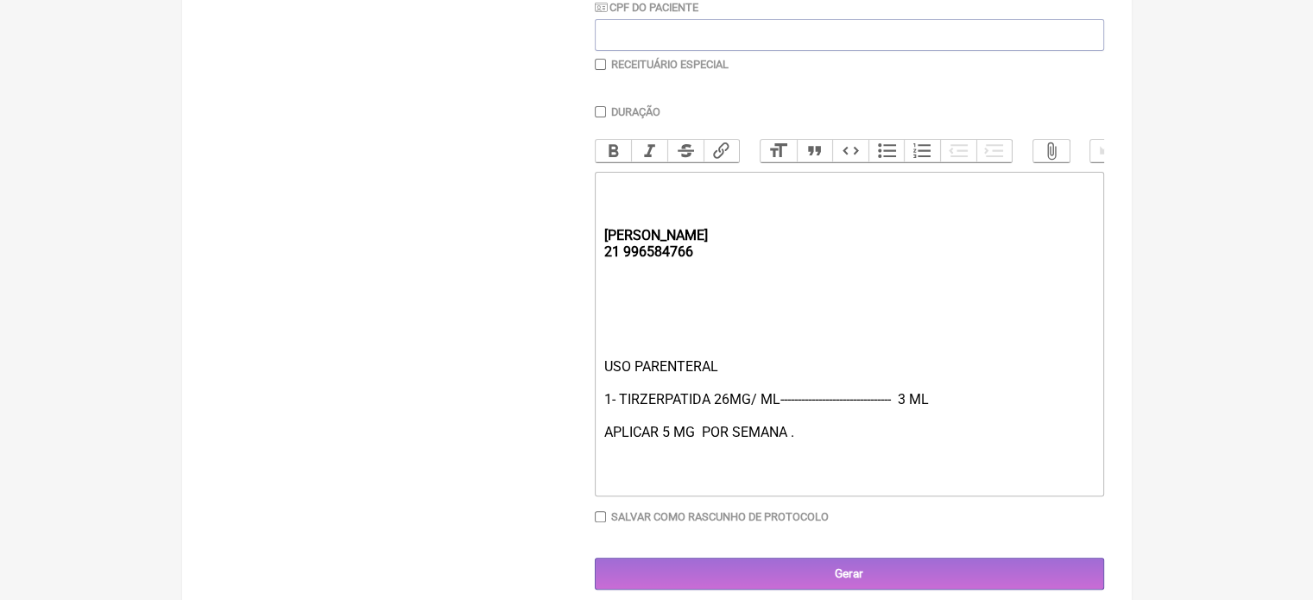
type trix-editor "<div><strong><br><br><br></strong><br><br><br><br></div>"
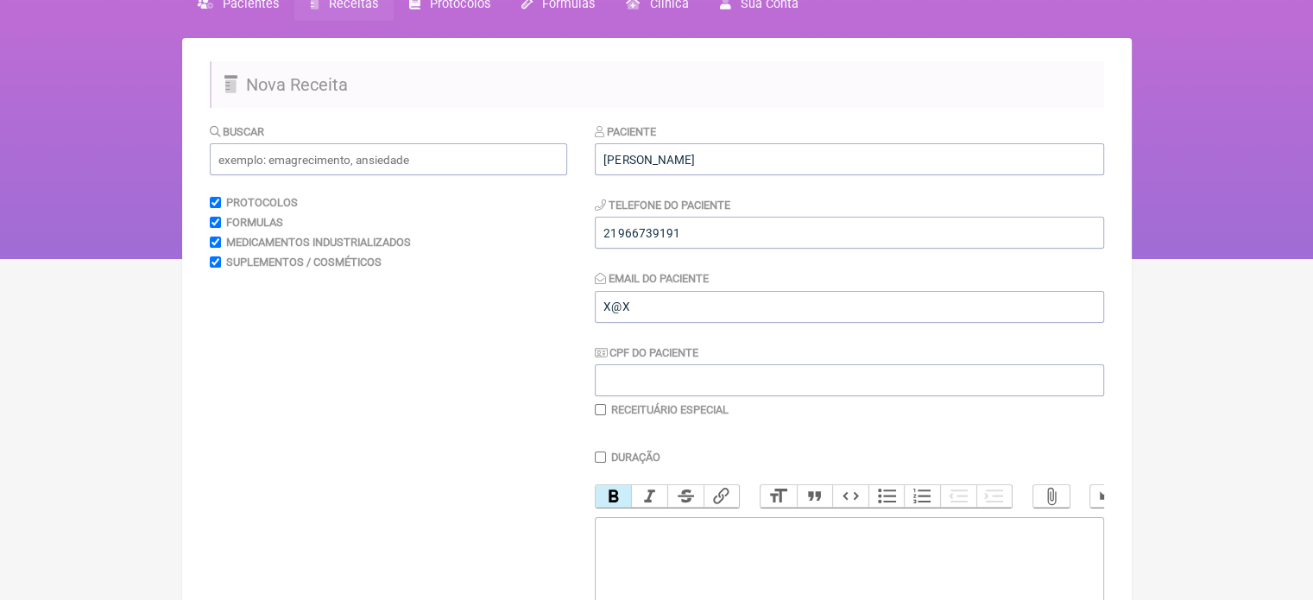
scroll to position [85, 0]
click at [297, 157] on input "text" at bounding box center [388, 160] width 357 height 32
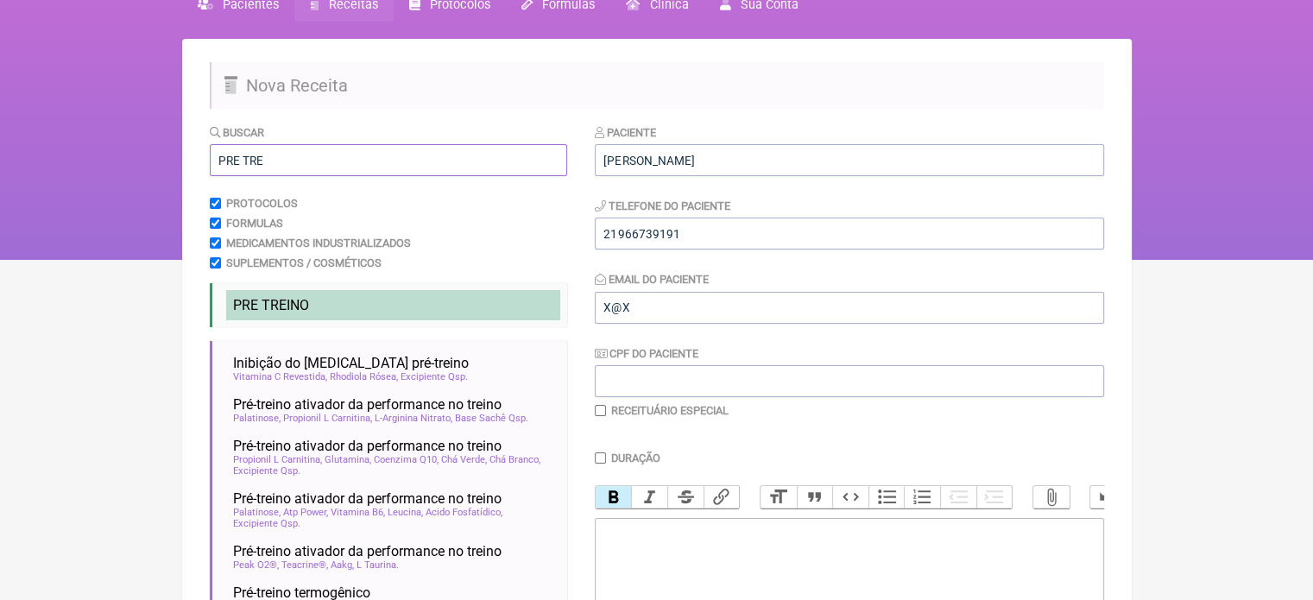
type input "PRE TRE"
click at [313, 292] on li "PRE TRE INO" at bounding box center [393, 305] width 334 height 30
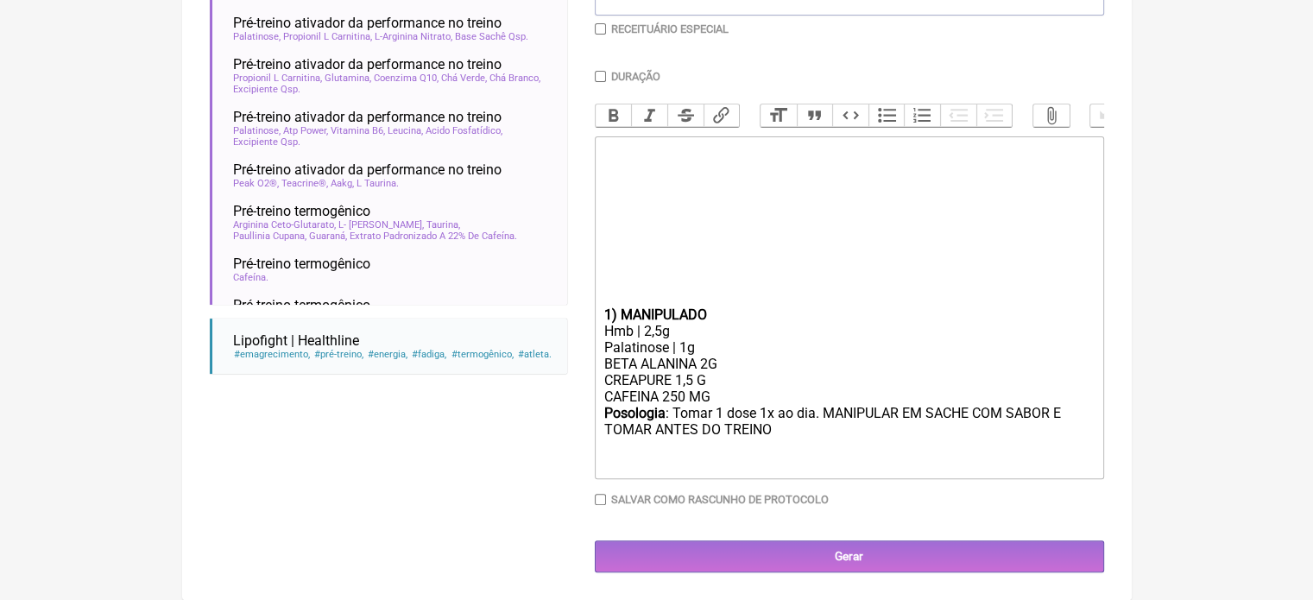
scroll to position [484, 0]
click at [598, 71] on input "Duração" at bounding box center [600, 76] width 11 height 11
checkbox input "true"
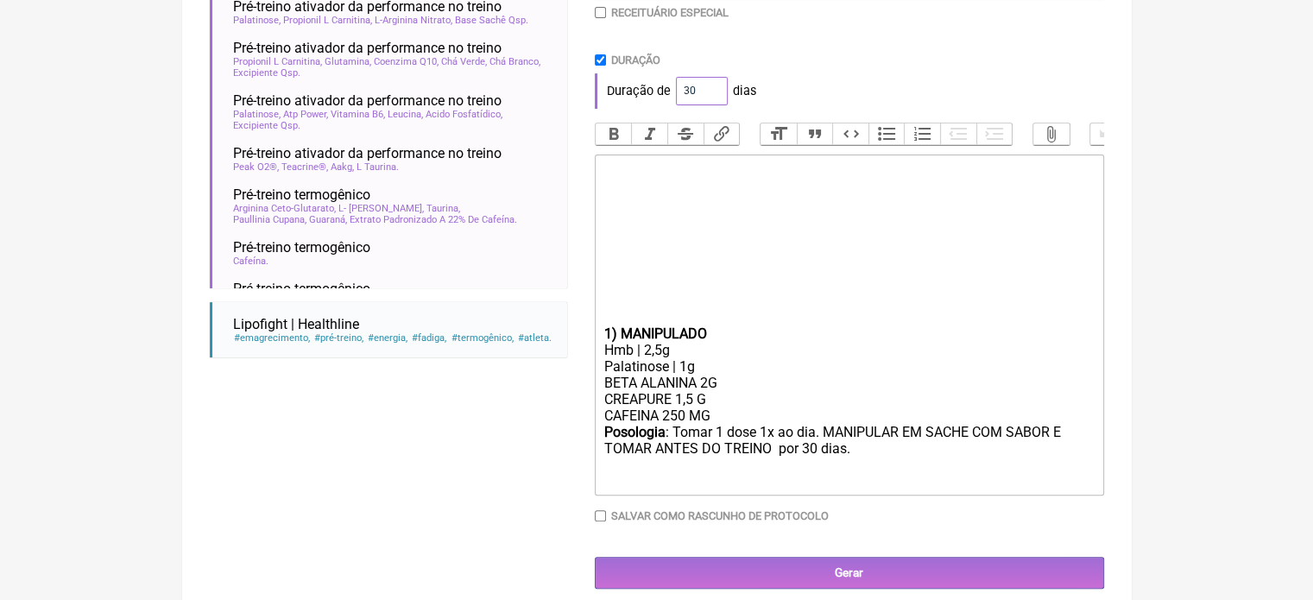
drag, startPoint x: 693, startPoint y: 92, endPoint x: 659, endPoint y: 89, distance: 34.6
click at [659, 89] on div "Duração de 30 dias" at bounding box center [849, 90] width 509 height 35
type input "60"
drag, startPoint x: 908, startPoint y: 276, endPoint x: 898, endPoint y: 277, distance: 9.5
drag, startPoint x: 708, startPoint y: 417, endPoint x: 577, endPoint y: 414, distance: 131.3
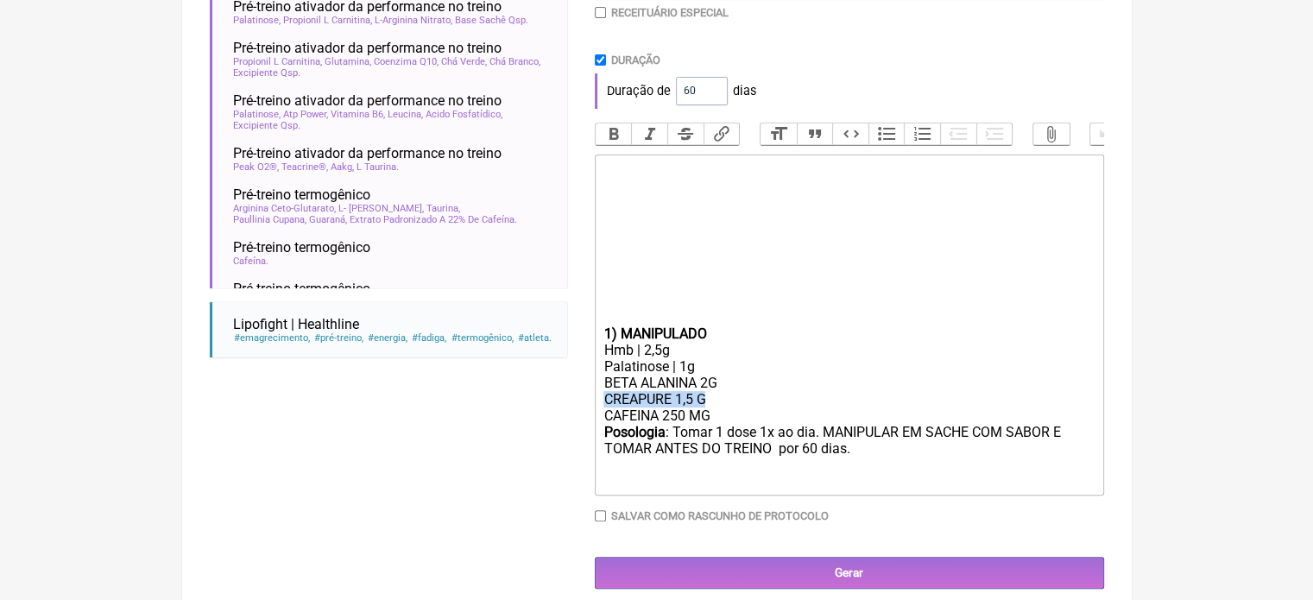
click at [579, 417] on form "Buscar PRE TRE Protocolos Formulas Medicamentos Industrializados Suplementos / …" at bounding box center [657, 157] width 895 height 864
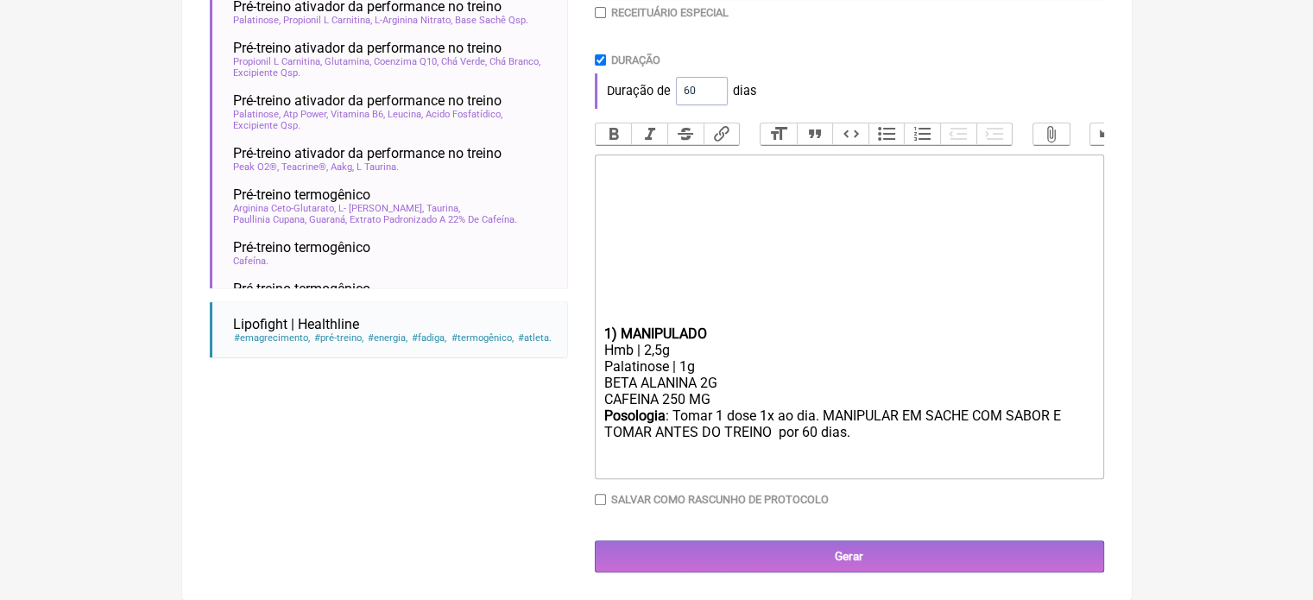
drag, startPoint x: 716, startPoint y: 415, endPoint x: 572, endPoint y: 416, distance: 143.3
click at [576, 417] on form "Buscar PRE TRE Protocolos Formulas Medicamentos Industrializados Suplementos / …" at bounding box center [657, 149] width 895 height 848
type trix-editor "<div><strong><br><br><br></strong><br><br><br><br></div><div><br><br><br></div>…"
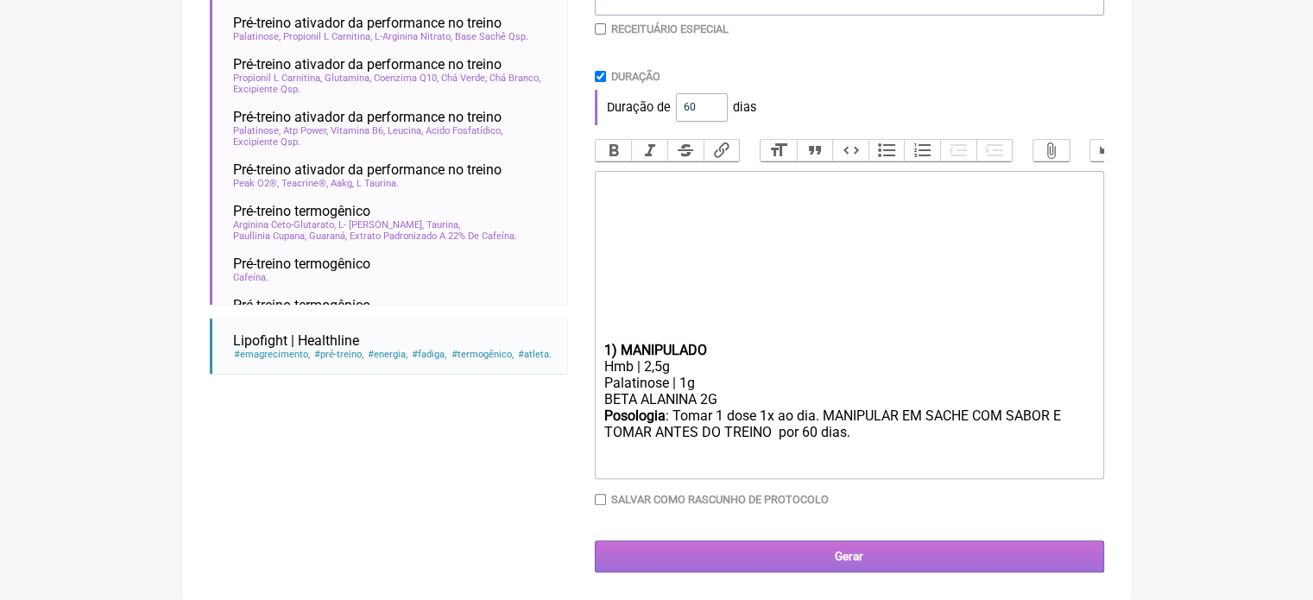
click at [834, 562] on input "Gerar" at bounding box center [849, 557] width 509 height 32
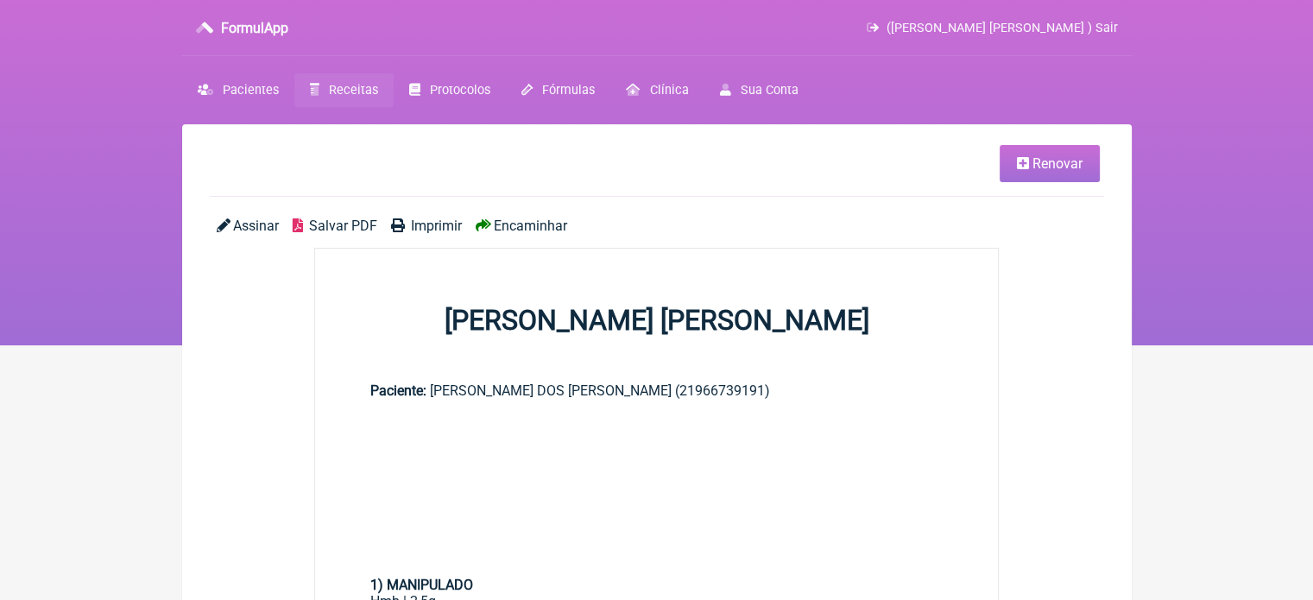
click at [418, 227] on span "Imprimir" at bounding box center [436, 226] width 51 height 16
click at [336, 96] on span "Receitas" at bounding box center [353, 90] width 49 height 15
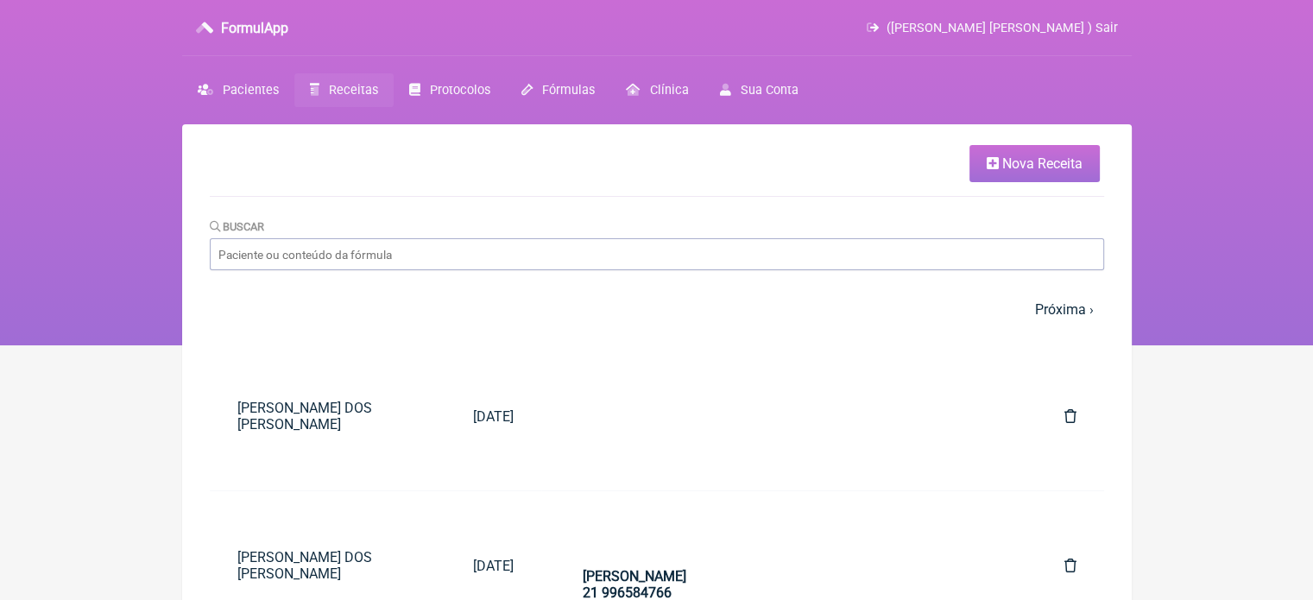
click at [1019, 159] on span "Nova Receita" at bounding box center [1043, 163] width 80 height 16
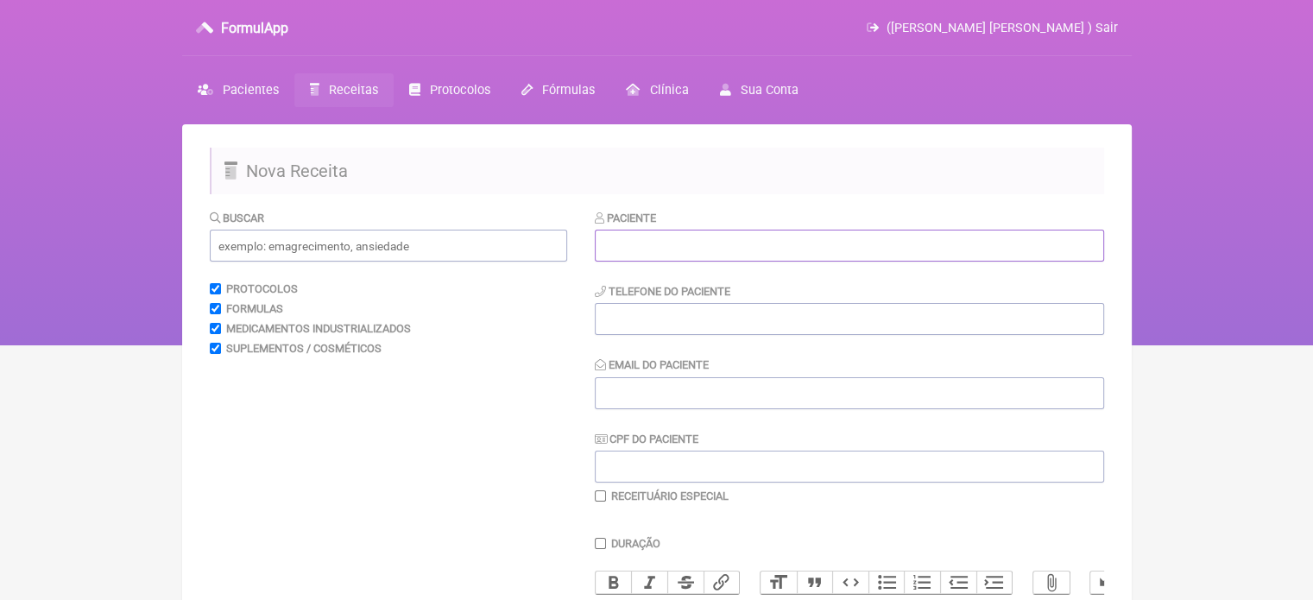
click at [653, 246] on input "text" at bounding box center [849, 246] width 509 height 32
paste input "JACQUELINE BARBOSA DOS SANTOS"
type input "JACQUELINE BARBOSA DOS SANTOS"
click at [680, 336] on div "Paciente JACQUELINE BARBOSA DOS SANTOS Telefone do Paciente Email do Paciente C…" at bounding box center [849, 356] width 509 height 294
click at [677, 324] on input "tel" at bounding box center [849, 319] width 509 height 32
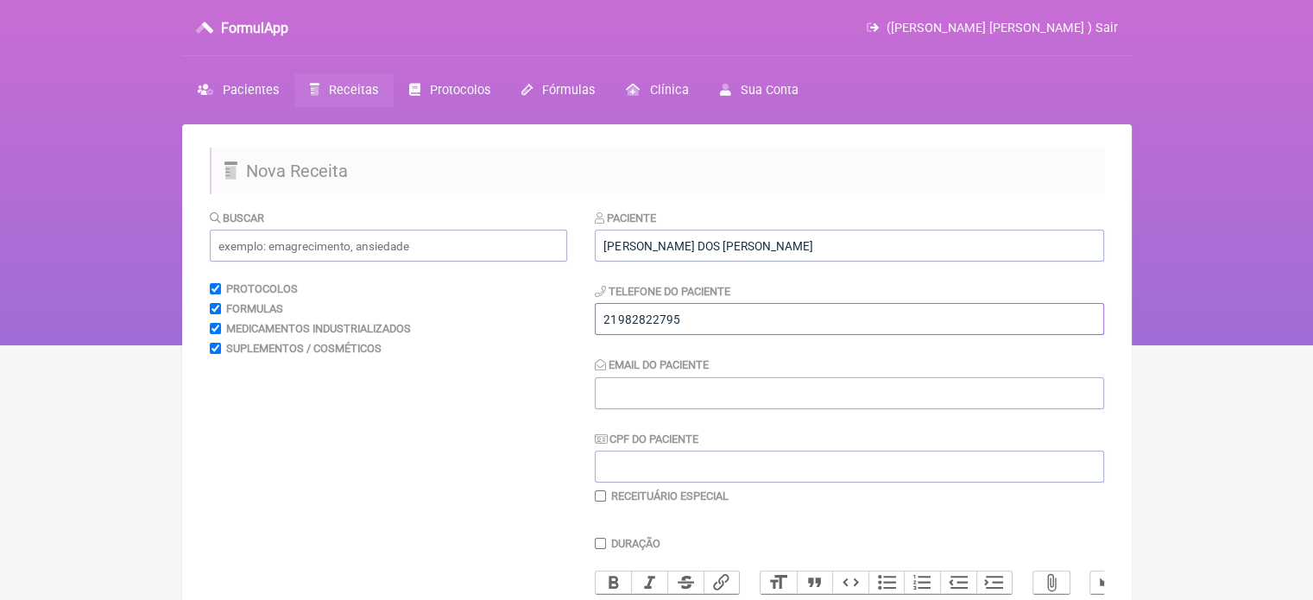
type input "21982822795"
click at [649, 391] on input "Email do Paciente" at bounding box center [849, 393] width 509 height 32
type input "X@X"
click at [427, 241] on input "text" at bounding box center [388, 246] width 357 height 32
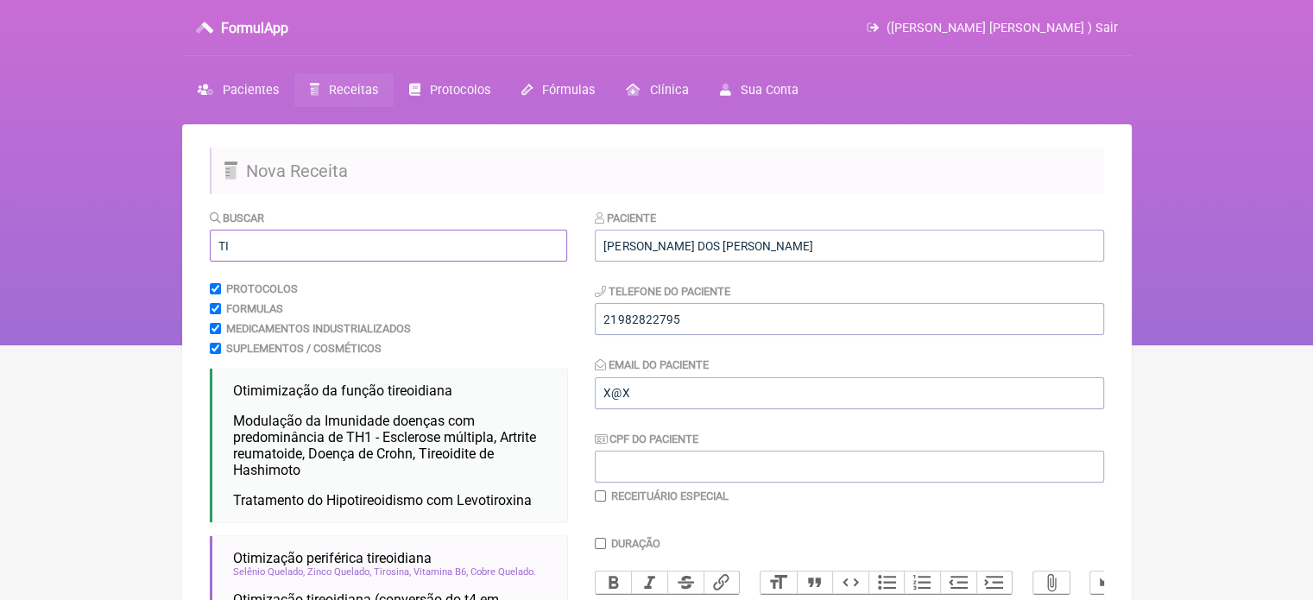
type input "T"
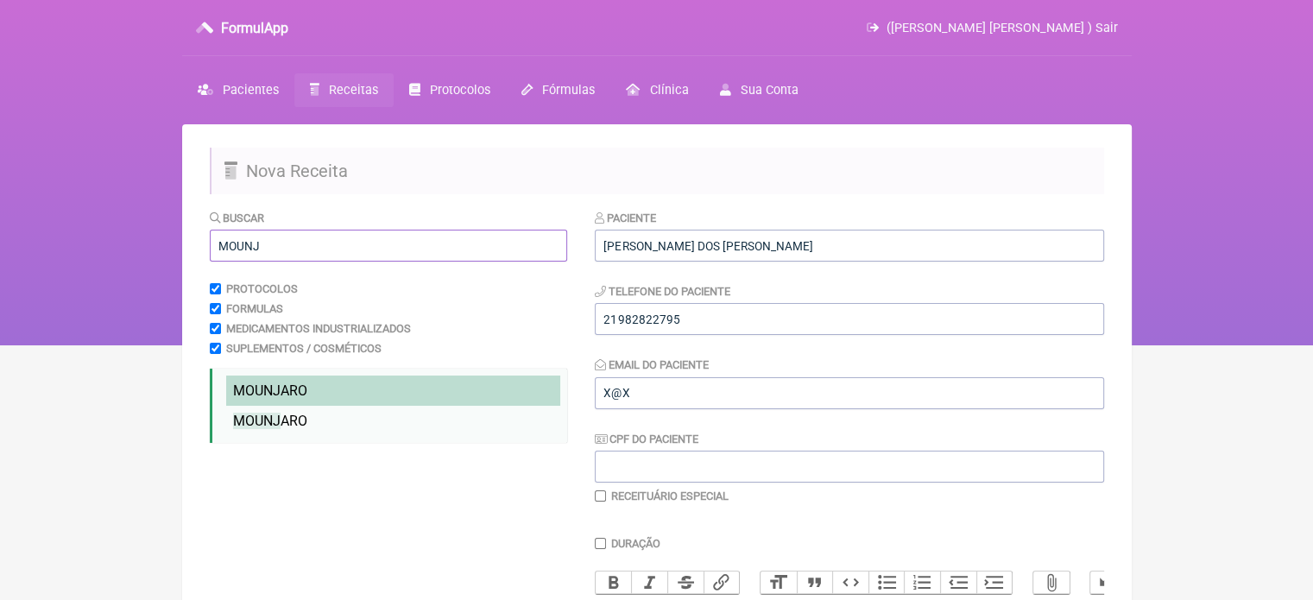
type input "MOUNJ"
click at [297, 389] on span "MOUNJ ARO" at bounding box center [270, 391] width 74 height 16
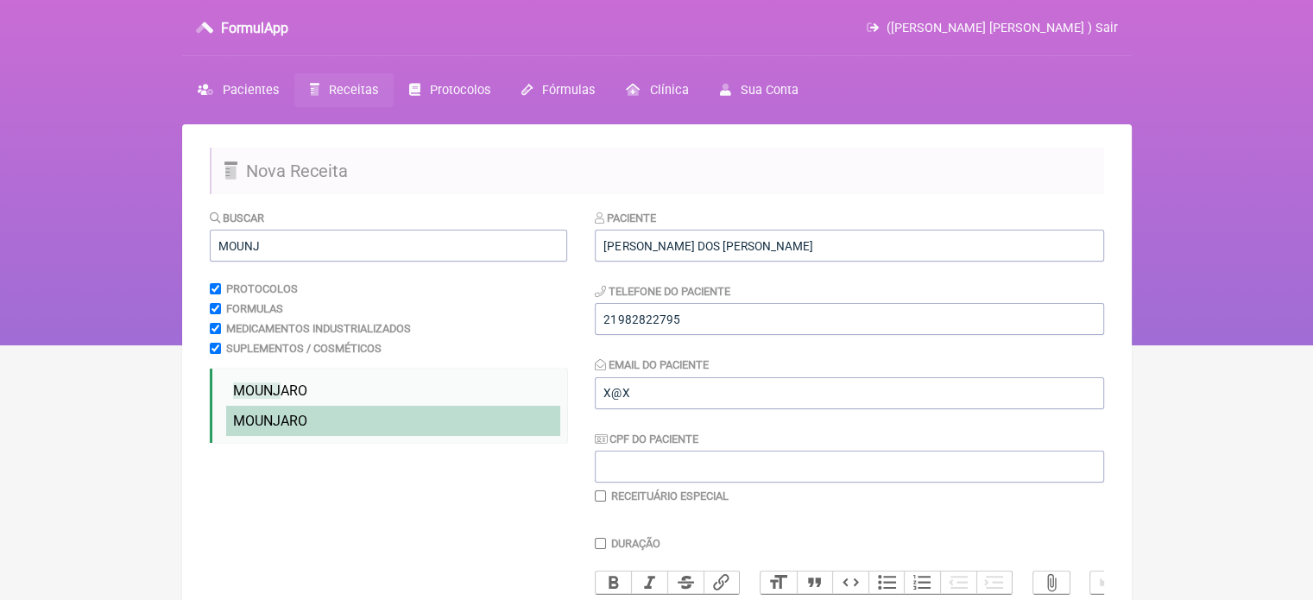
click at [289, 421] on span "MOUNJ ARO" at bounding box center [270, 421] width 74 height 16
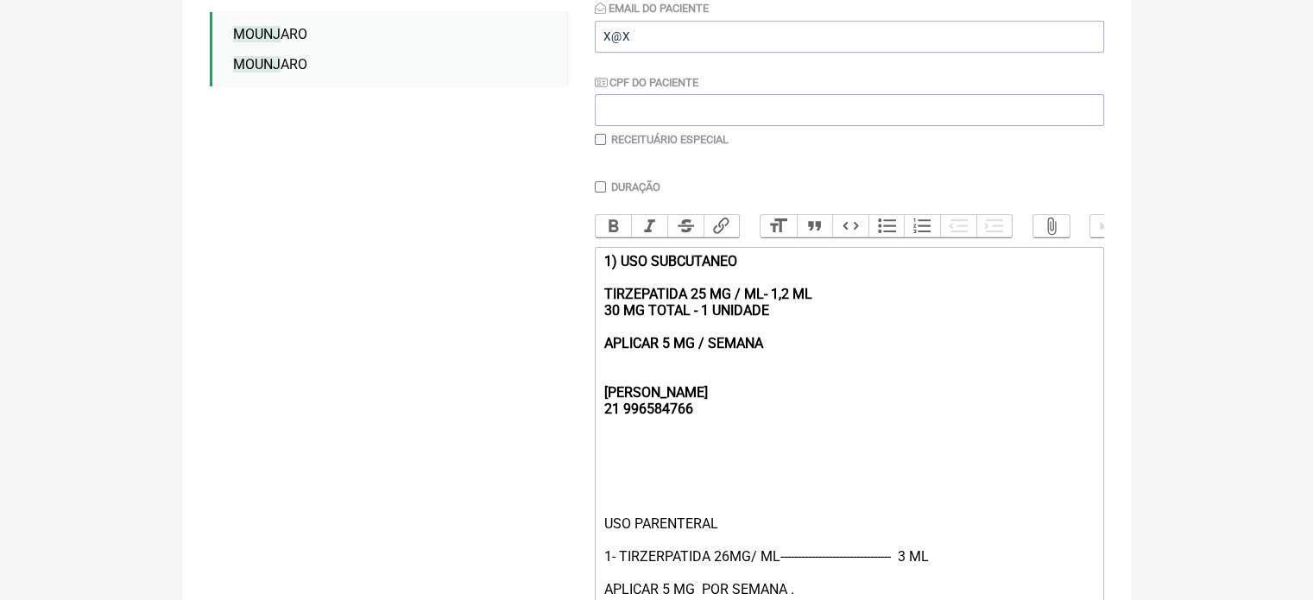
scroll to position [449, 0]
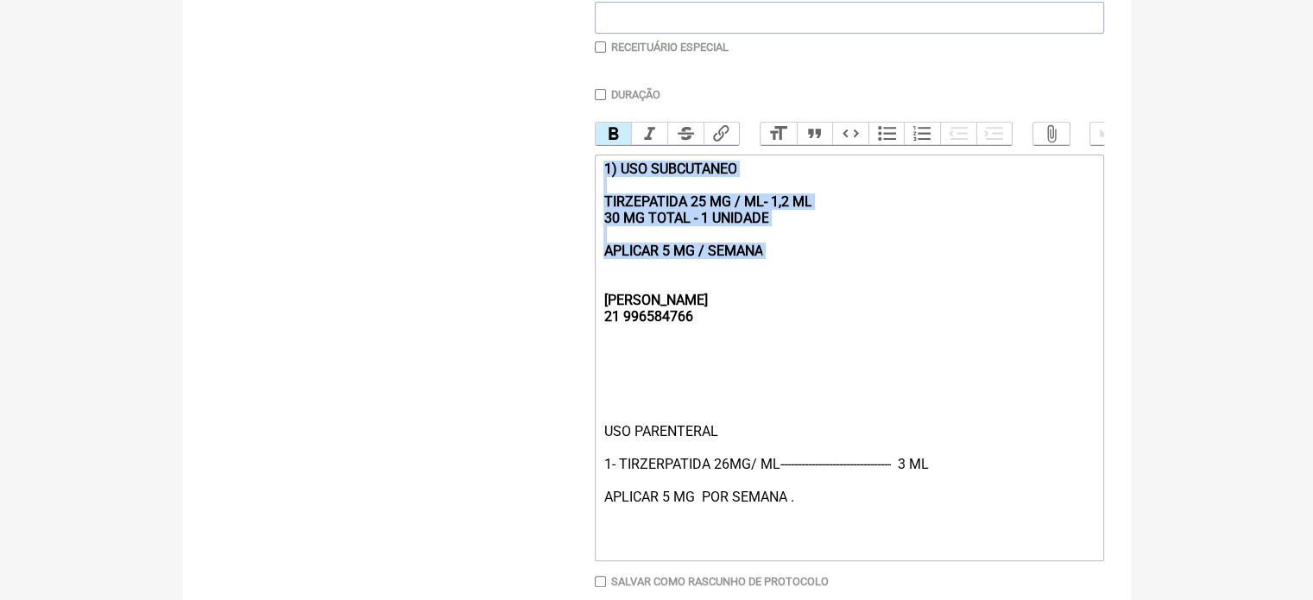
drag, startPoint x: 807, startPoint y: 278, endPoint x: 598, endPoint y: 177, distance: 232.1
click at [598, 179] on trix-editor "1) USO SUBCUTANEO TIRZEPATIDA 25 MG / ML- 1,2 ML 30 MG TOTAL - 1 UNIDADE APLICA…" at bounding box center [849, 358] width 509 height 407
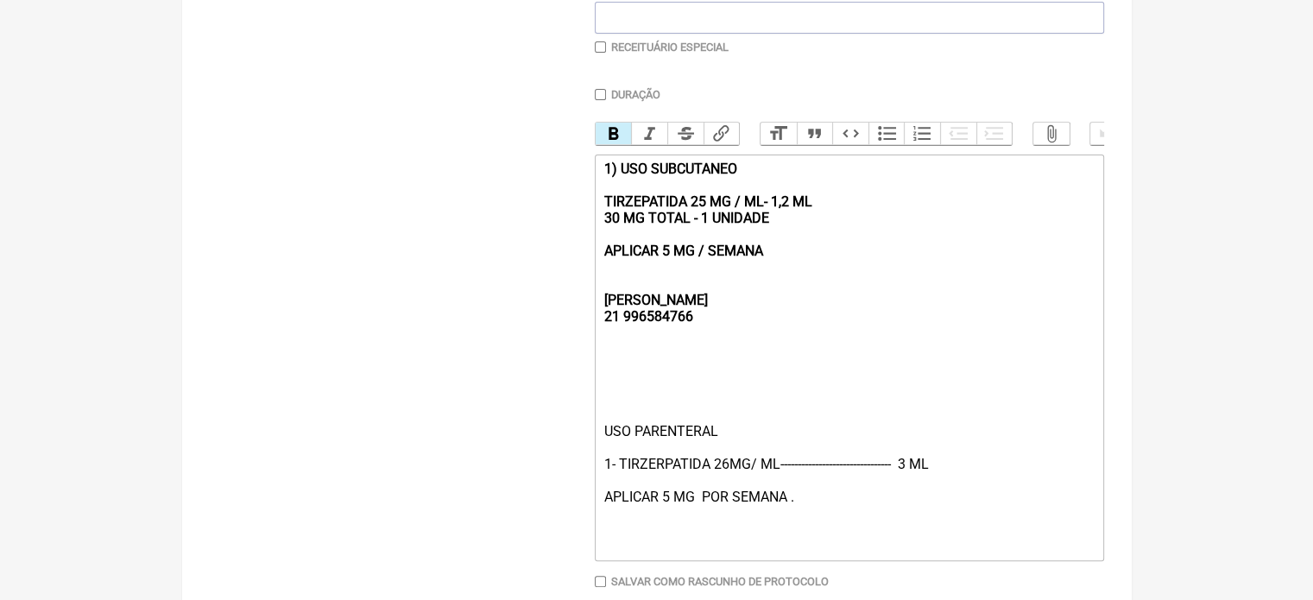
scroll to position [448, 0]
type trix-editor "<div><strong><br><br>REBECCA&nbsp;<br>21 996584766</strong></div><div><br><br><…"
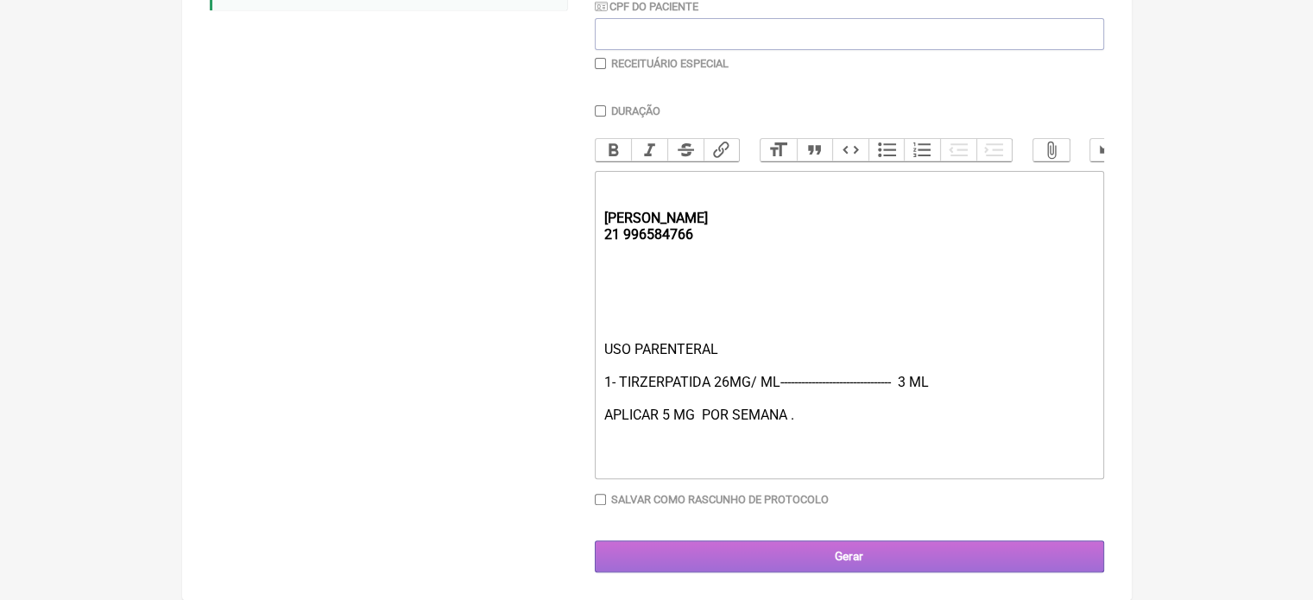
click at [852, 547] on input "Gerar" at bounding box center [849, 557] width 509 height 32
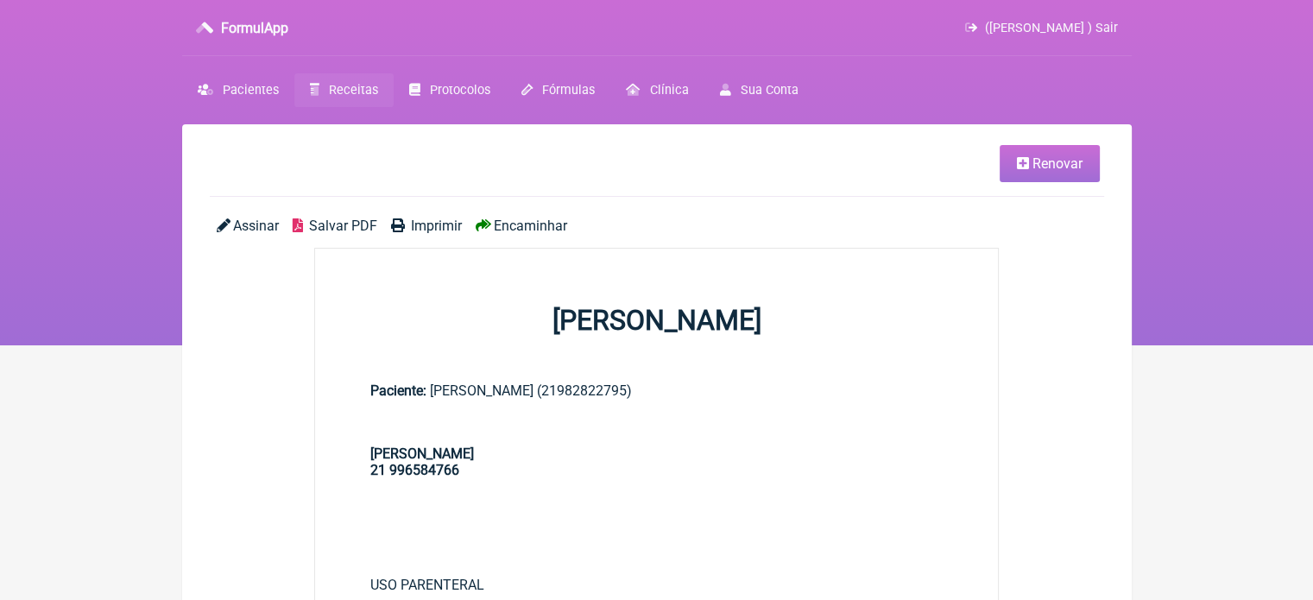
click at [425, 225] on span "Imprimir" at bounding box center [436, 226] width 51 height 16
